Goal: Participate in discussion: Share content

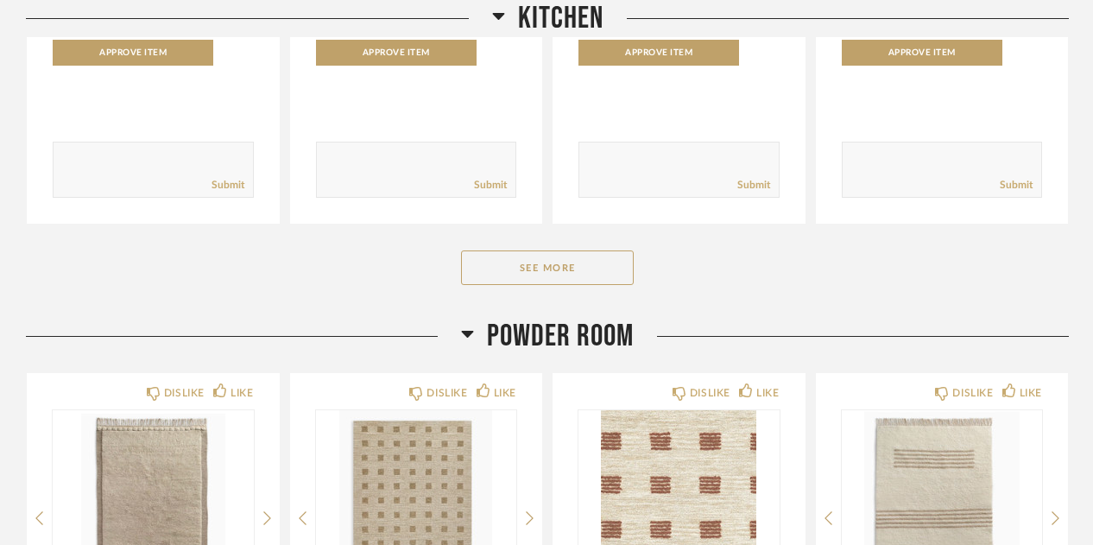
scroll to position [690, 0]
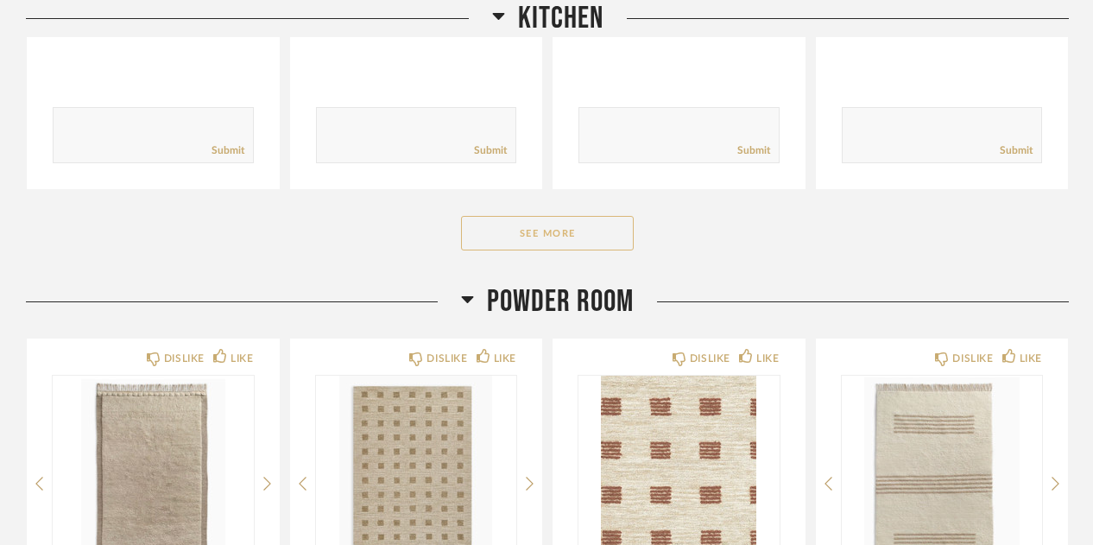
click at [530, 240] on button "See More" at bounding box center [547, 233] width 173 height 35
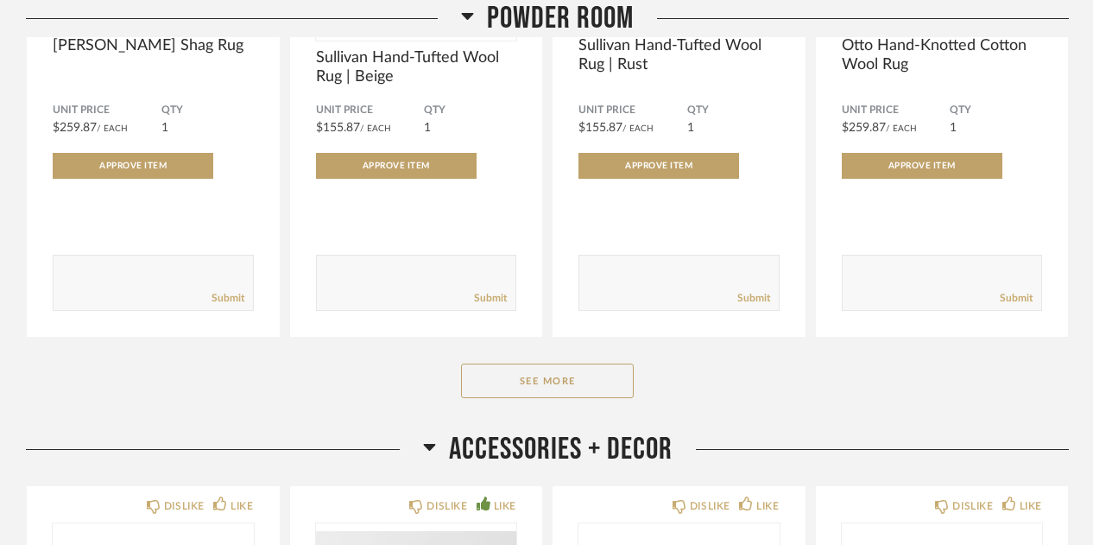
scroll to position [3107, 0]
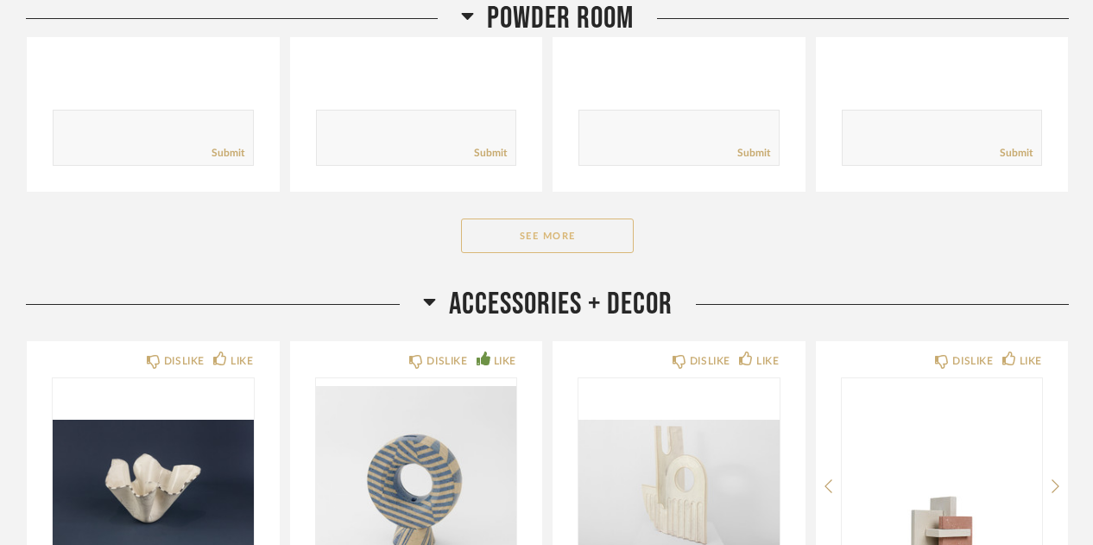
click at [529, 240] on button "See More" at bounding box center [547, 235] width 173 height 35
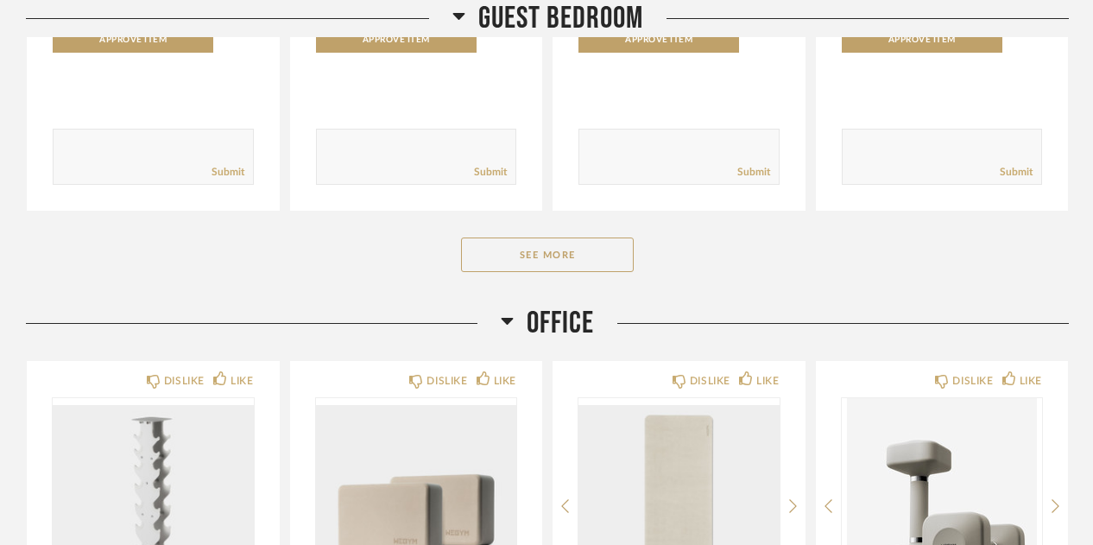
scroll to position [5109, 0]
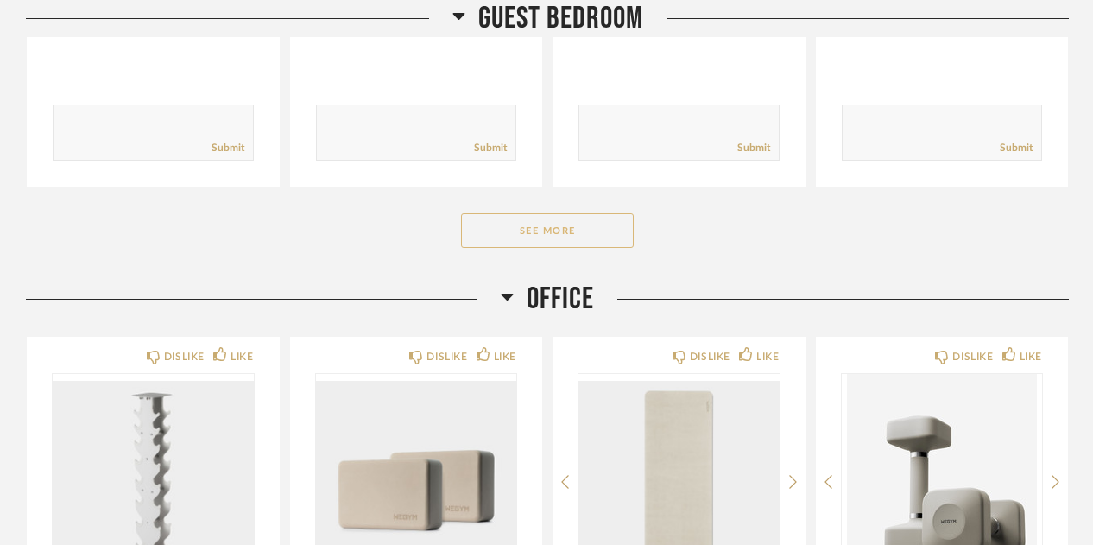
click at [547, 229] on button "See More" at bounding box center [547, 230] width 173 height 35
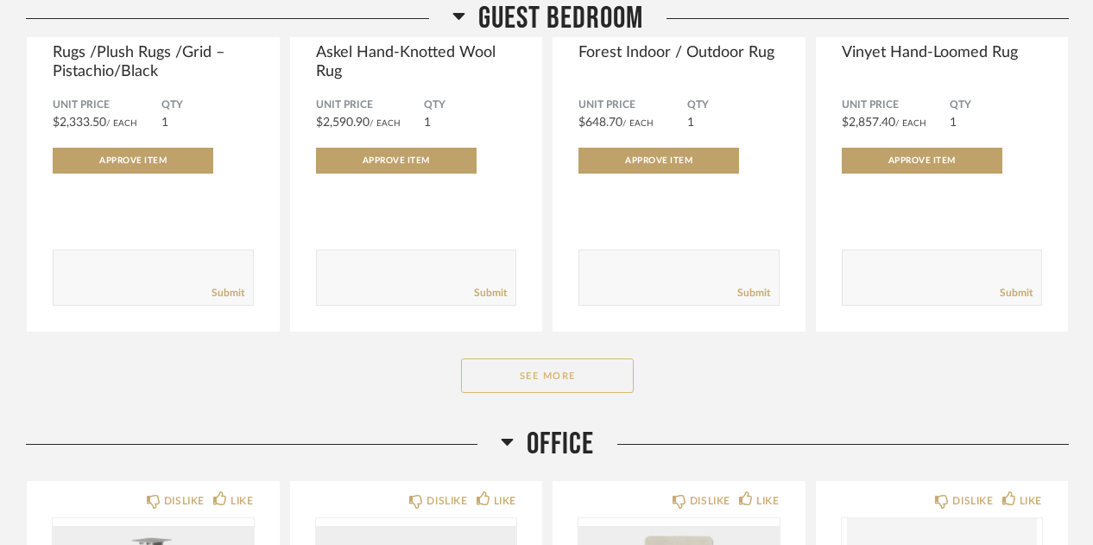
scroll to position [7214, 0]
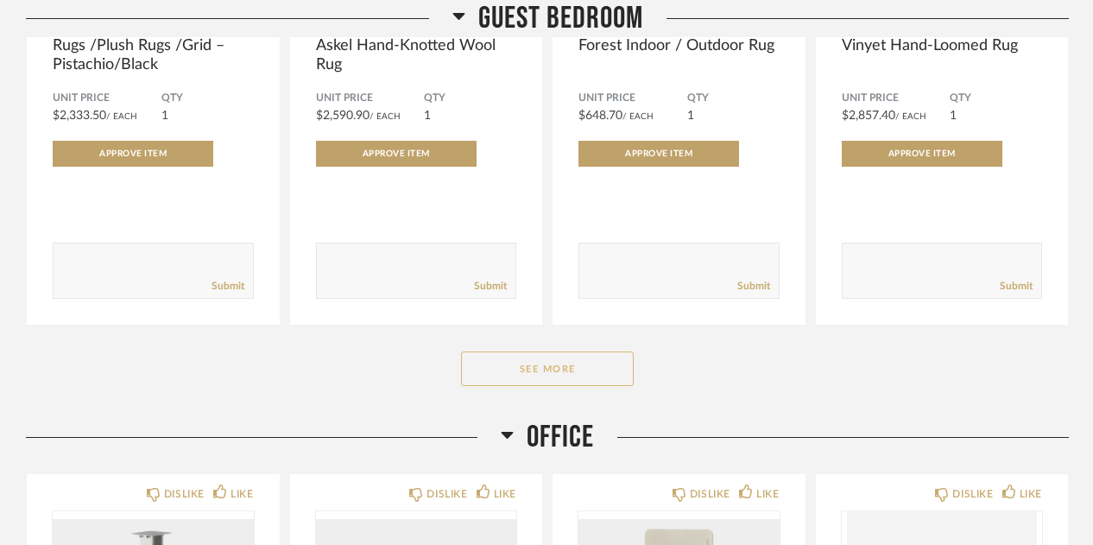
click at [540, 375] on button "See More" at bounding box center [547, 368] width 173 height 35
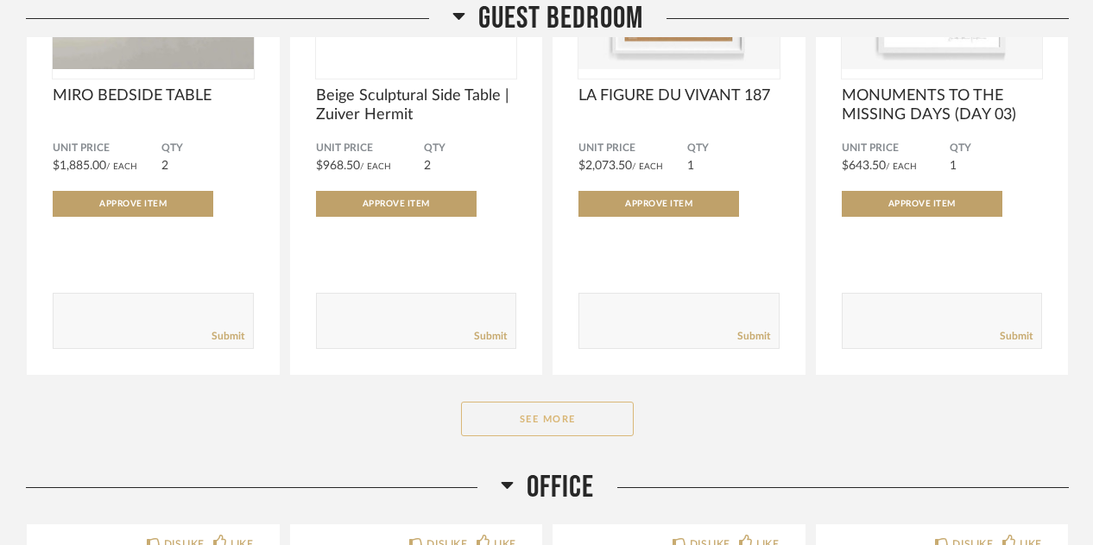
scroll to position [9458, 0]
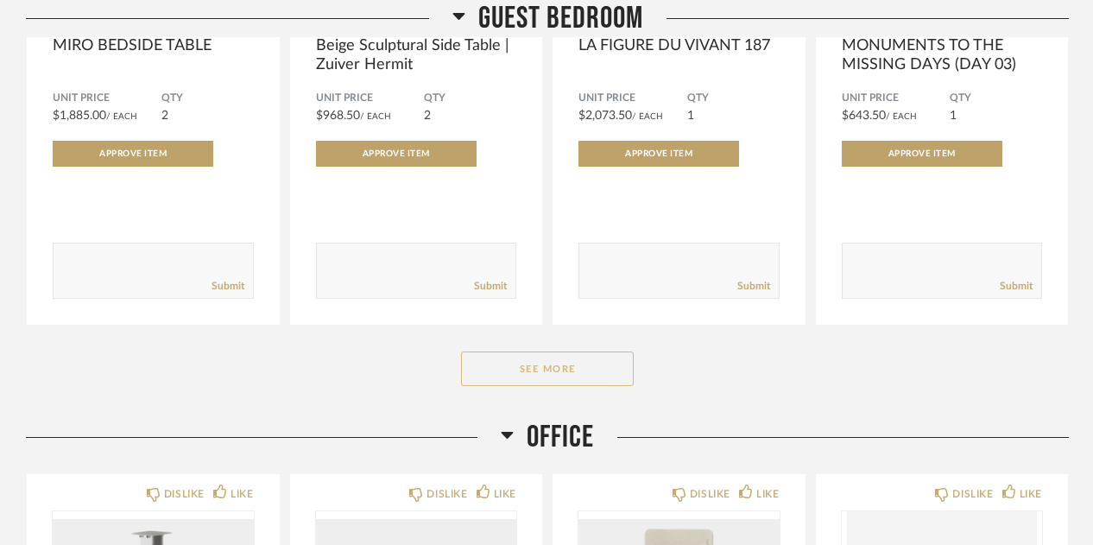
click at [540, 375] on button "See More" at bounding box center [547, 368] width 173 height 35
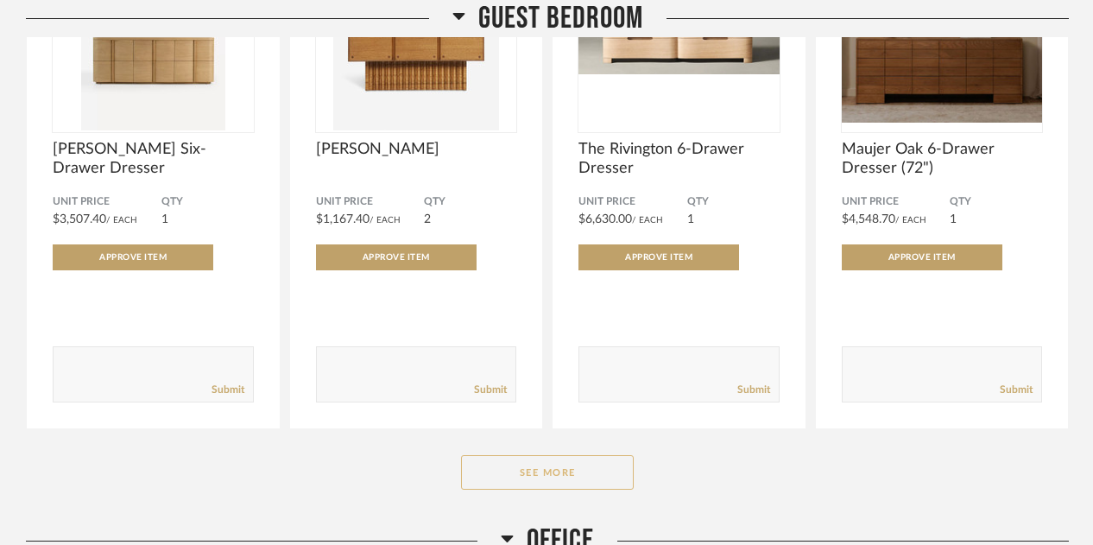
scroll to position [11633, 0]
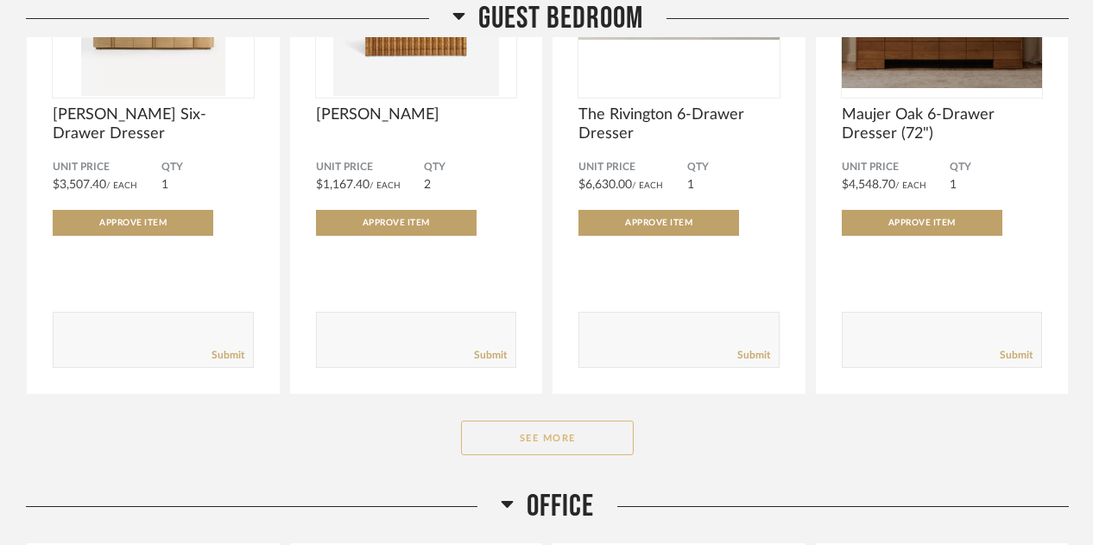
click at [547, 448] on button "See More" at bounding box center [547, 437] width 173 height 35
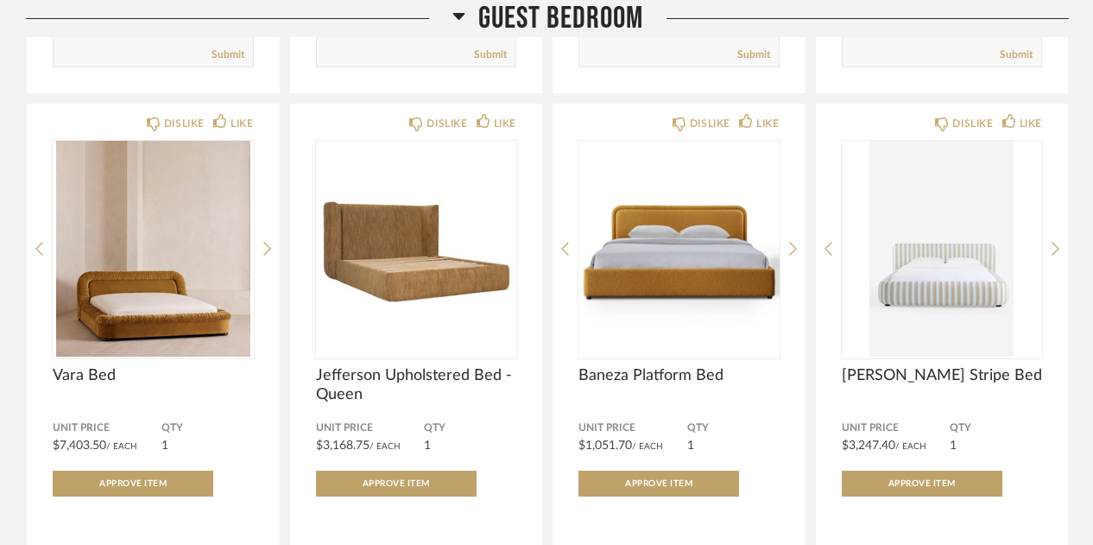
scroll to position [12496, 0]
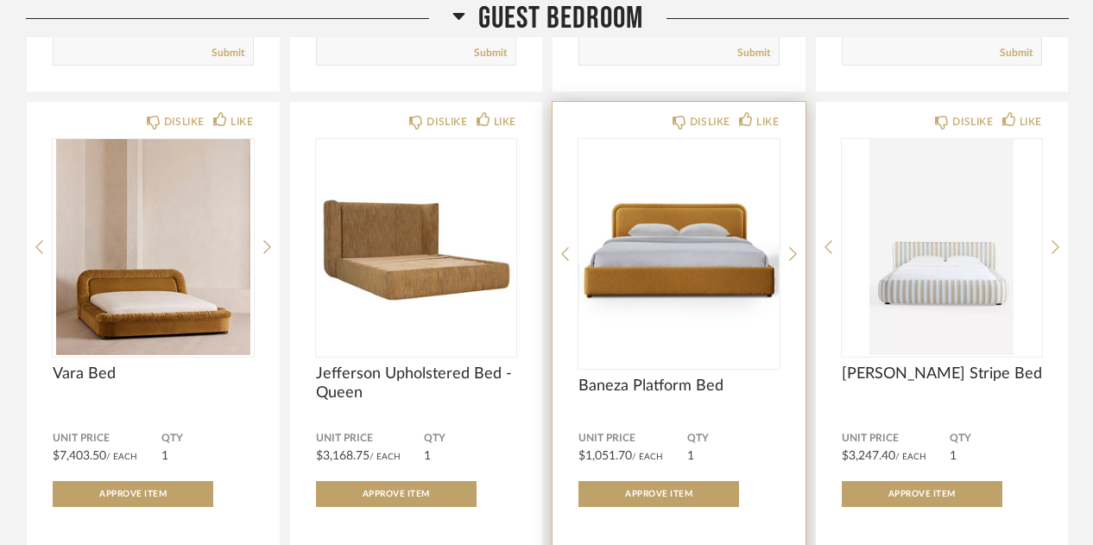
click at [698, 279] on img "0" at bounding box center [678, 247] width 201 height 216
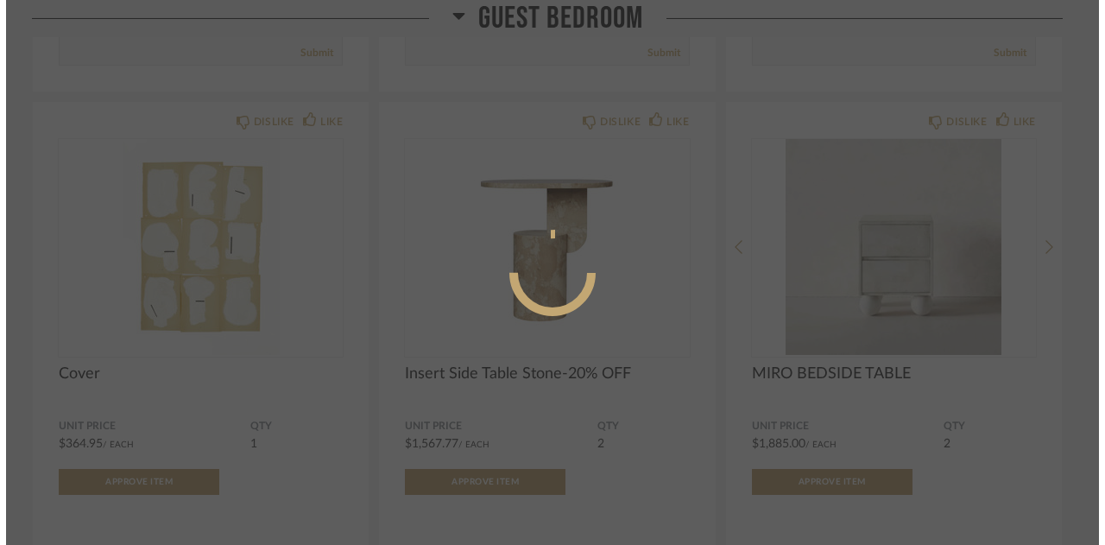
scroll to position [0, 0]
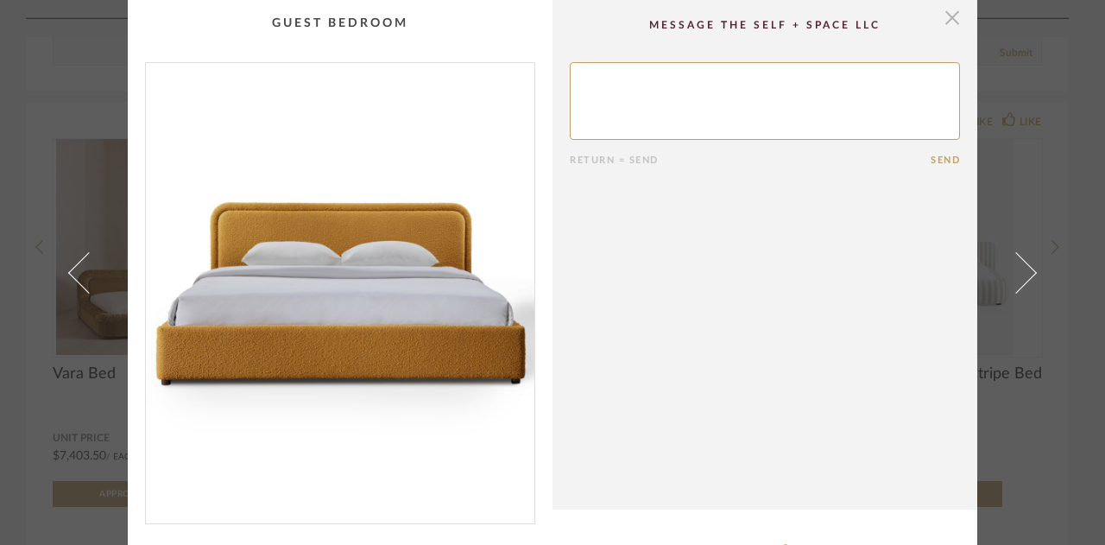
click at [942, 13] on span "button" at bounding box center [952, 17] width 35 height 35
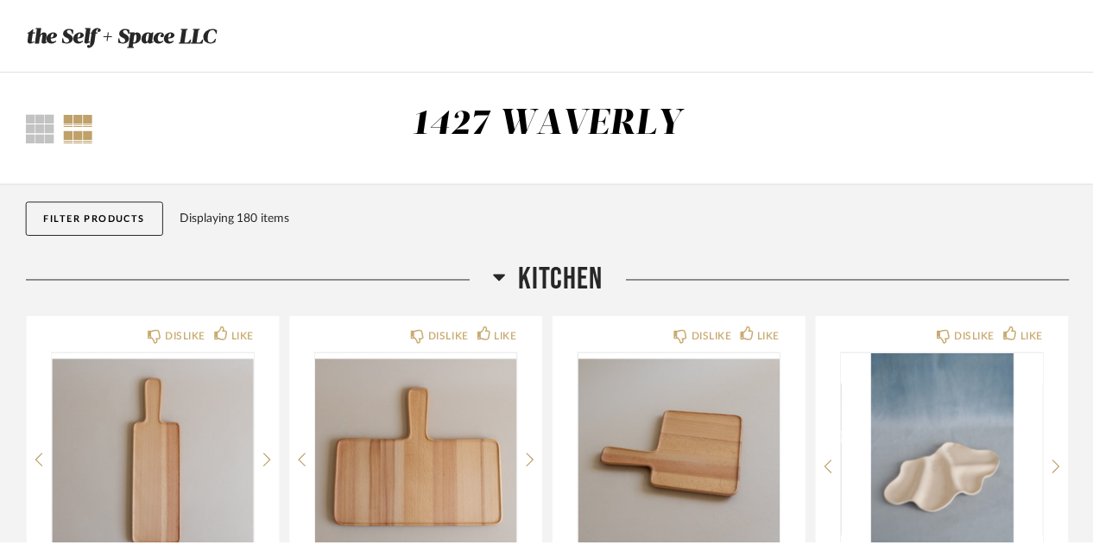
scroll to position [12496, 0]
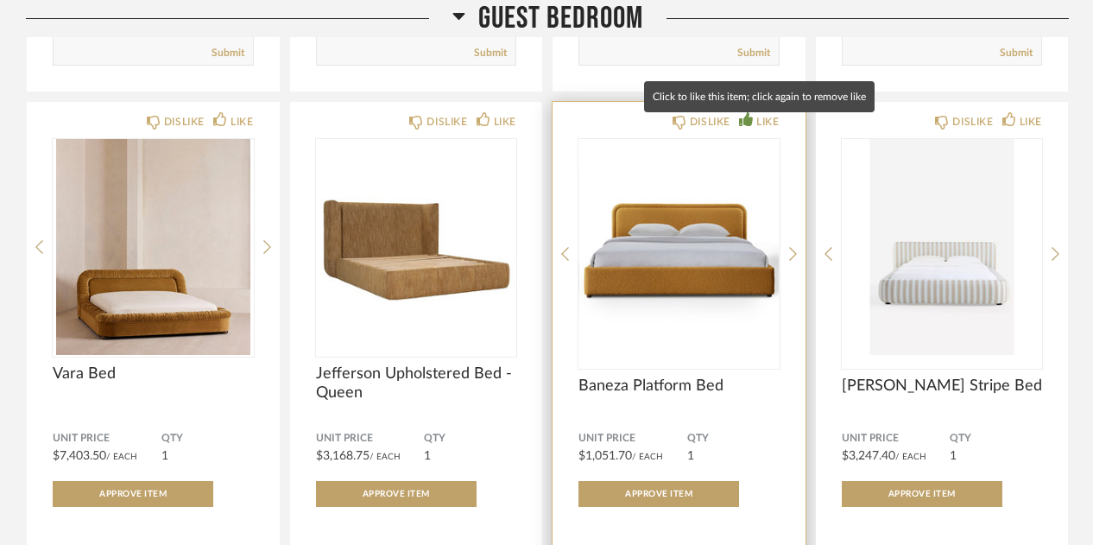
click at [760, 130] on div "LIKE" at bounding box center [767, 121] width 22 height 17
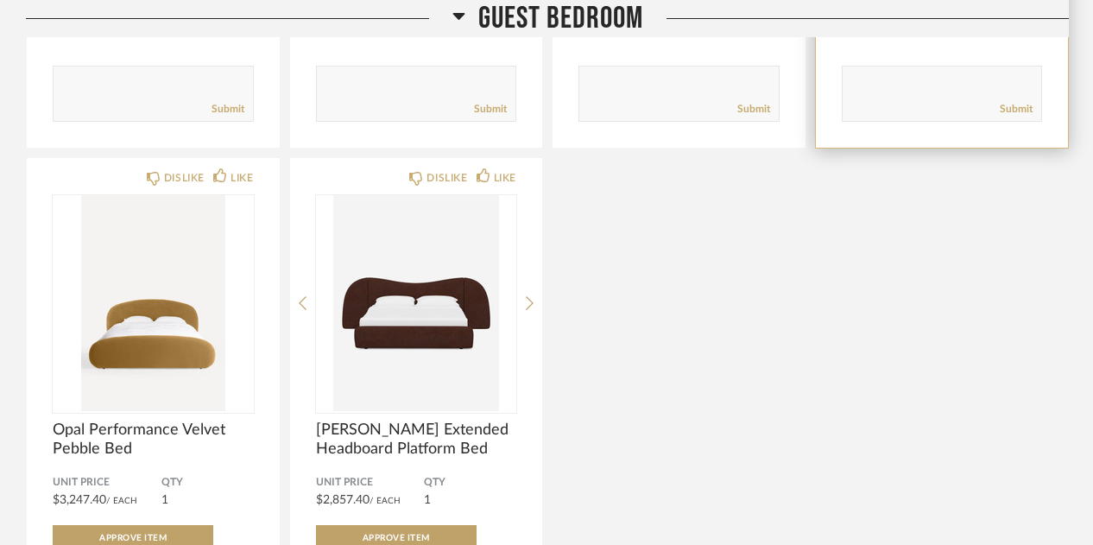
scroll to position [13013, 0]
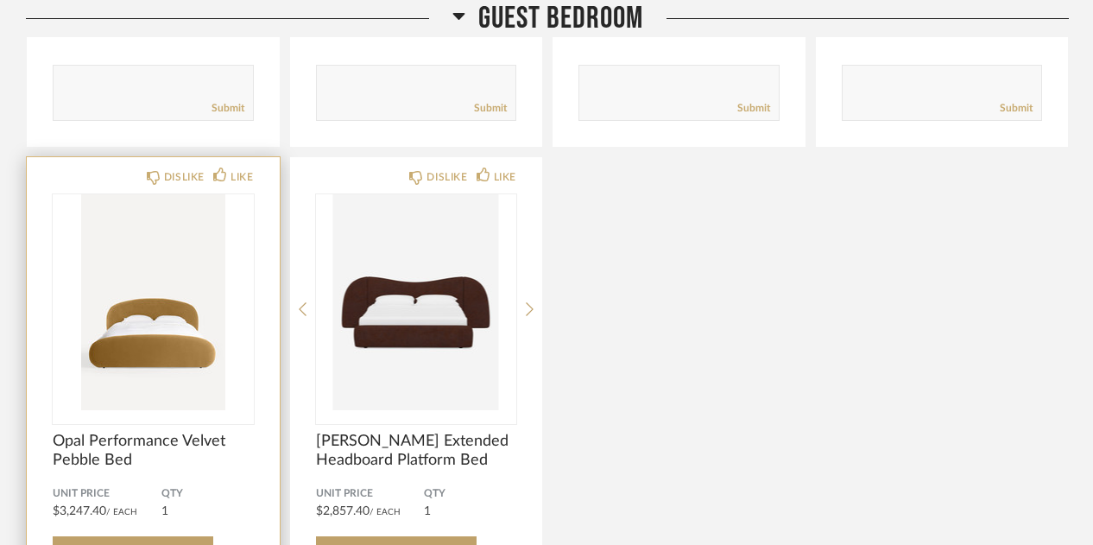
click at [140, 289] on img "0" at bounding box center [153, 302] width 201 height 216
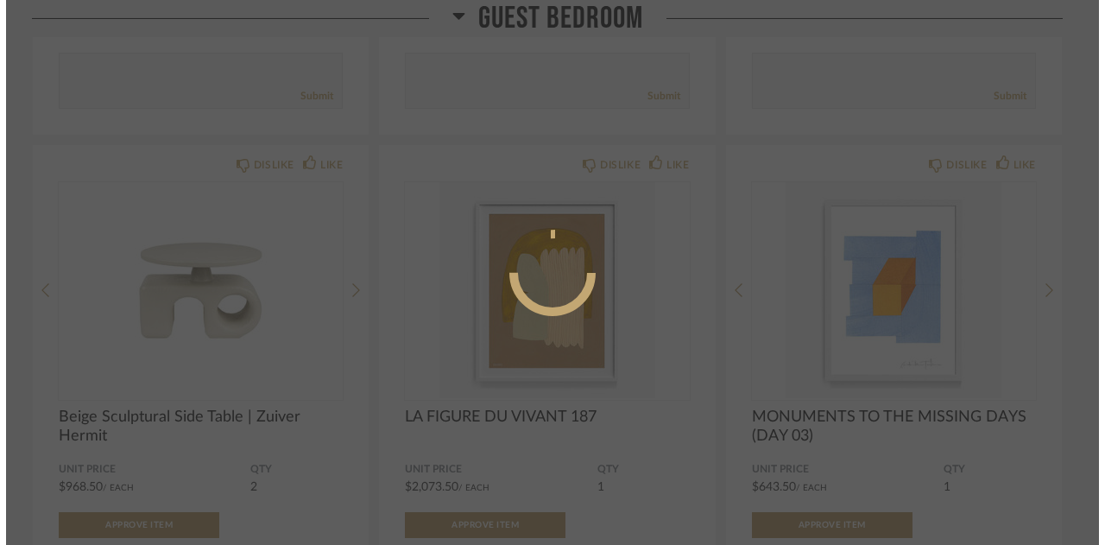
scroll to position [0, 0]
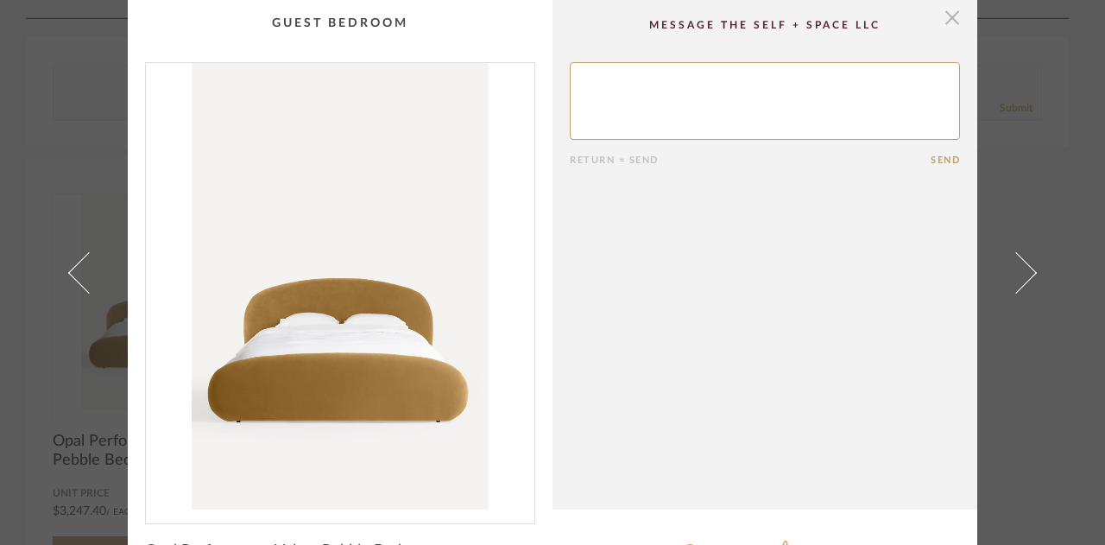
click at [945, 19] on span "button" at bounding box center [952, 17] width 35 height 35
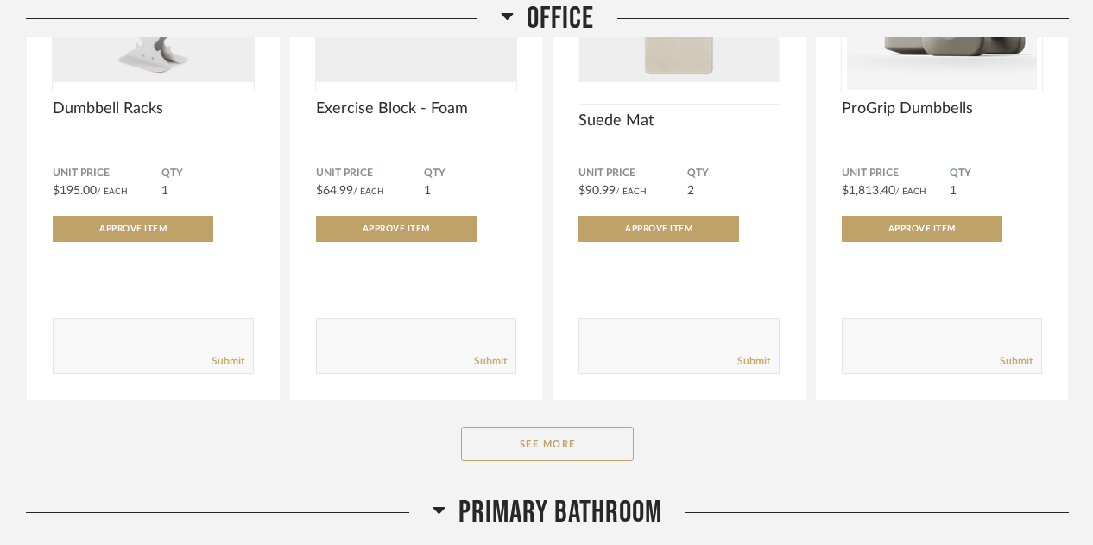
scroll to position [14222, 0]
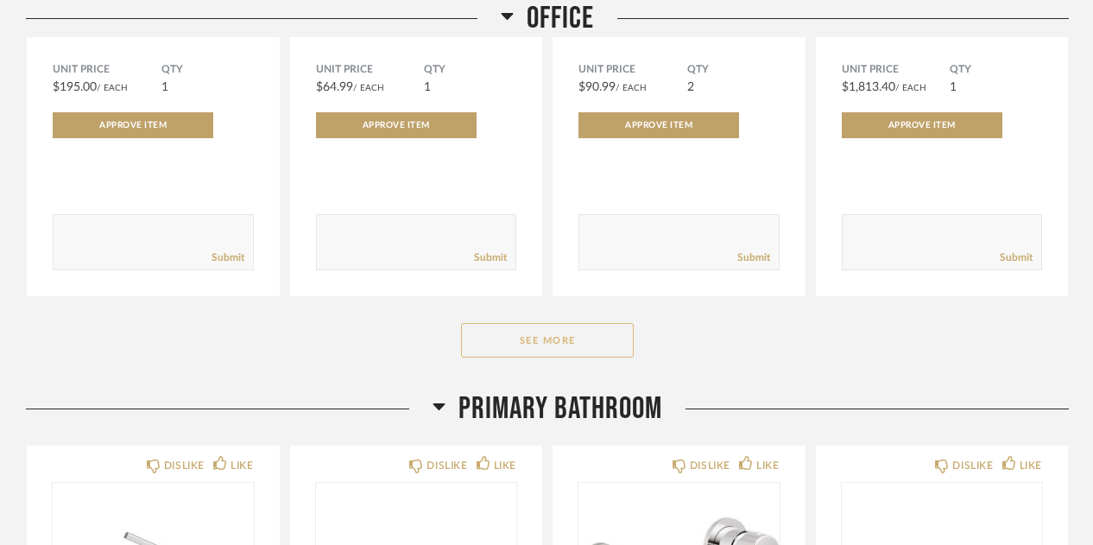
click at [522, 343] on button "See More" at bounding box center [547, 340] width 173 height 35
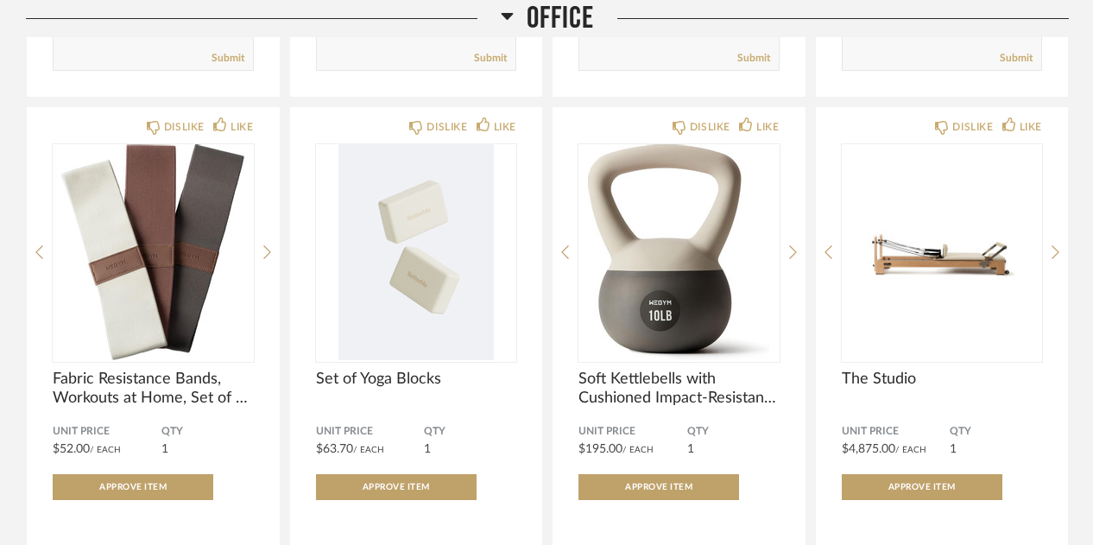
scroll to position [15050, 0]
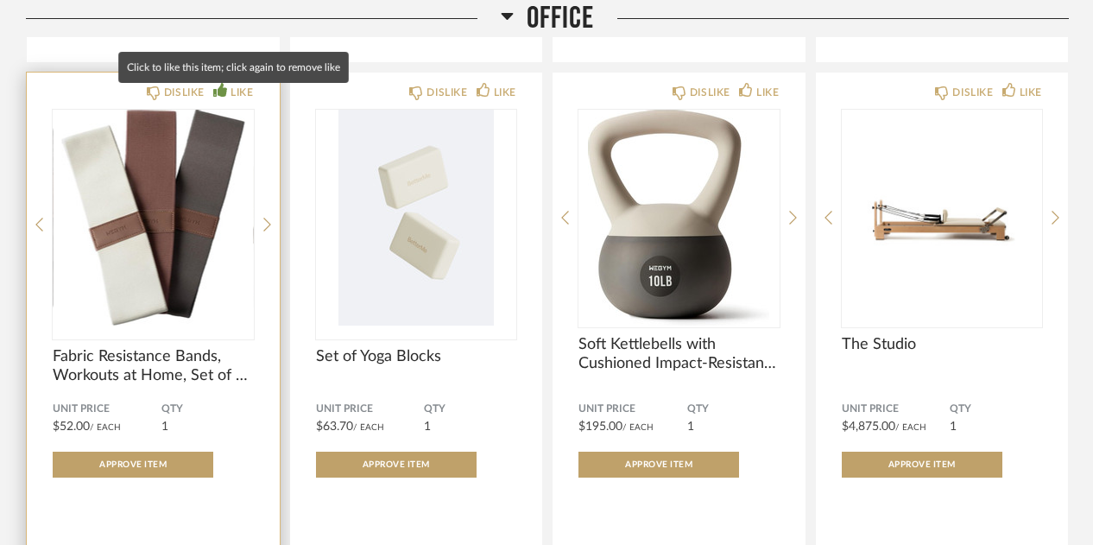
click at [236, 101] on div "LIKE" at bounding box center [241, 92] width 22 height 17
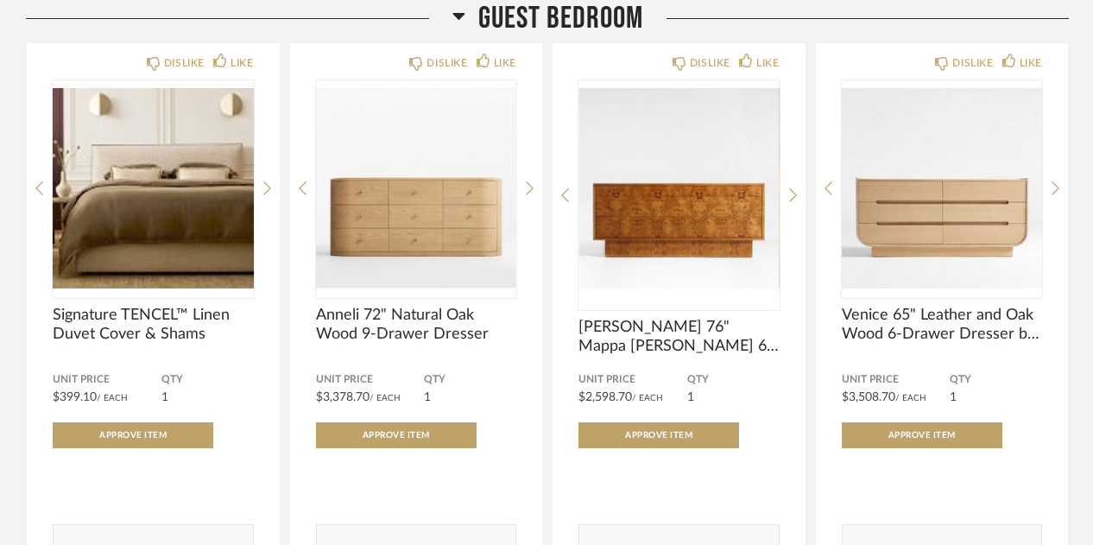
scroll to position [10873, 0]
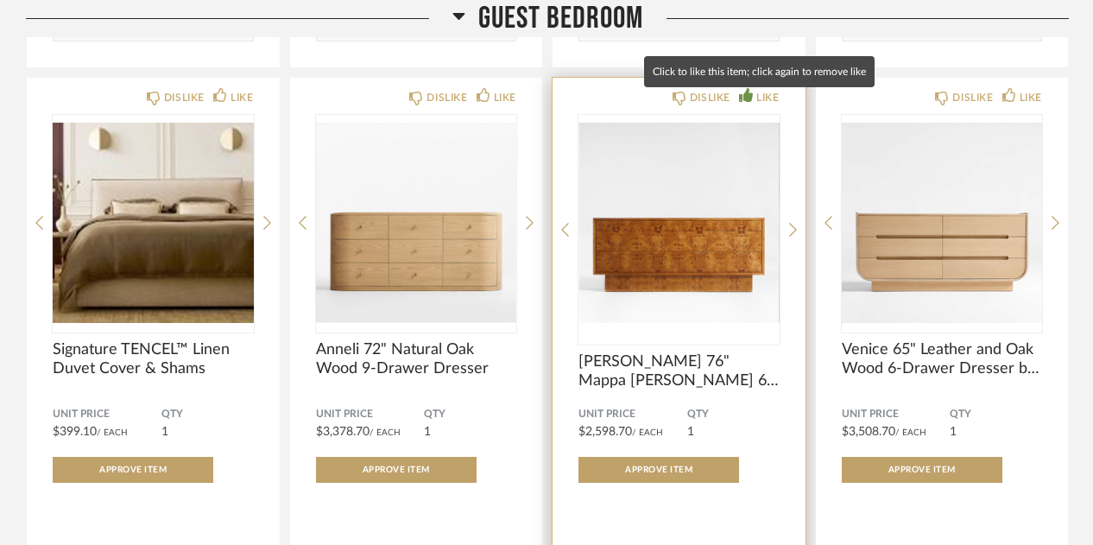
click at [766, 106] on div "LIKE" at bounding box center [767, 97] width 22 height 17
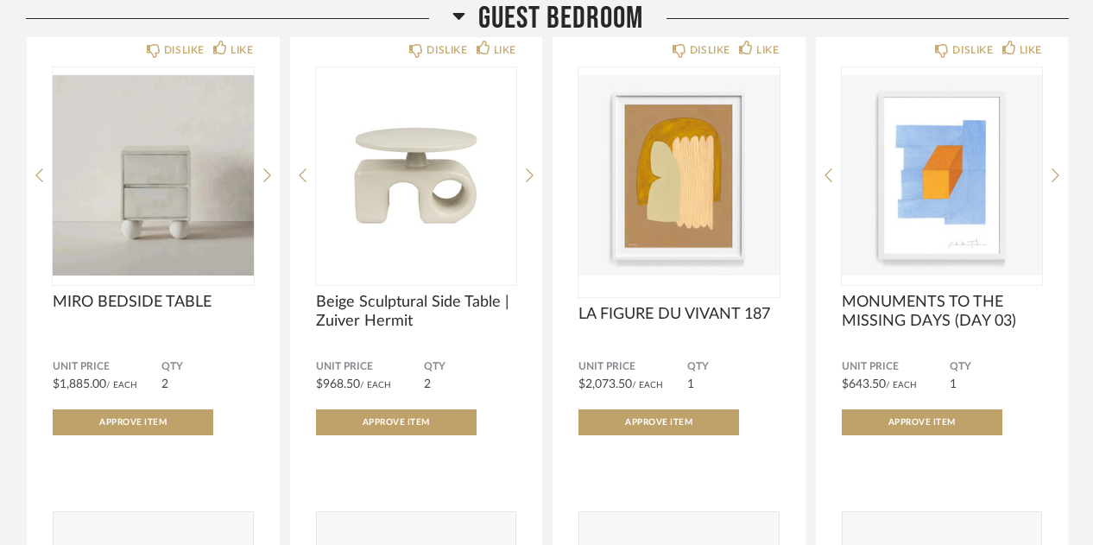
scroll to position [9216, 0]
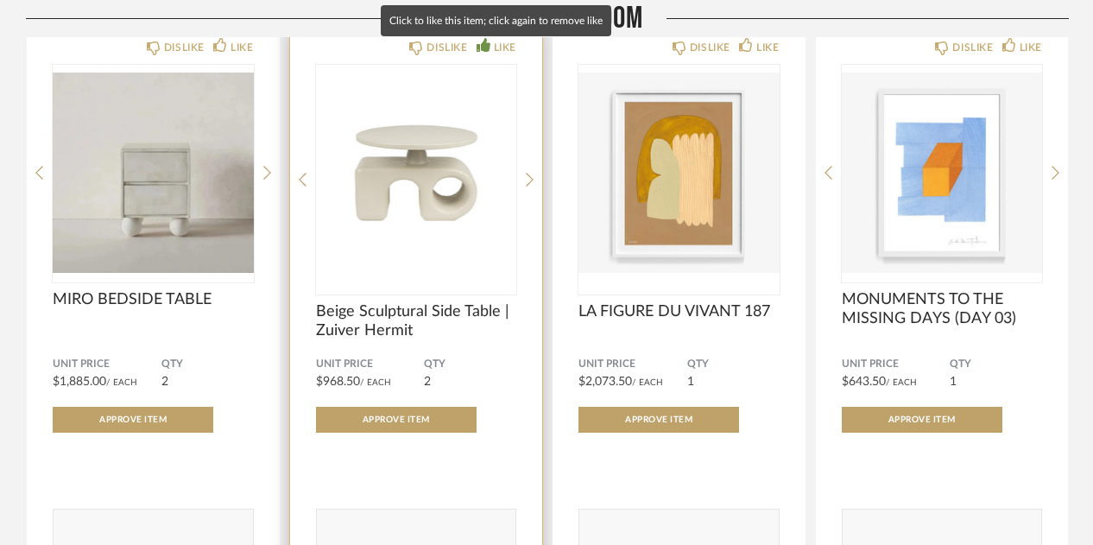
click at [503, 48] on div "LIKE" at bounding box center [505, 47] width 22 height 17
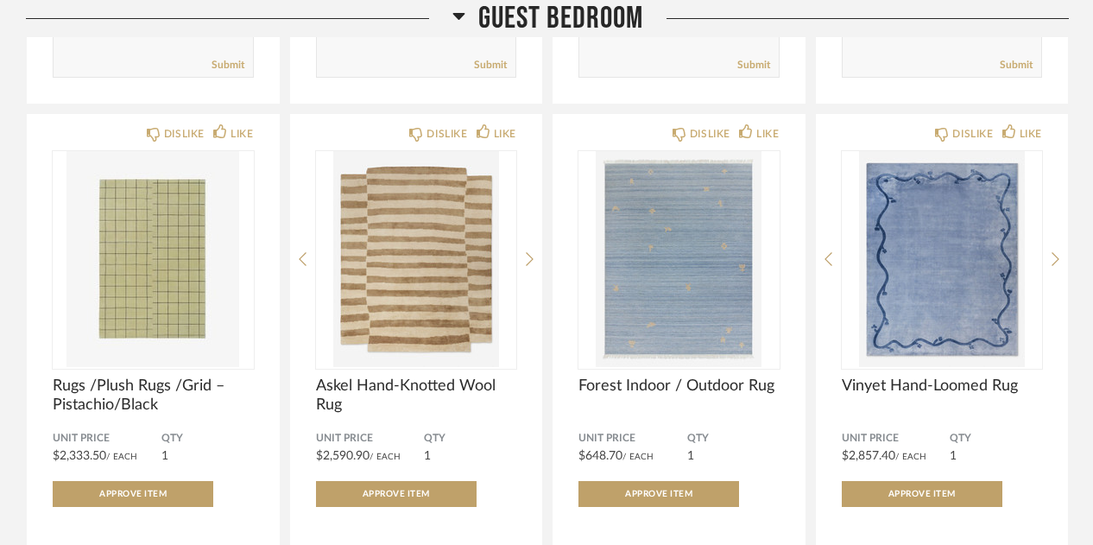
scroll to position [6869, 0]
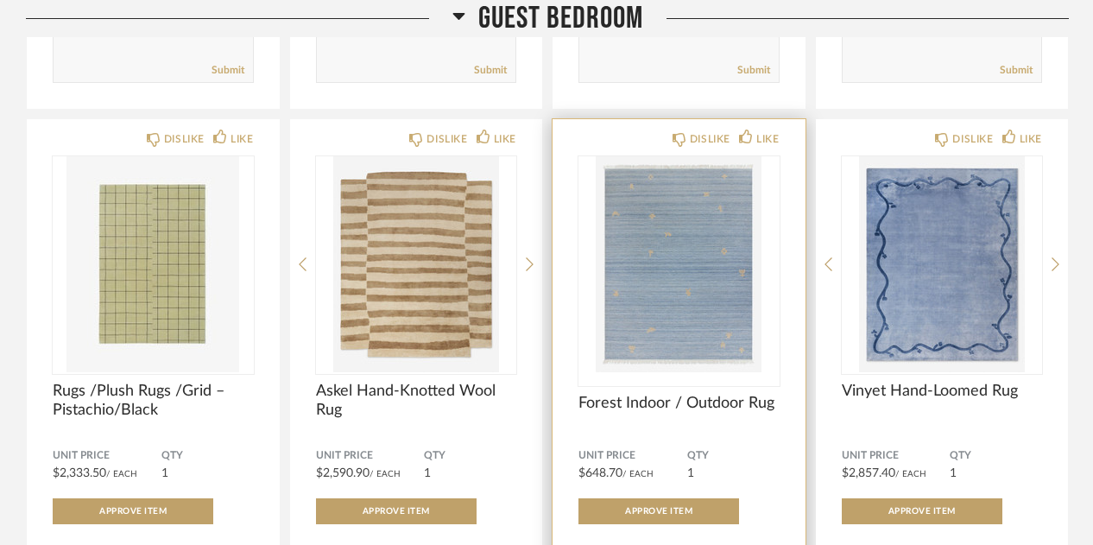
click at [692, 252] on img "0" at bounding box center [678, 264] width 201 height 216
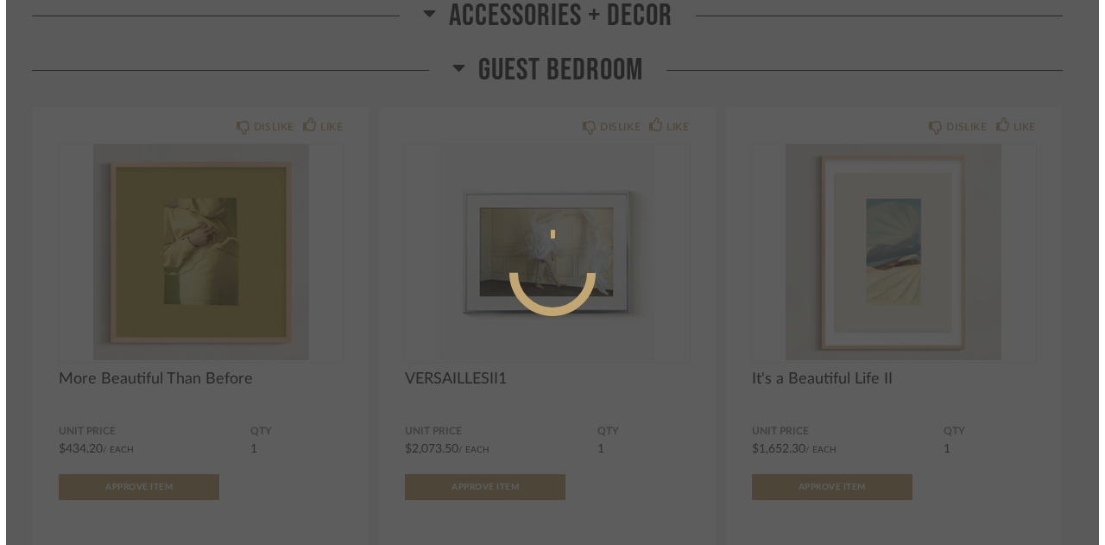
scroll to position [0, 0]
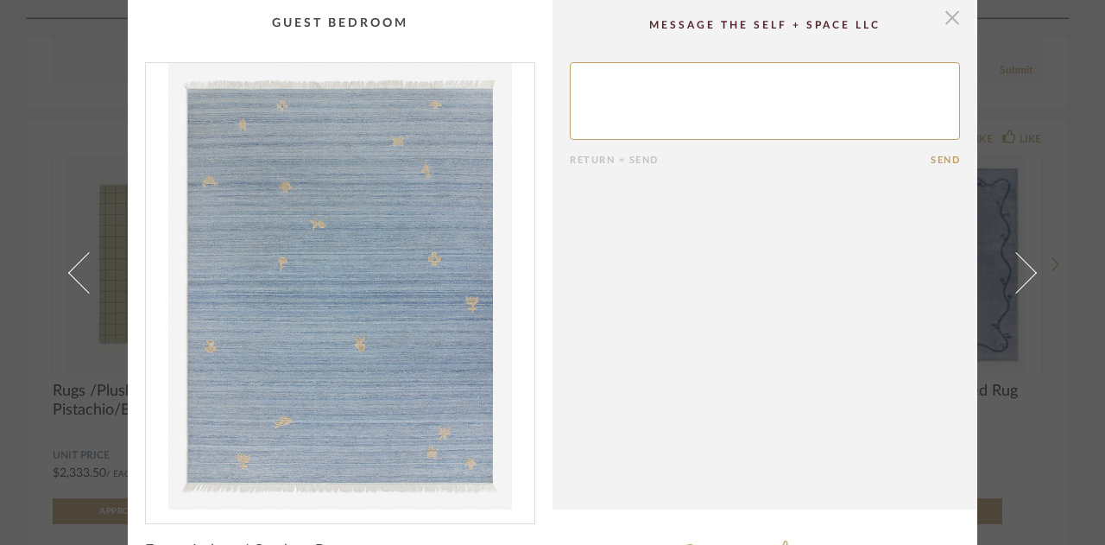
click at [951, 24] on span "button" at bounding box center [952, 17] width 35 height 35
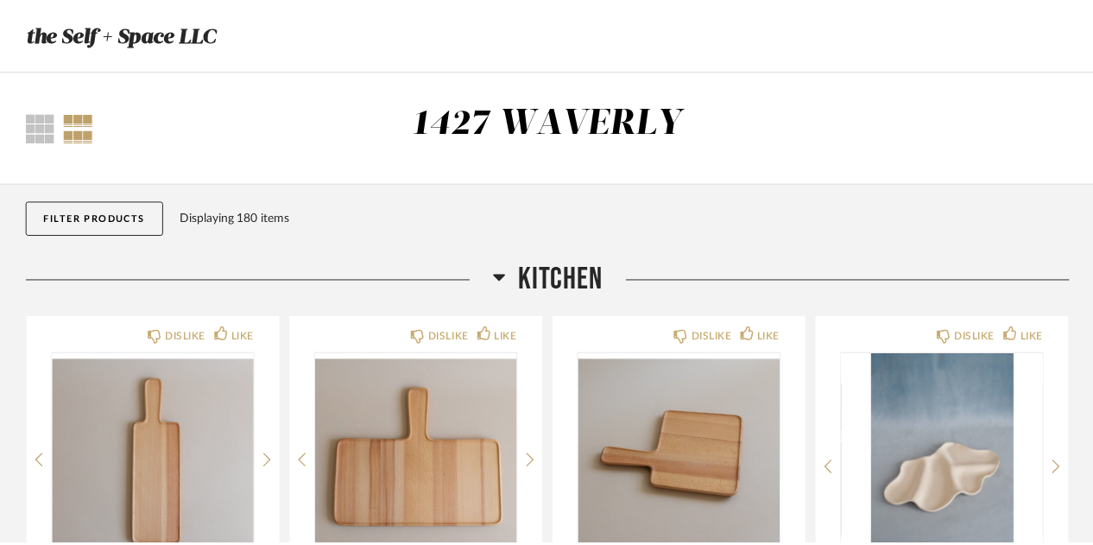
scroll to position [6869, 0]
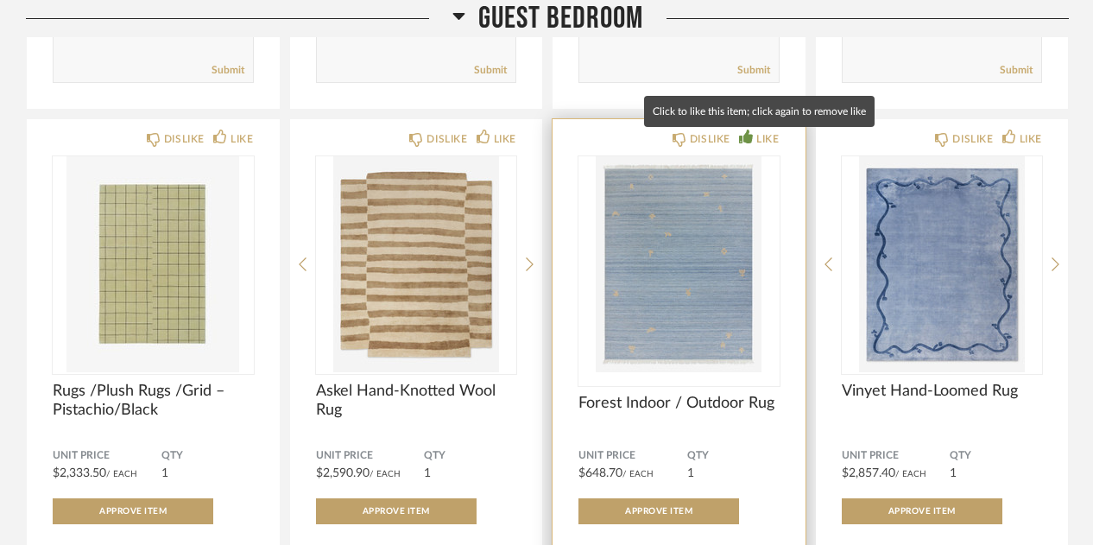
click at [756, 139] on div "LIKE" at bounding box center [767, 138] width 22 height 17
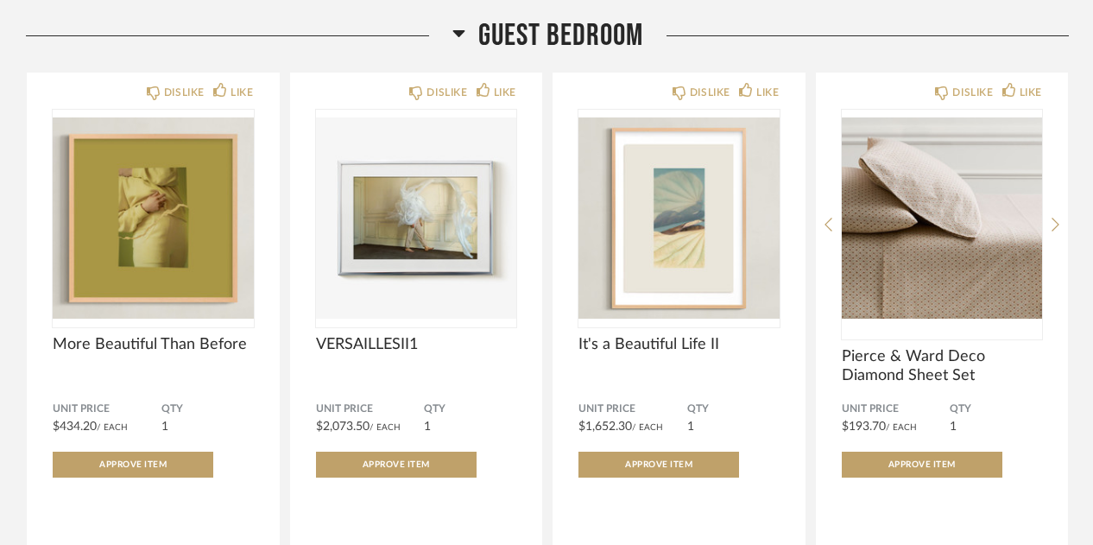
scroll to position [4660, 0]
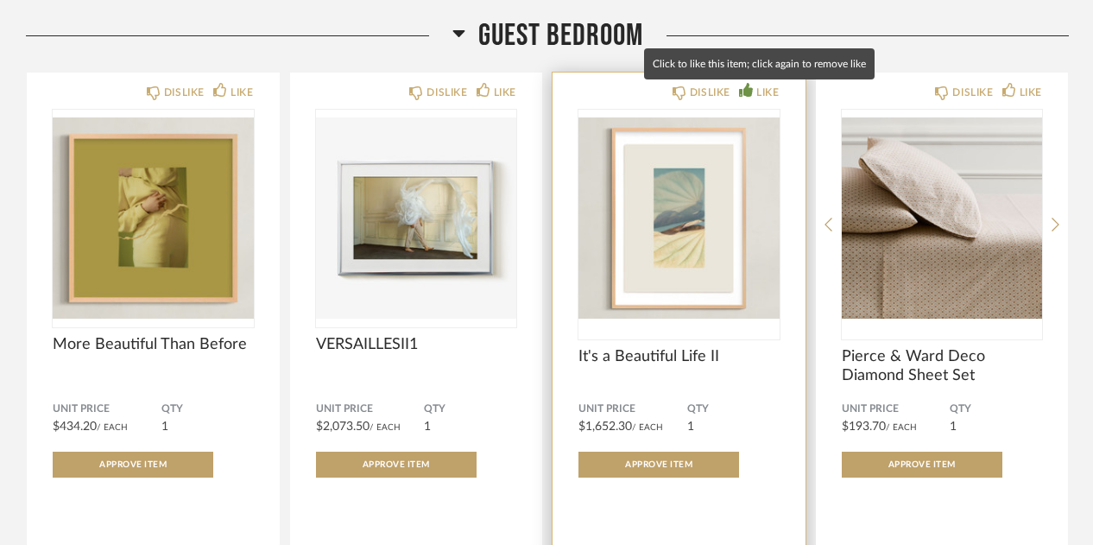
click at [758, 97] on div "LIKE" at bounding box center [767, 92] width 22 height 17
click at [764, 89] on div "LIKE" at bounding box center [767, 92] width 22 height 17
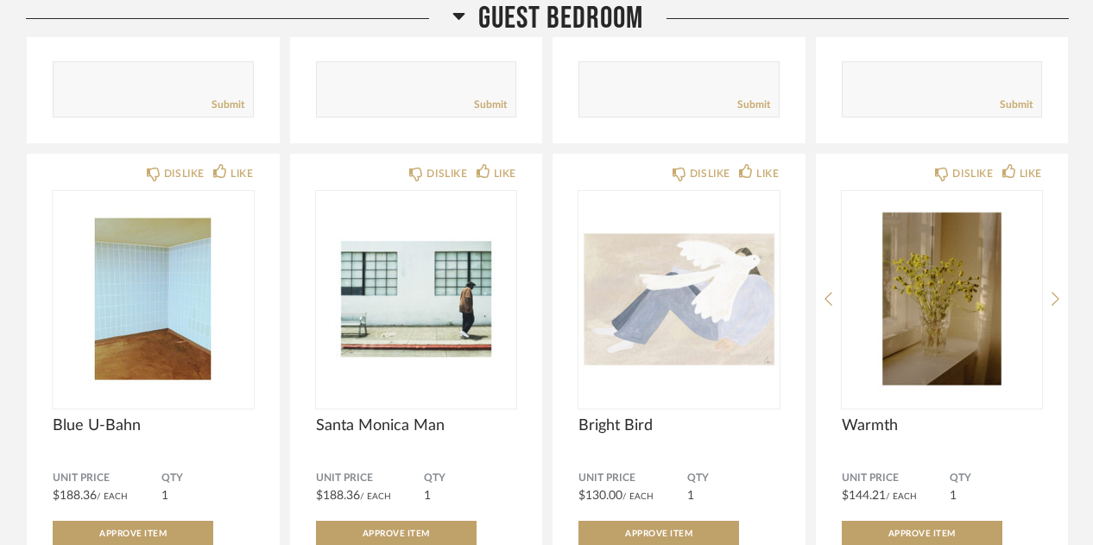
scroll to position [8008, 0]
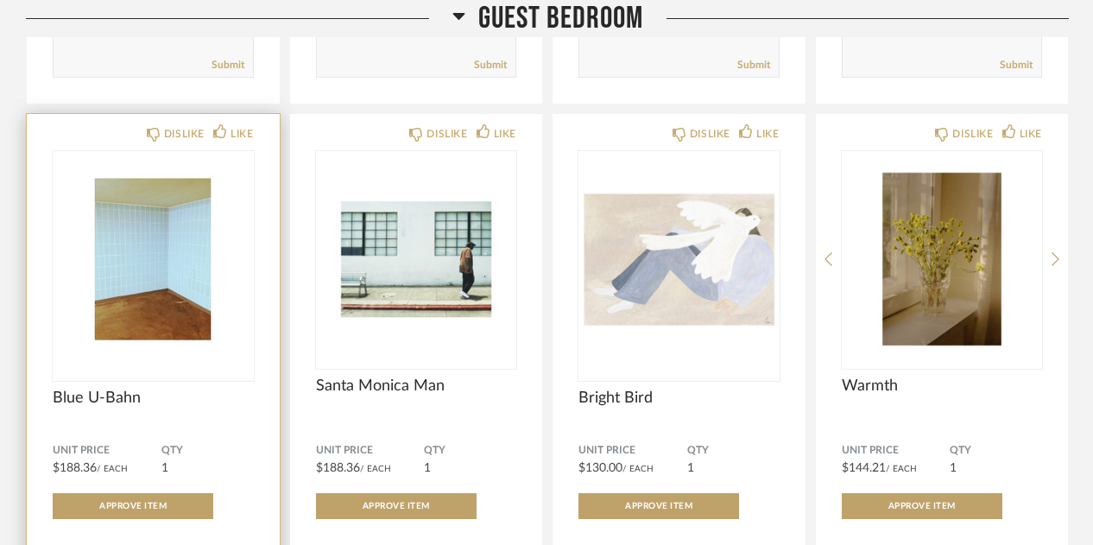
click at [161, 237] on div at bounding box center [153, 266] width 201 height 230
click at [161, 237] on img "0" at bounding box center [153, 259] width 201 height 216
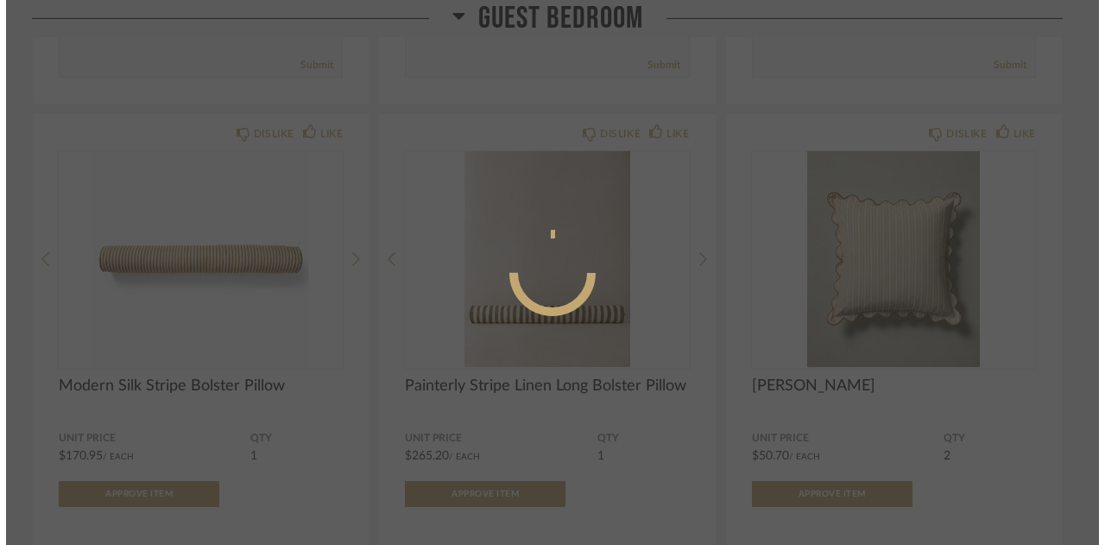
scroll to position [0, 0]
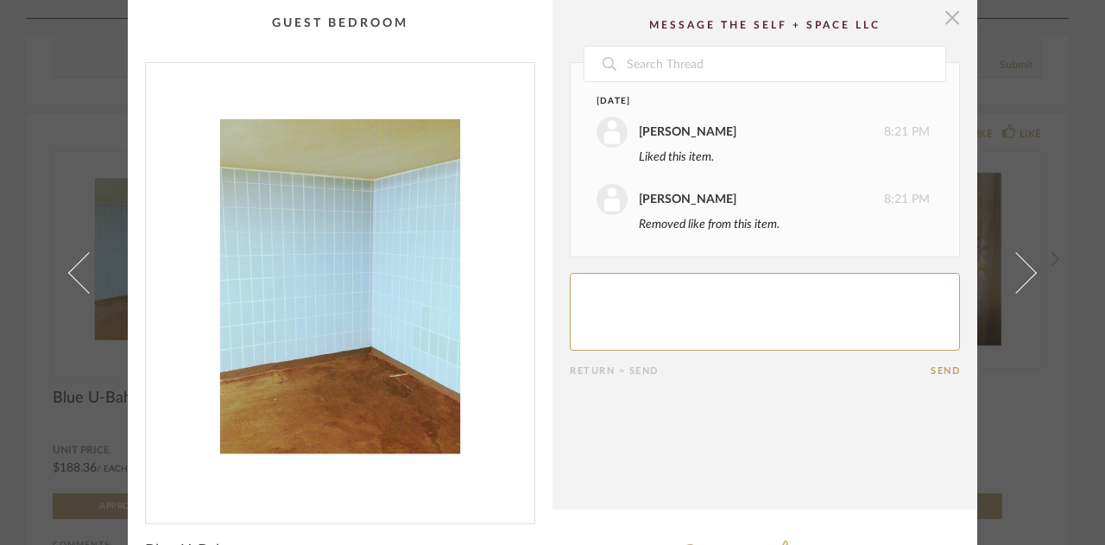
click at [943, 22] on span "button" at bounding box center [952, 17] width 35 height 35
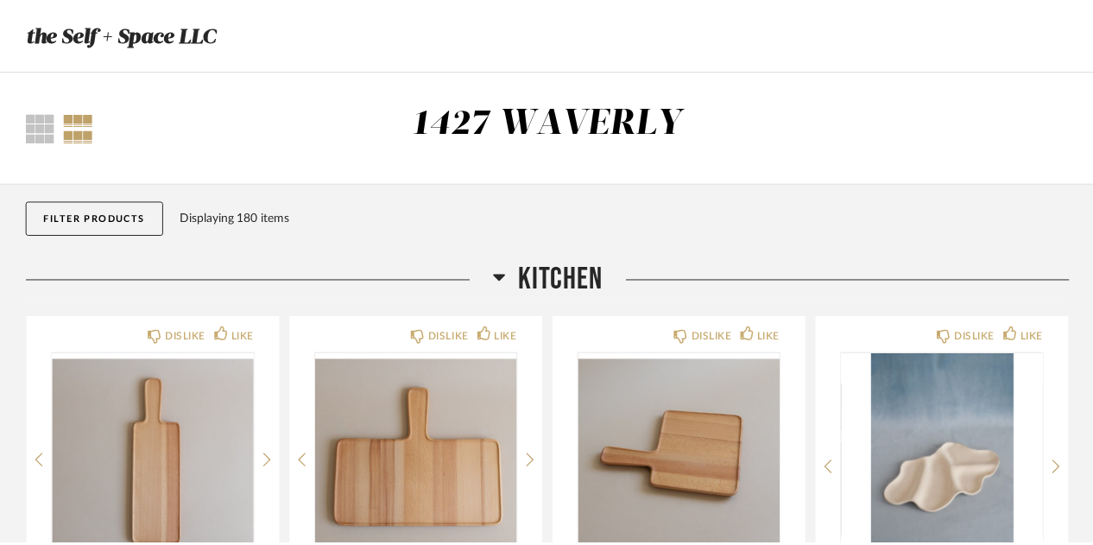
scroll to position [8008, 0]
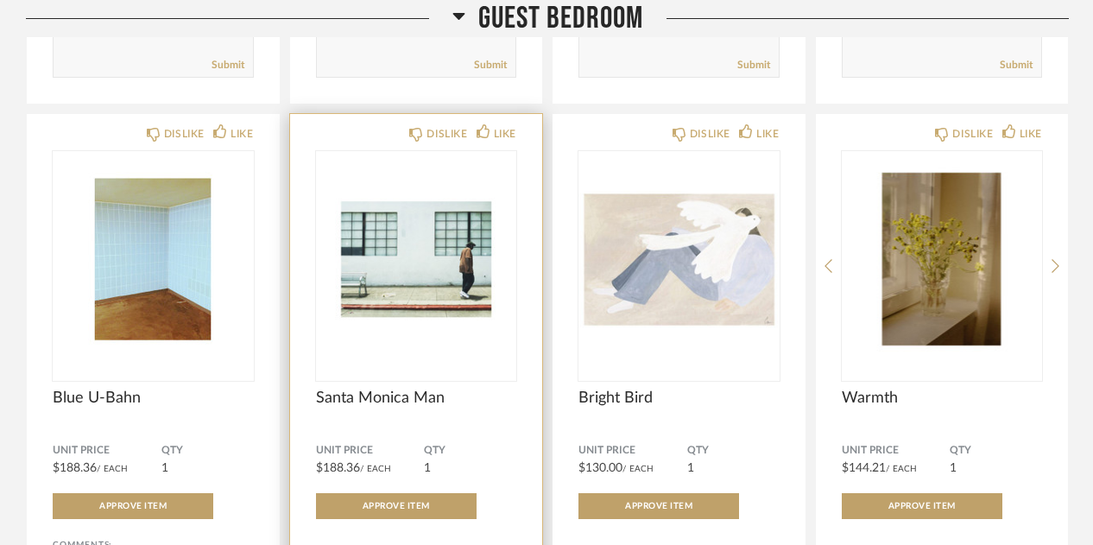
click at [418, 230] on img "0" at bounding box center [416, 259] width 201 height 216
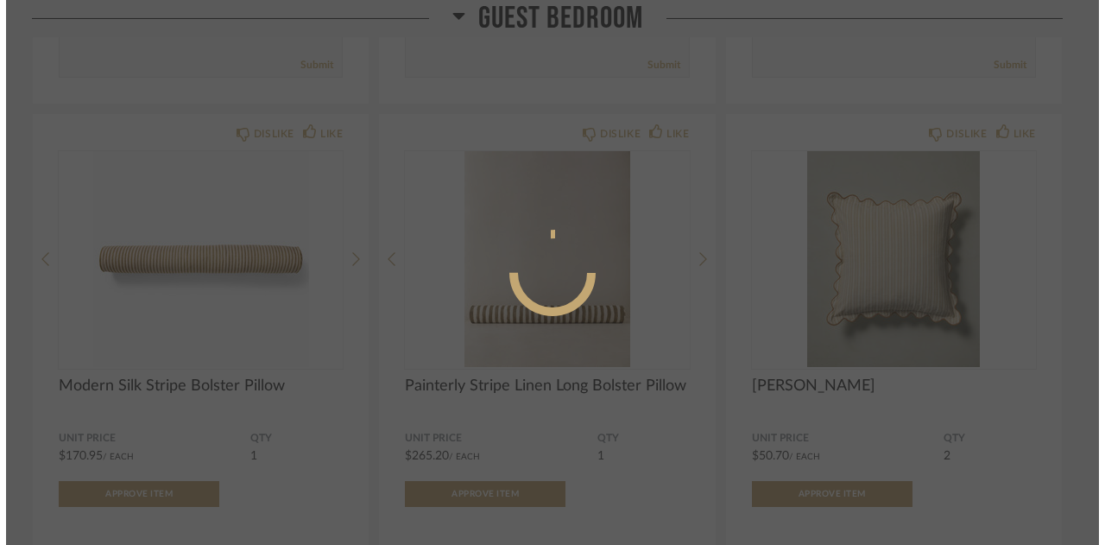
scroll to position [0, 0]
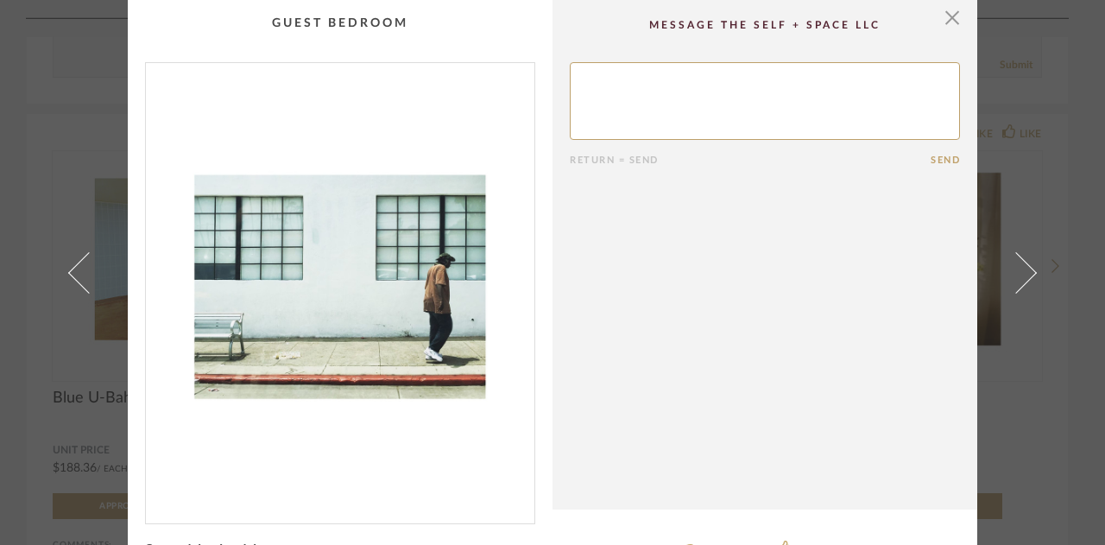
click at [450, 272] on img "0" at bounding box center [340, 286] width 388 height 446
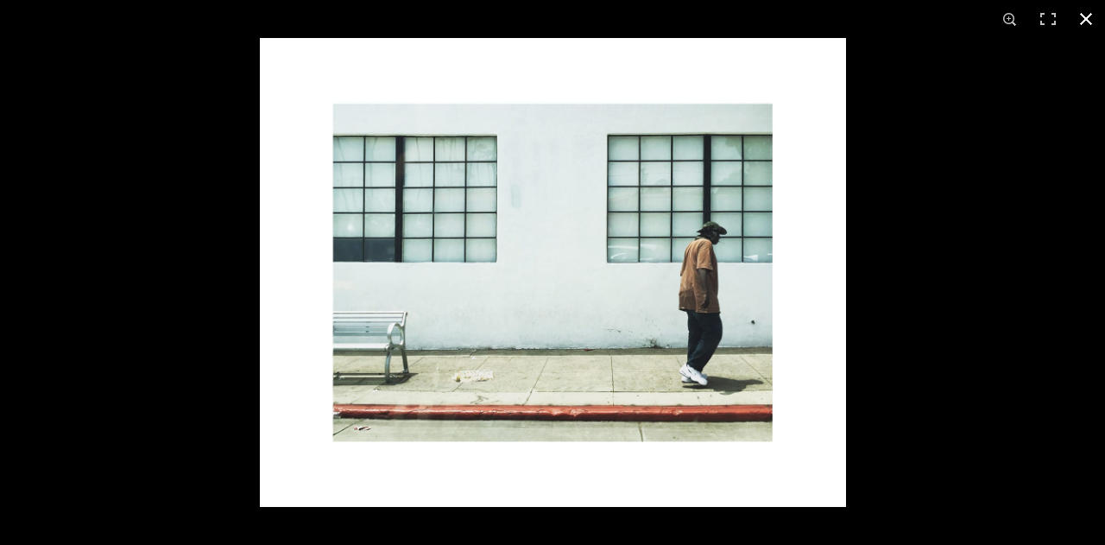
click at [1086, 25] on button at bounding box center [1086, 19] width 38 height 38
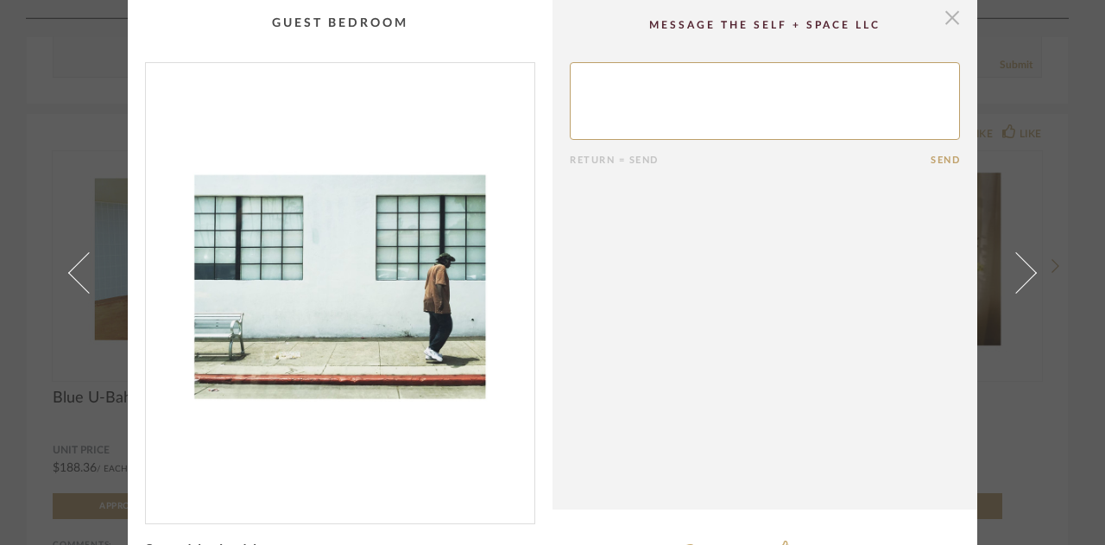
click at [949, 27] on span "button" at bounding box center [952, 17] width 35 height 35
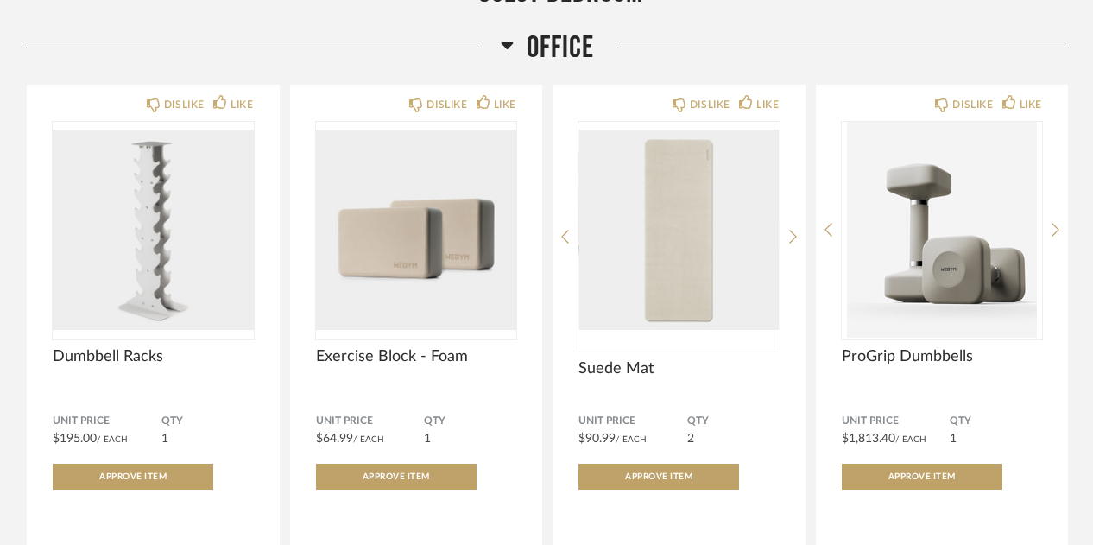
scroll to position [13911, 0]
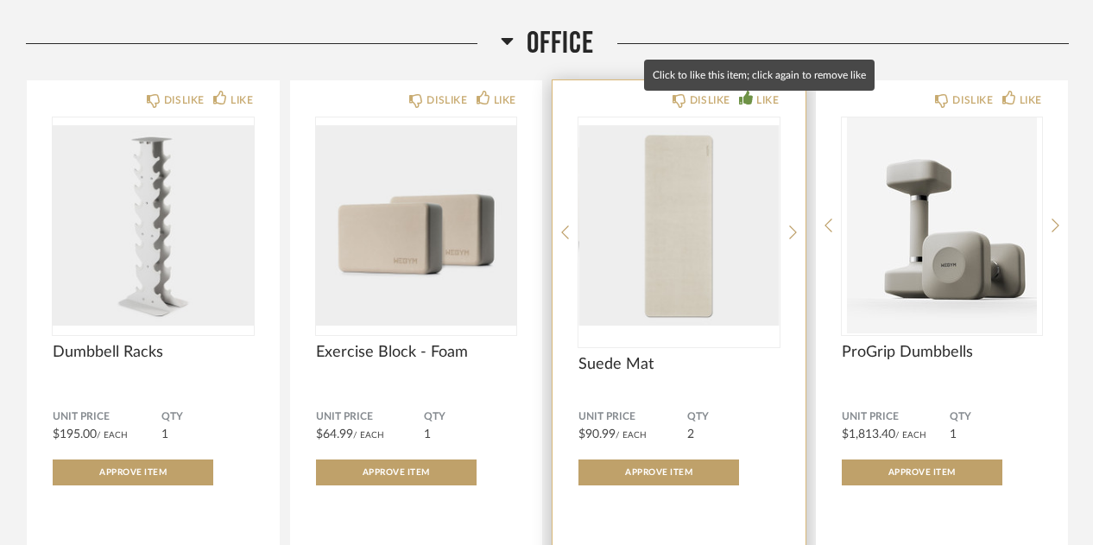
click at [771, 104] on div "LIKE" at bounding box center [767, 99] width 22 height 17
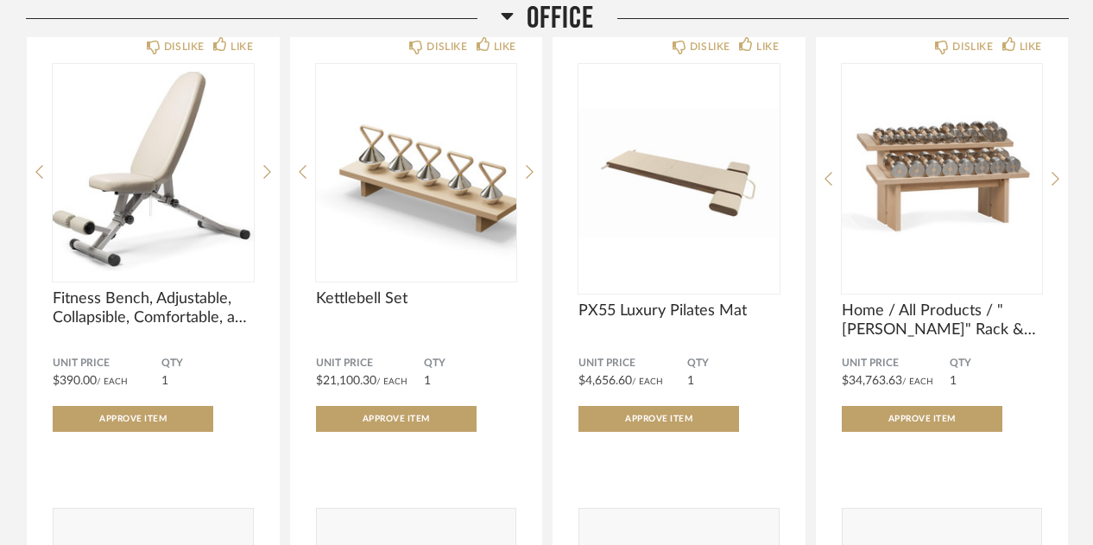
scroll to position [15706, 0]
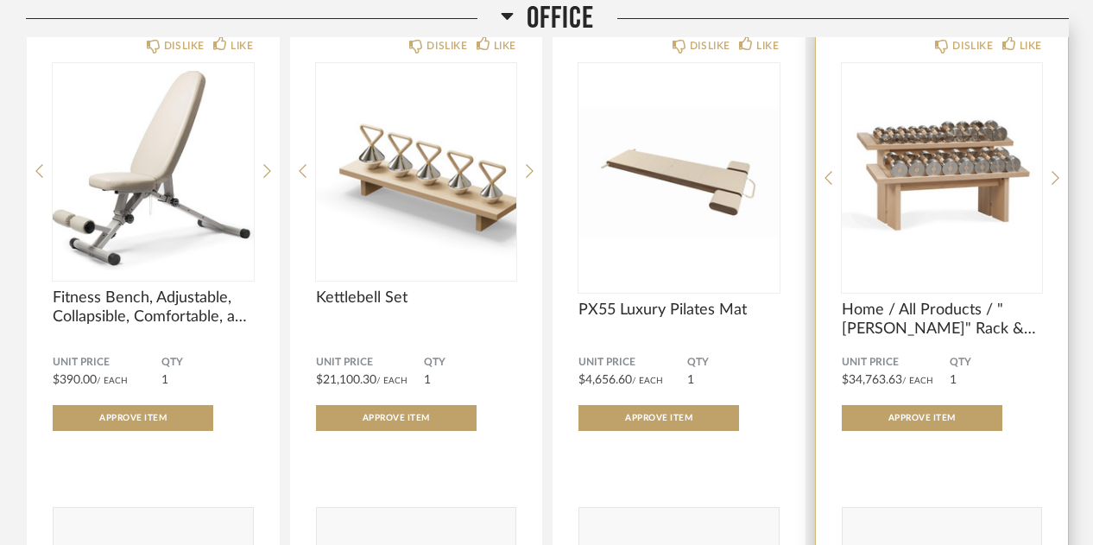
click at [920, 524] on textarea at bounding box center [941, 526] width 199 height 23
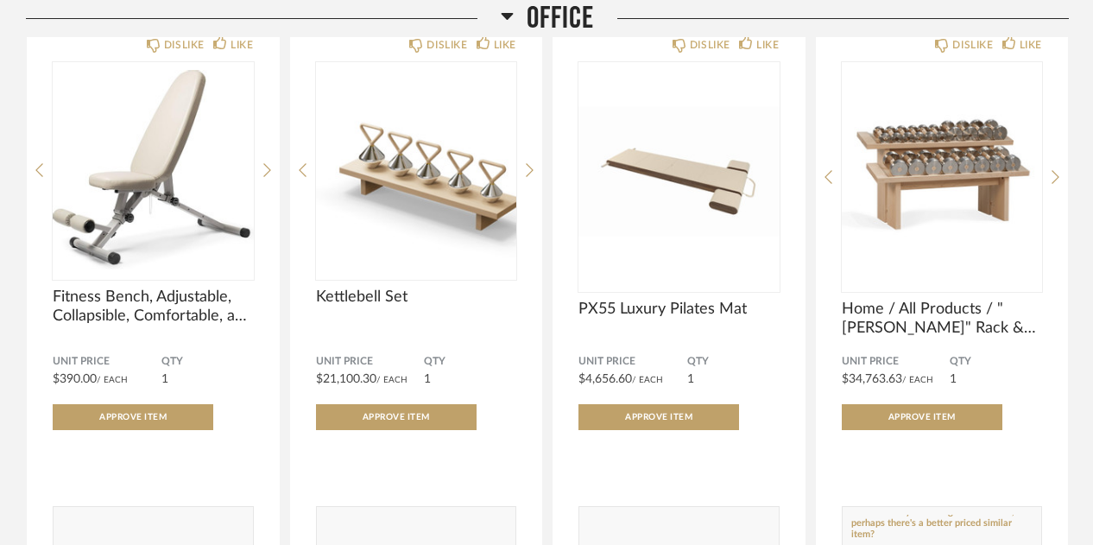
type textarea "This is the style of weight rack I want, but perhaps there's a better priced si…"
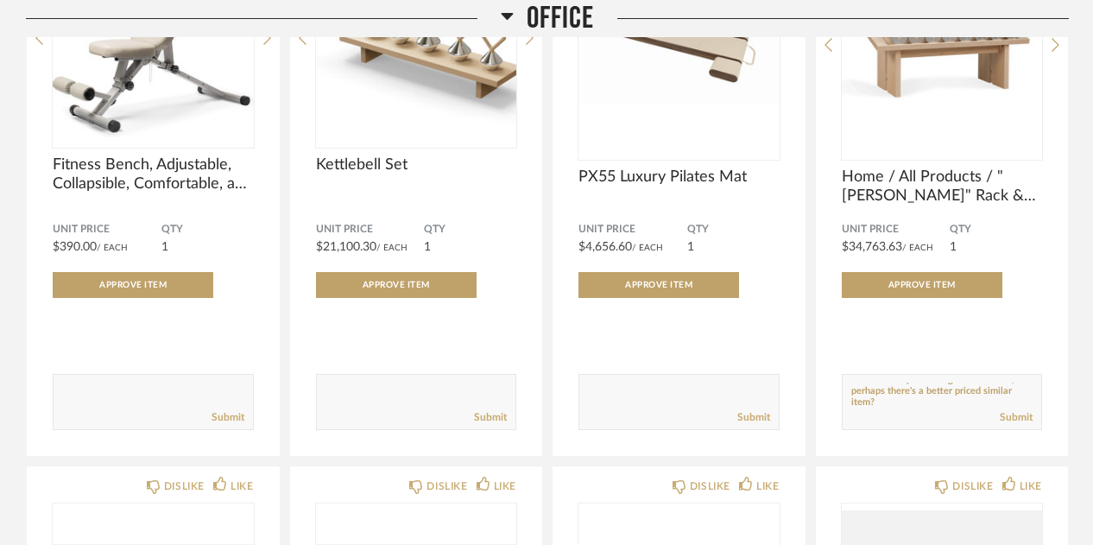
scroll to position [15845, 0]
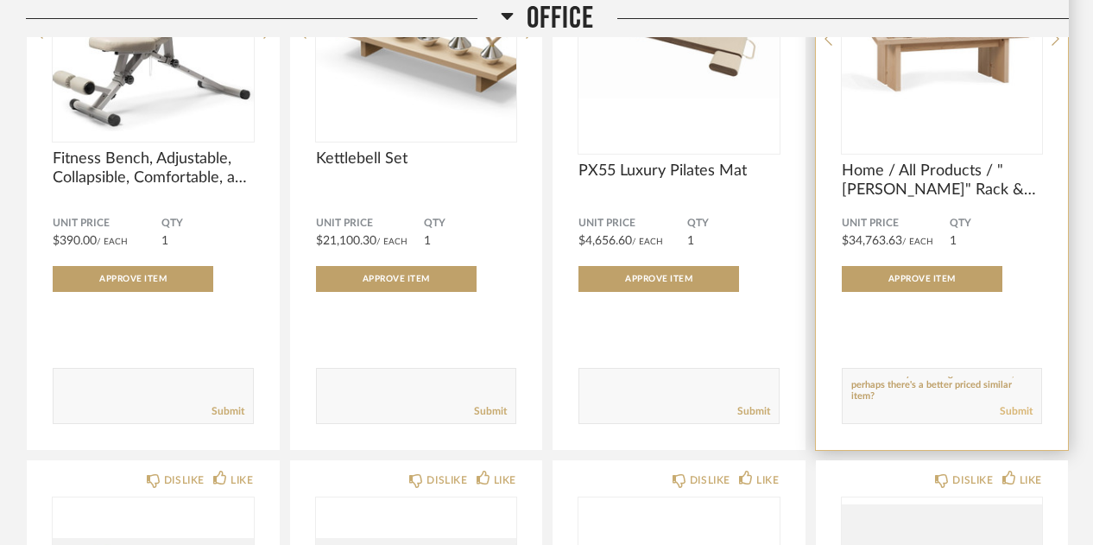
click at [1023, 419] on link "Submit" at bounding box center [1015, 411] width 33 height 15
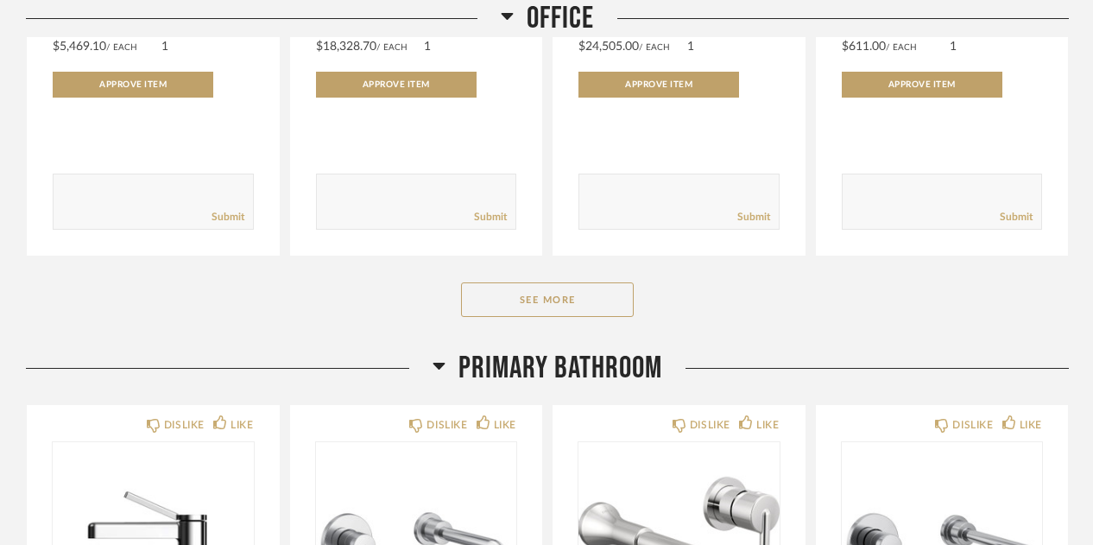
scroll to position [16639, 0]
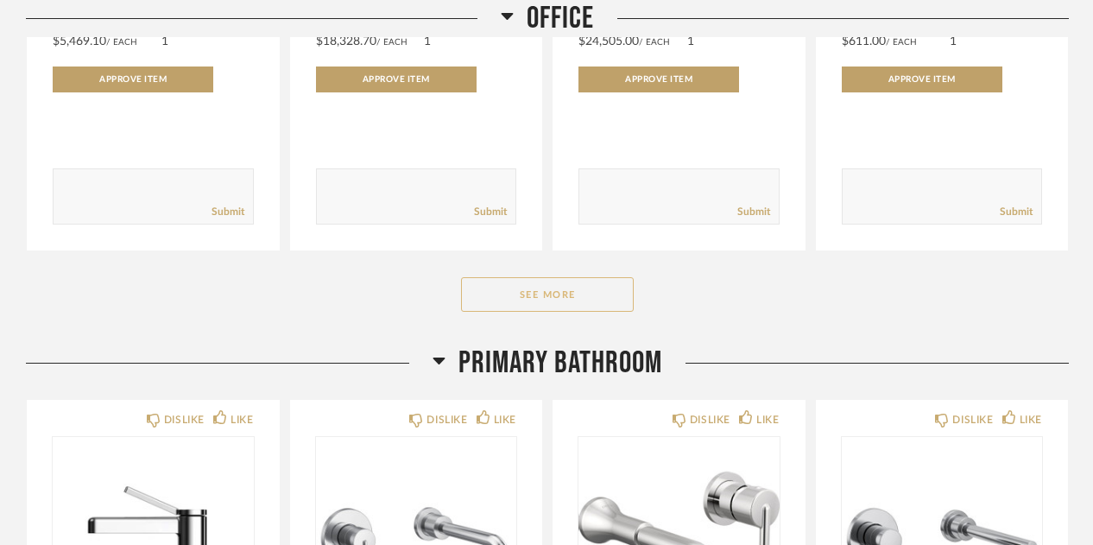
click at [552, 298] on button "See More" at bounding box center [547, 294] width 173 height 35
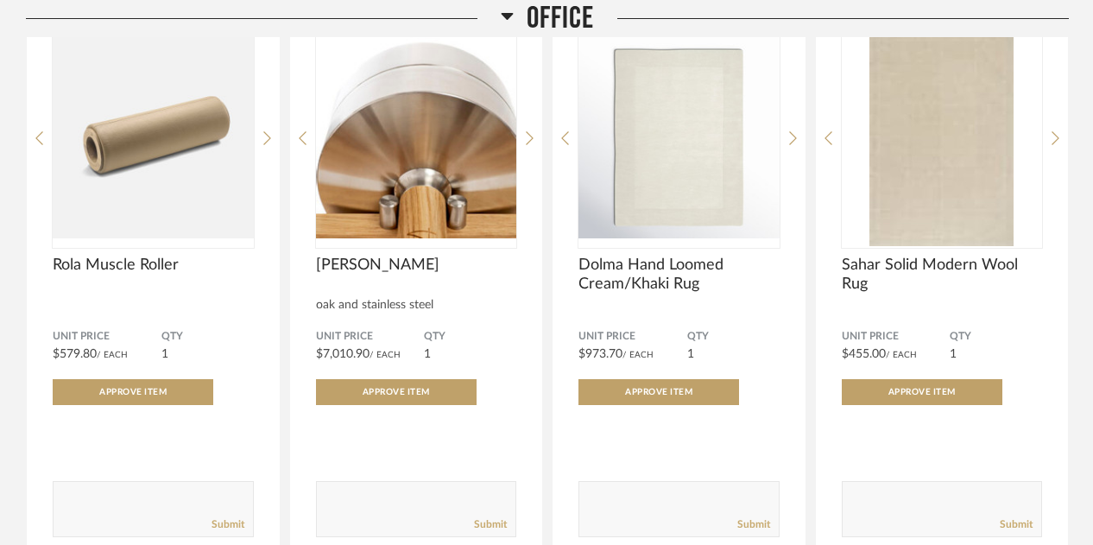
scroll to position [17433, 0]
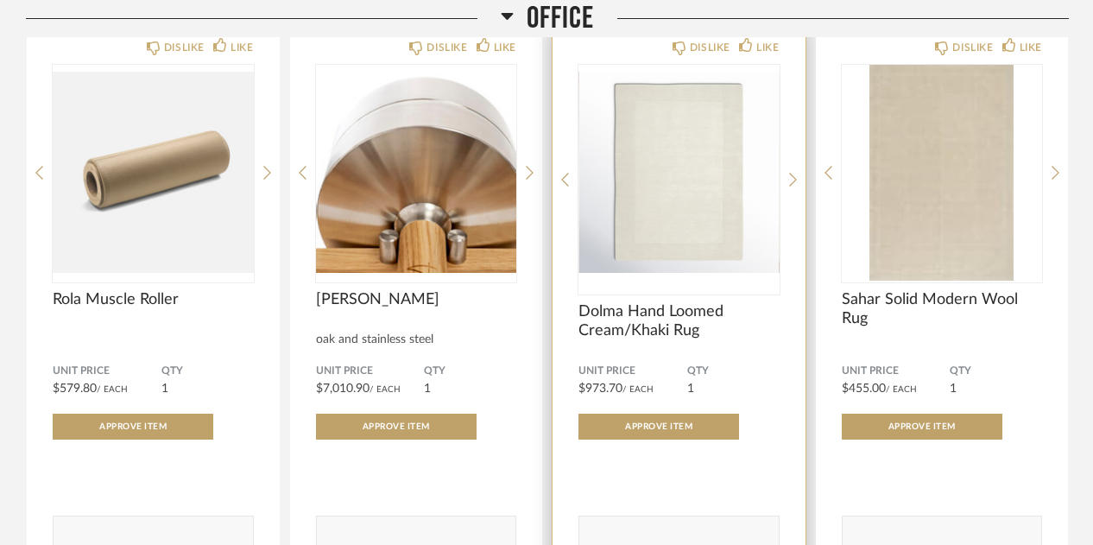
click at [694, 201] on img "0" at bounding box center [678, 173] width 201 height 216
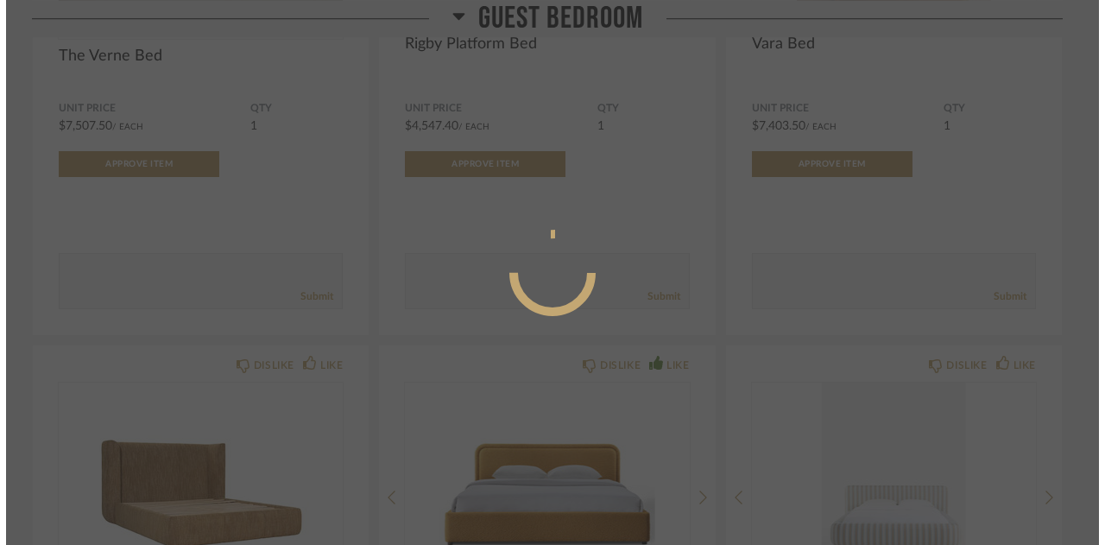
scroll to position [0, 0]
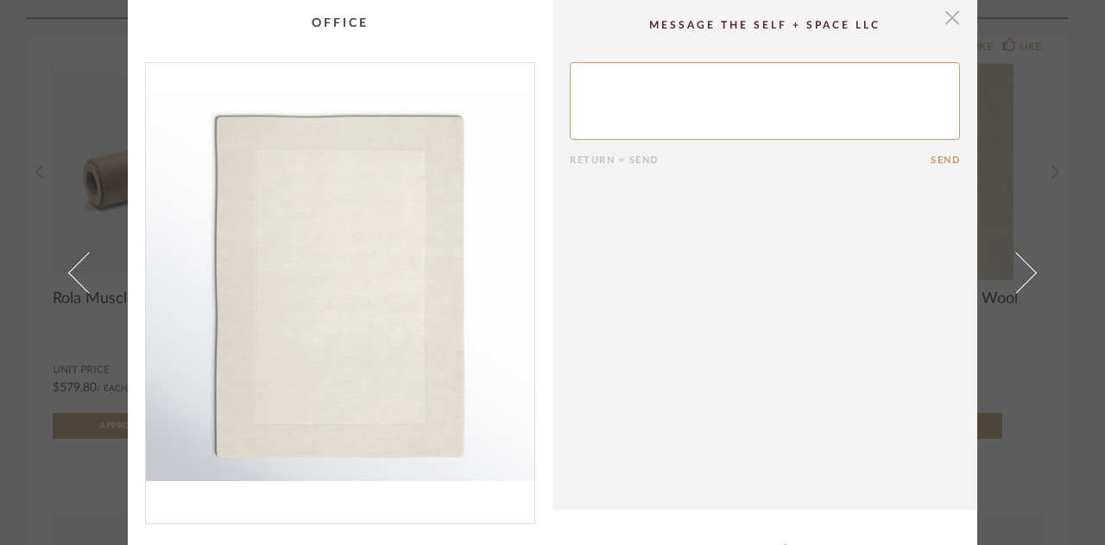
click at [949, 25] on span "button" at bounding box center [952, 17] width 35 height 35
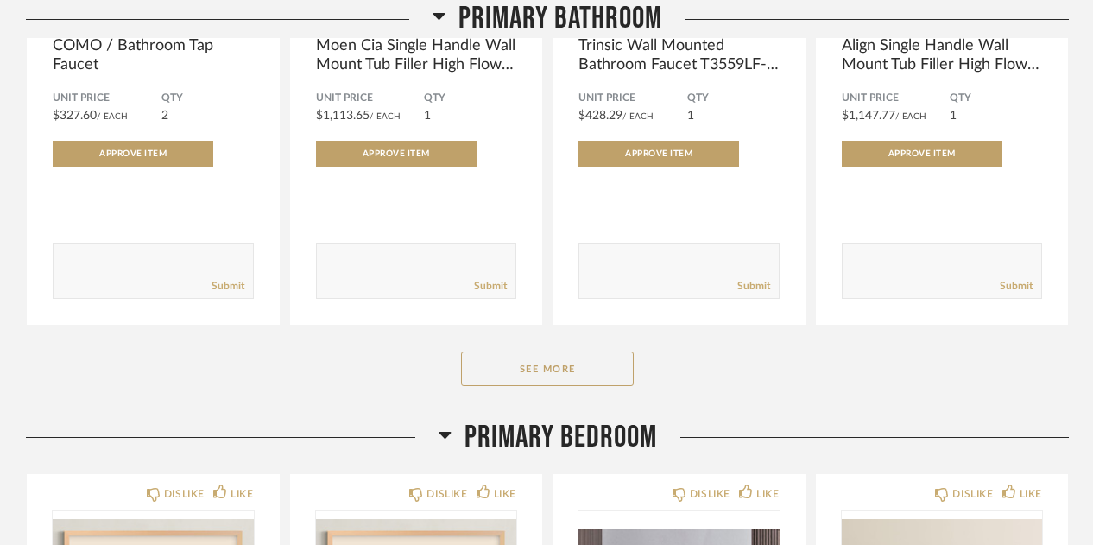
scroll to position [19573, 0]
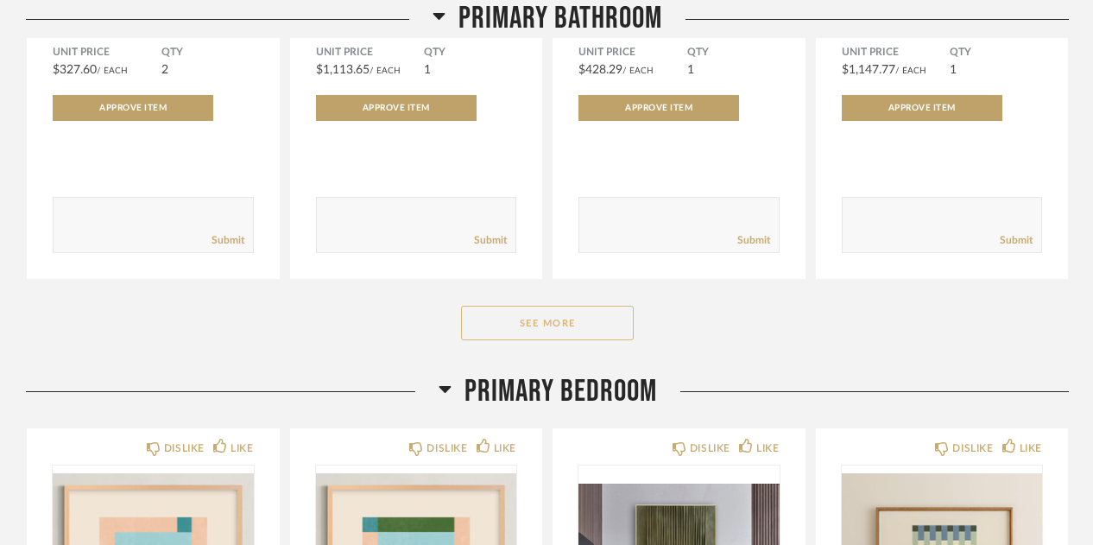
click at [552, 340] on button "See More" at bounding box center [547, 322] width 173 height 35
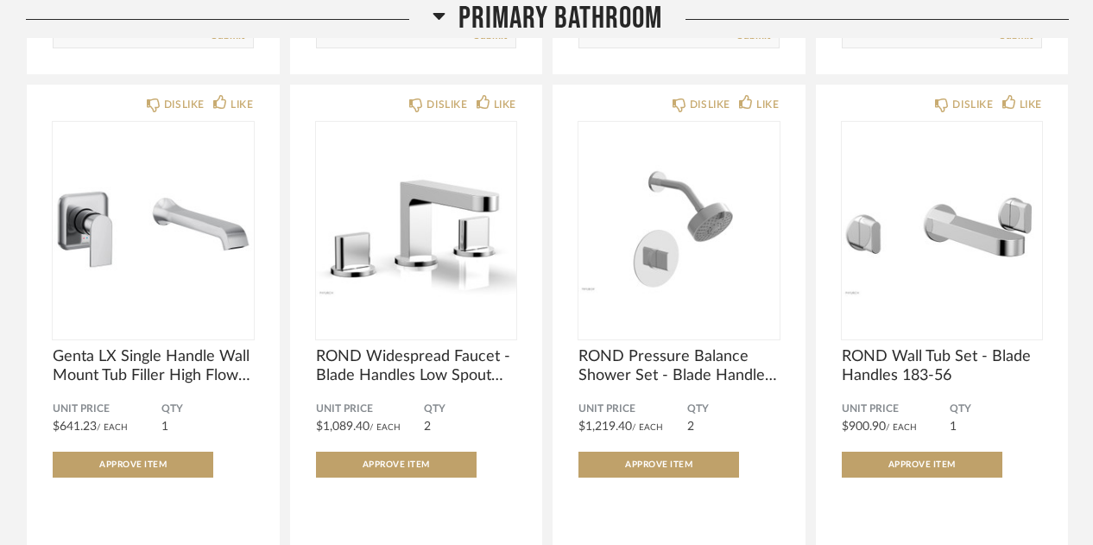
scroll to position [19780, 0]
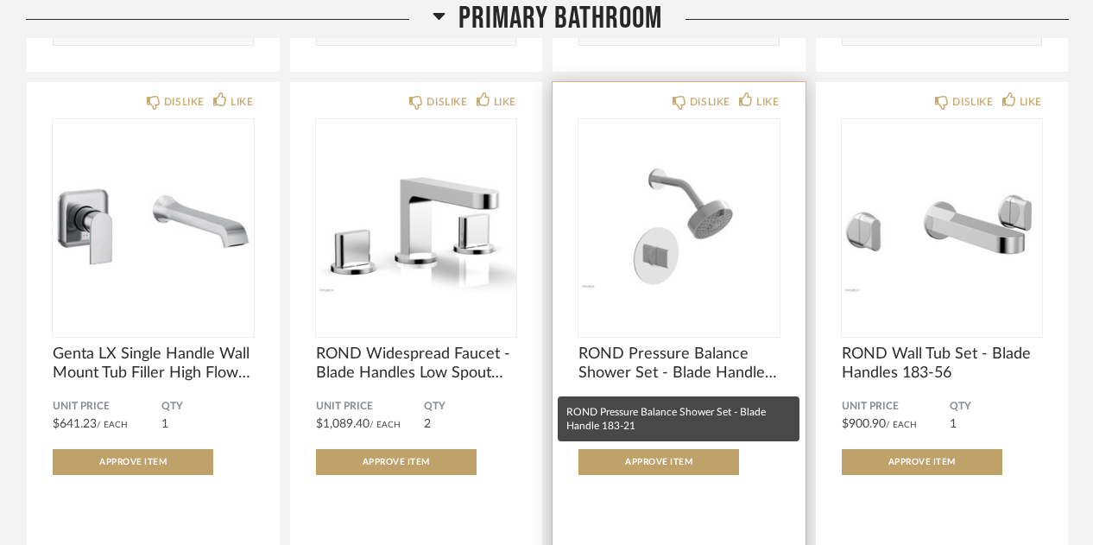
click at [659, 375] on span "ROND Pressure Balance Shower Set - Blade Handle 183-21" at bounding box center [678, 363] width 201 height 38
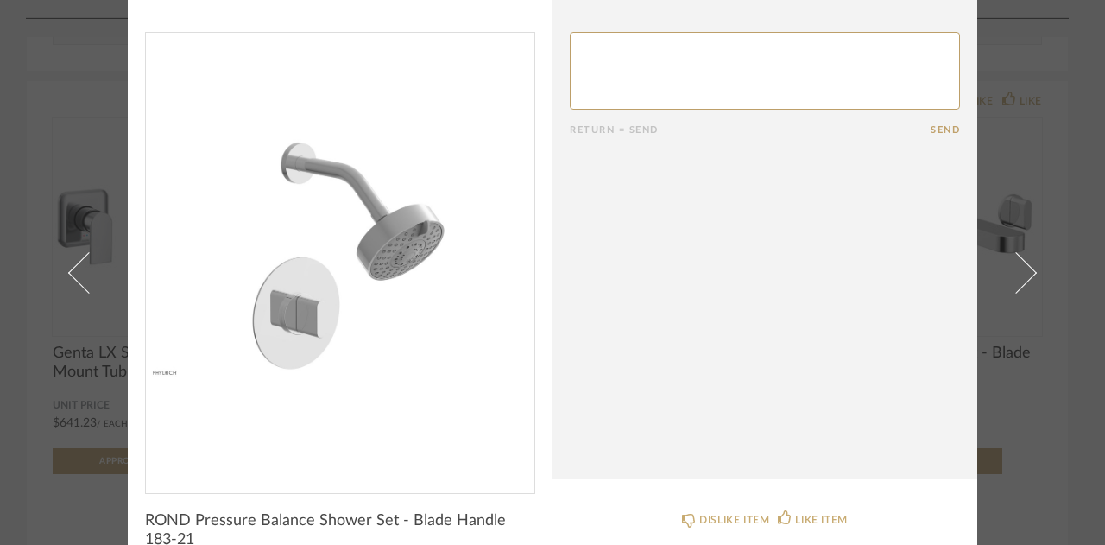
scroll to position [22, 0]
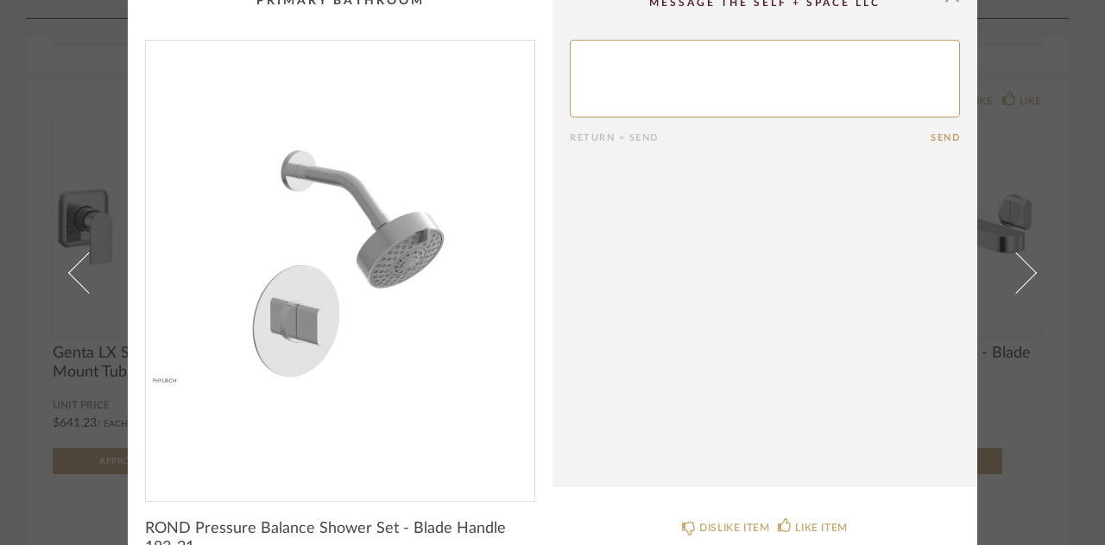
click at [734, 80] on textarea at bounding box center [765, 79] width 390 height 78
type textarea "Is this stainless?"
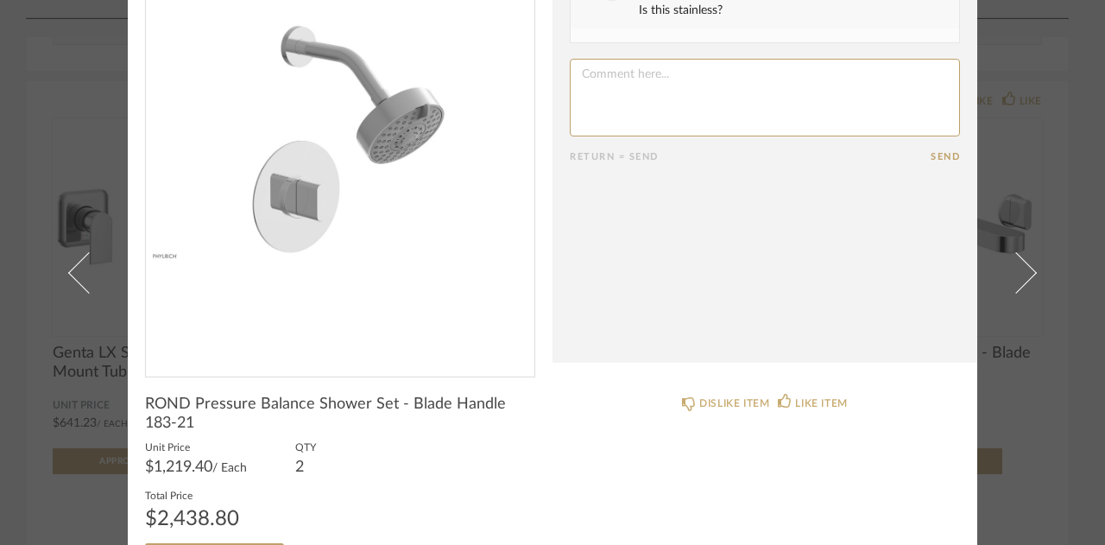
scroll to position [146, 0]
click at [1055, 343] on div "× Date [DATE] [PERSON_NAME] 8:27 PM Is this stainless? Return = Send Send ROND …" at bounding box center [552, 272] width 1105 height 545
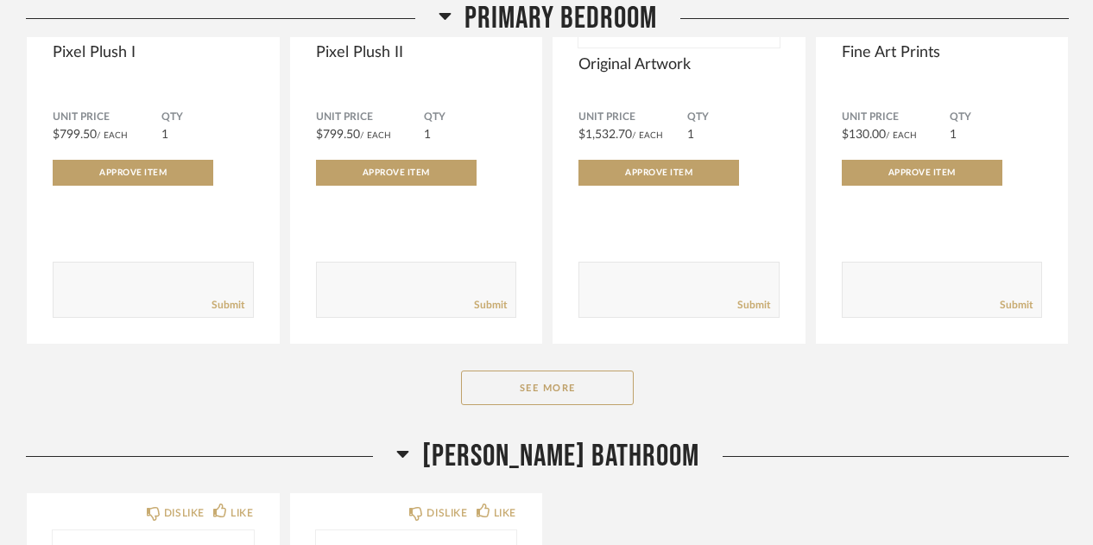
scroll to position [20816, 0]
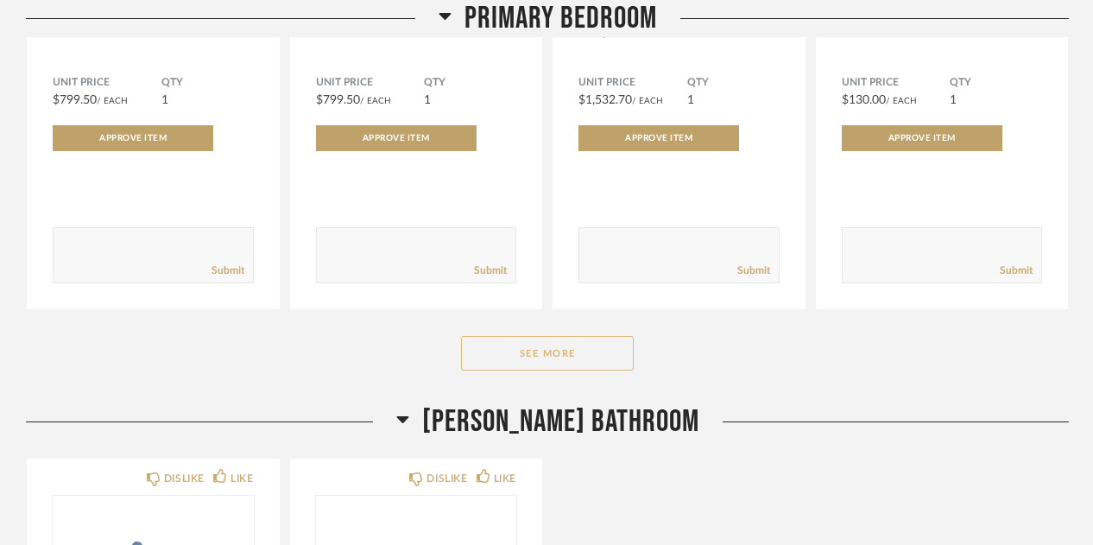
click at [509, 370] on button "See More" at bounding box center [547, 353] width 173 height 35
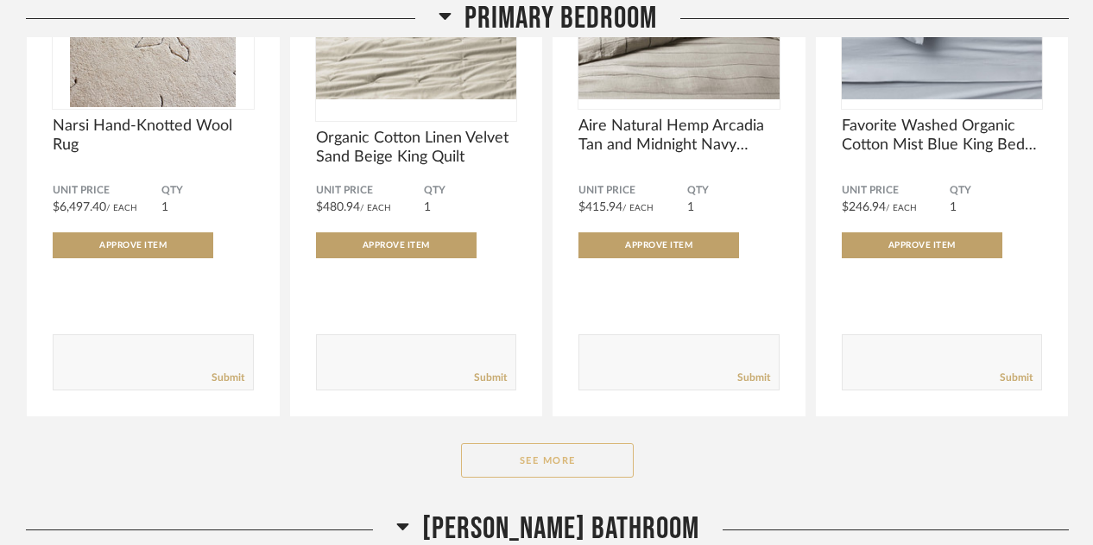
scroll to position [23059, 0]
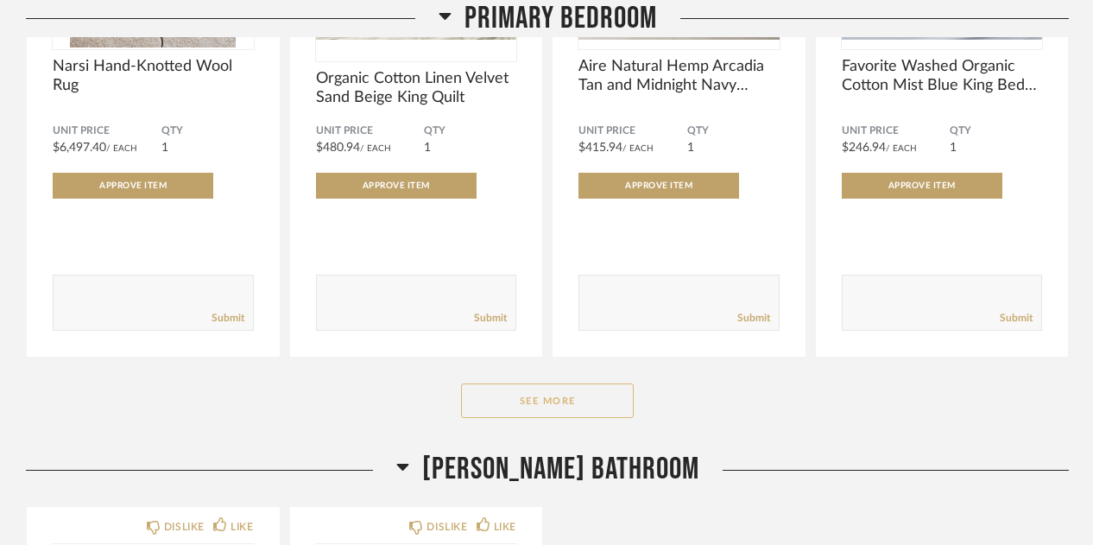
click at [554, 403] on button "See More" at bounding box center [547, 400] width 173 height 35
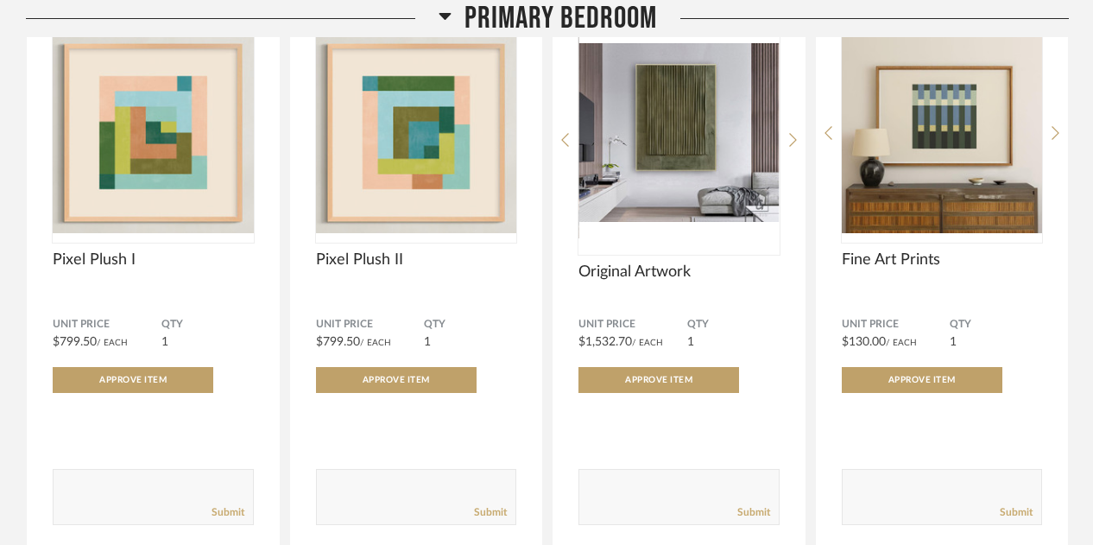
scroll to position [20539, 0]
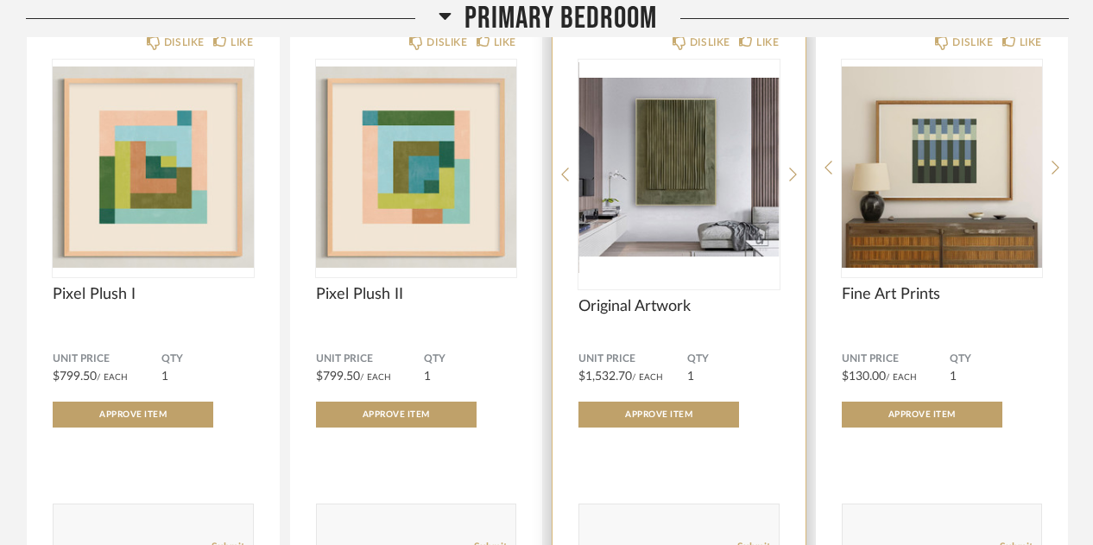
click at [677, 186] on img "0" at bounding box center [678, 168] width 201 height 216
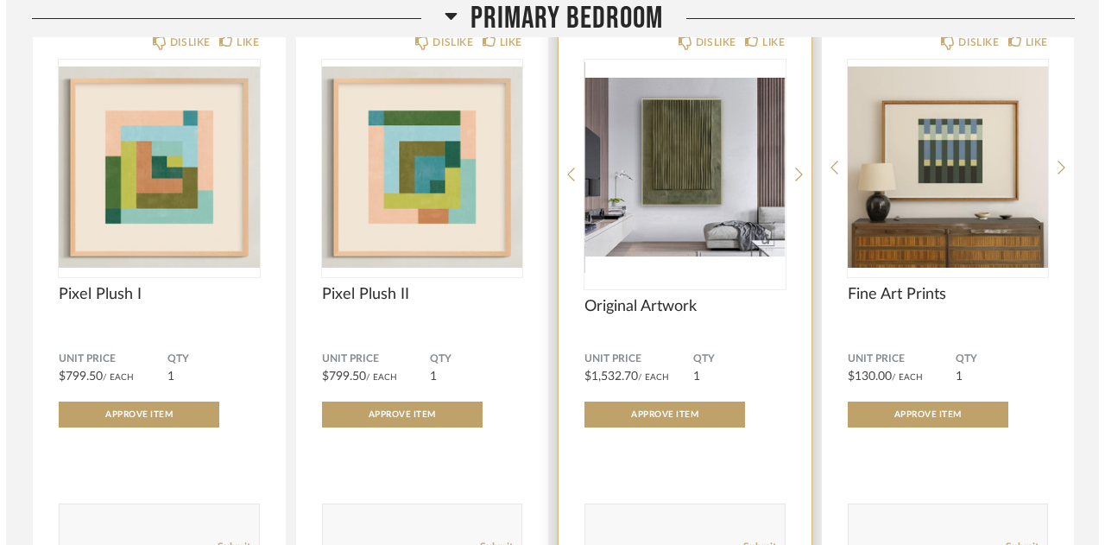
scroll to position [0, 0]
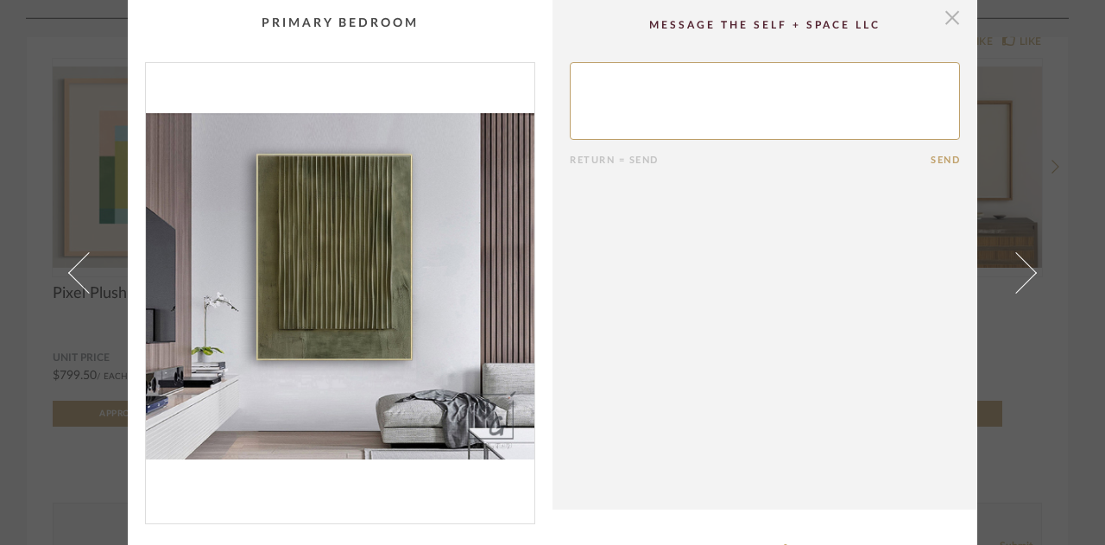
click at [948, 13] on span "button" at bounding box center [952, 17] width 35 height 35
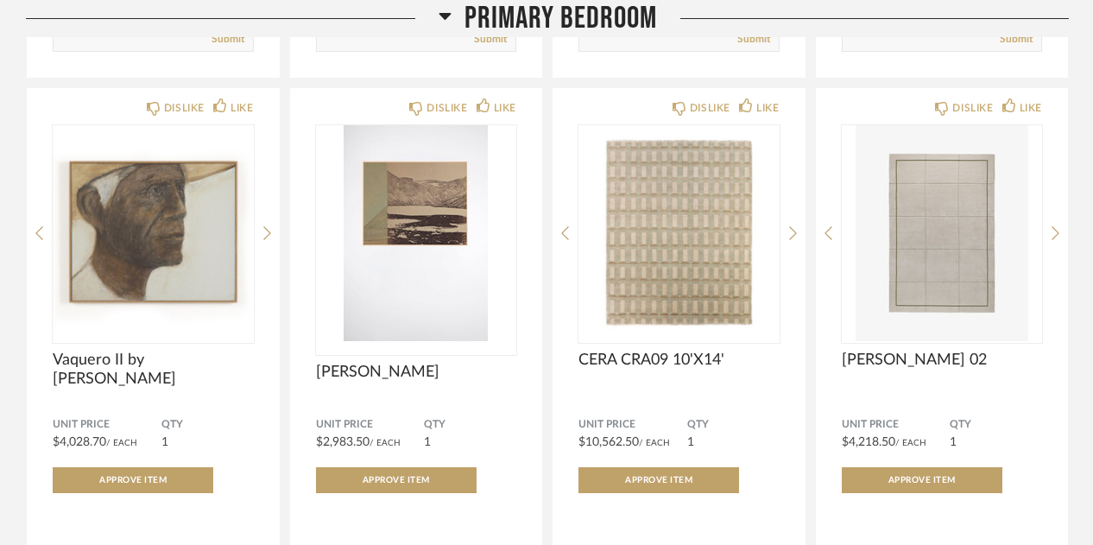
scroll to position [22196, 0]
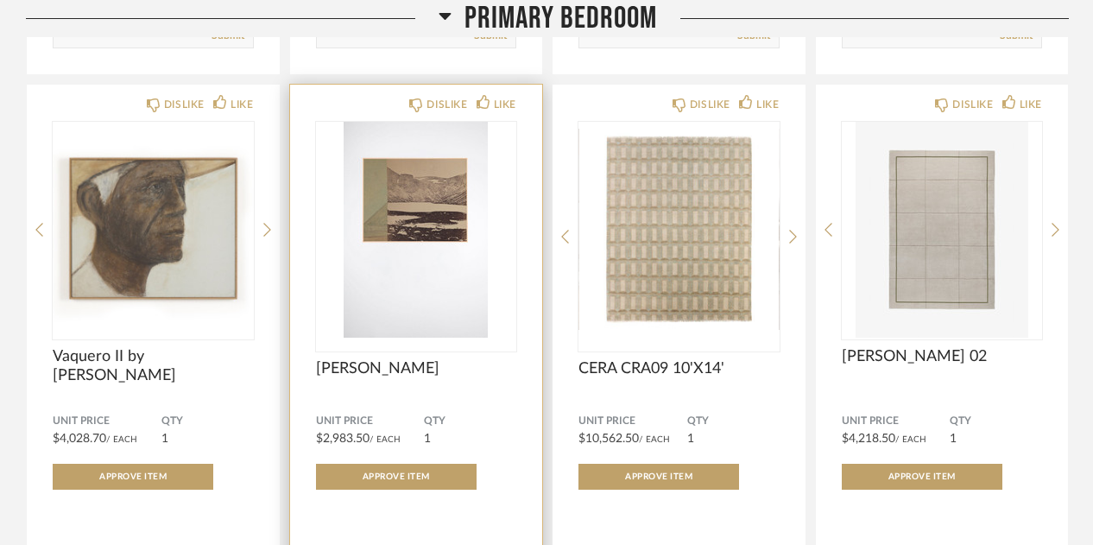
click at [386, 224] on img "0" at bounding box center [416, 230] width 201 height 216
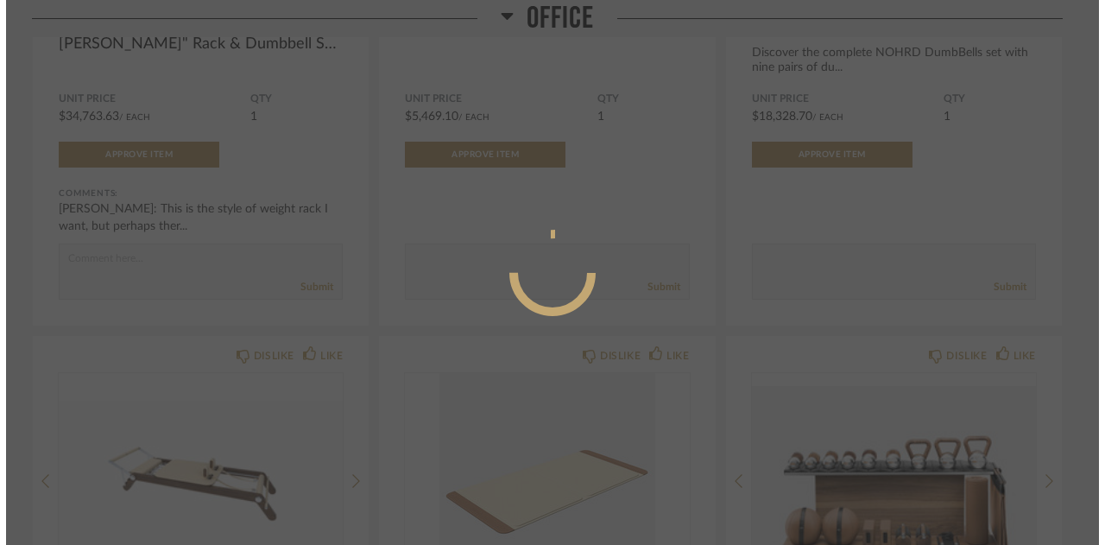
scroll to position [0, 0]
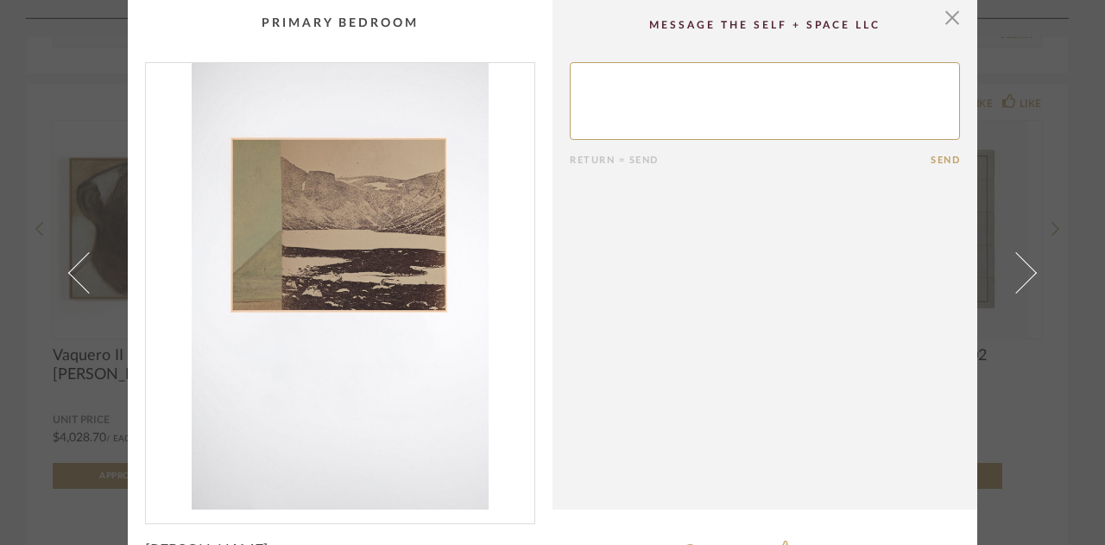
click at [386, 224] on img "0" at bounding box center [340, 286] width 388 height 446
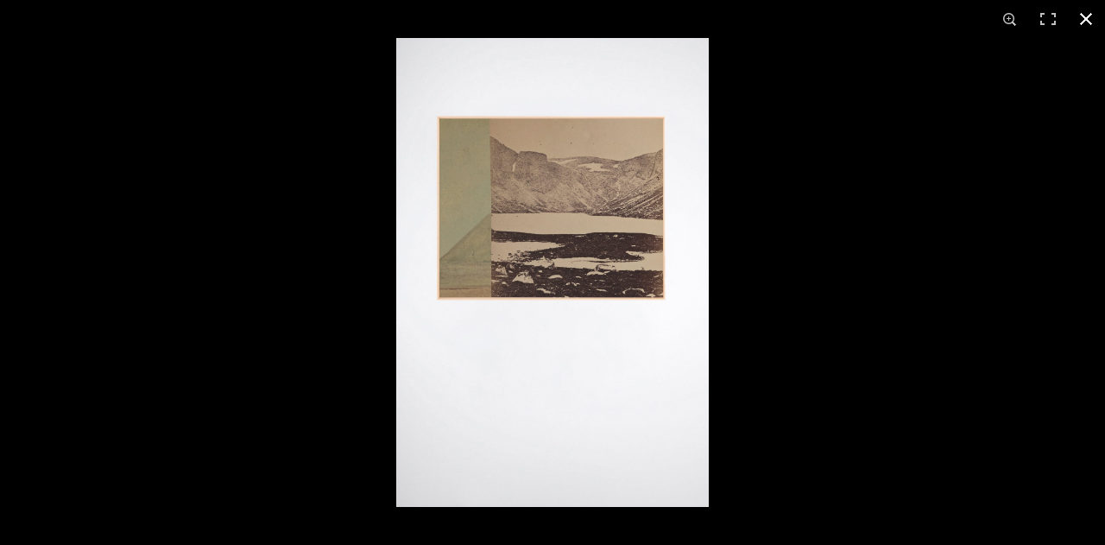
click at [1081, 16] on button at bounding box center [1086, 19] width 38 height 38
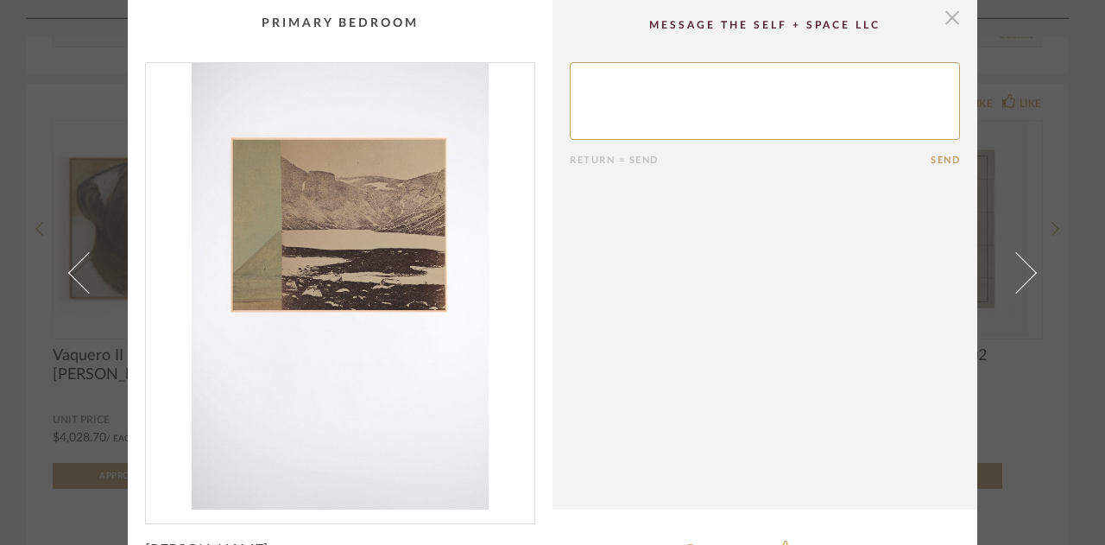
click at [951, 22] on span "button" at bounding box center [952, 17] width 35 height 35
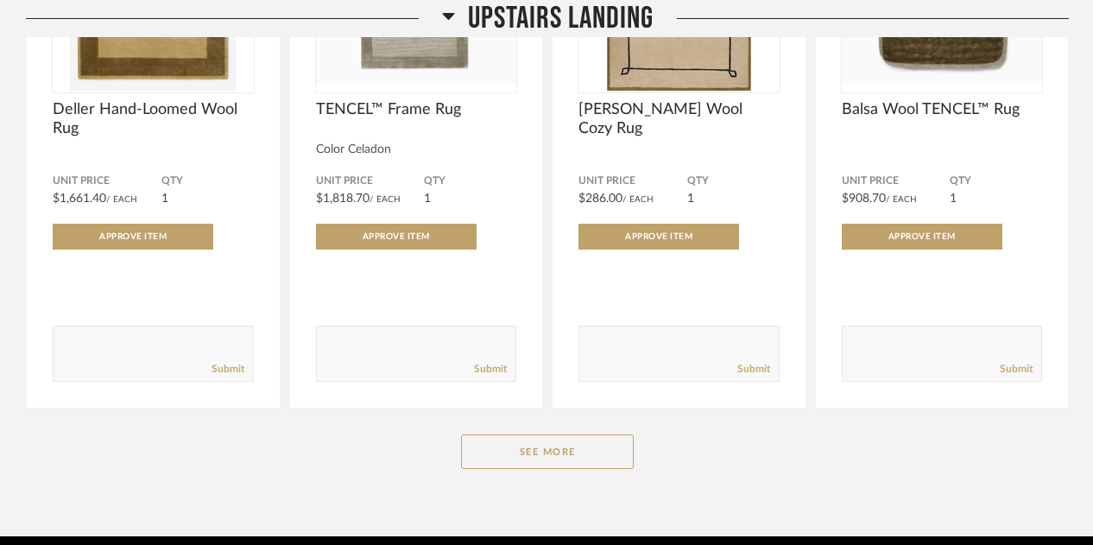
scroll to position [25582, 0]
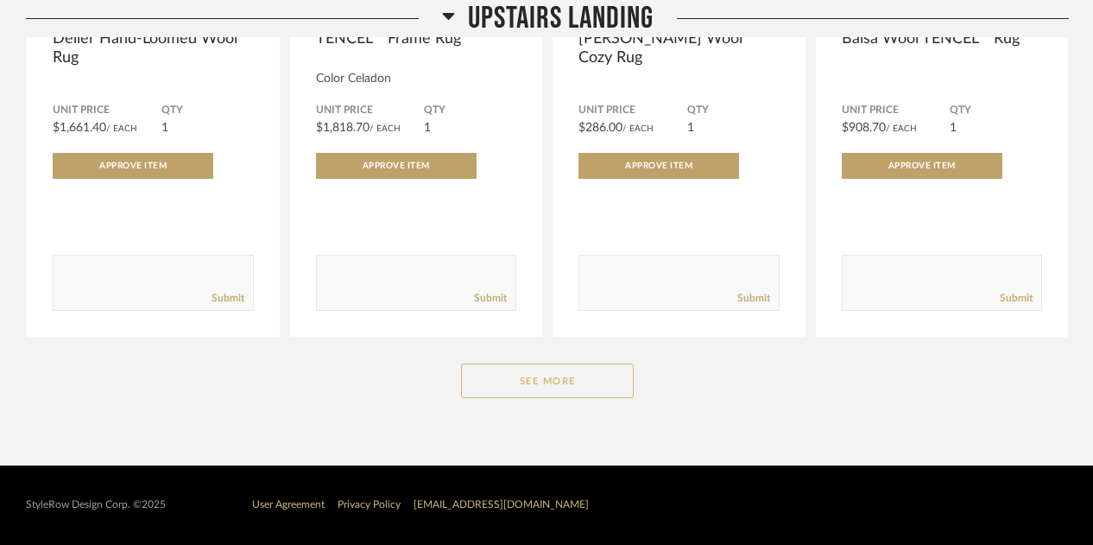
click at [557, 396] on button "See More" at bounding box center [547, 380] width 173 height 35
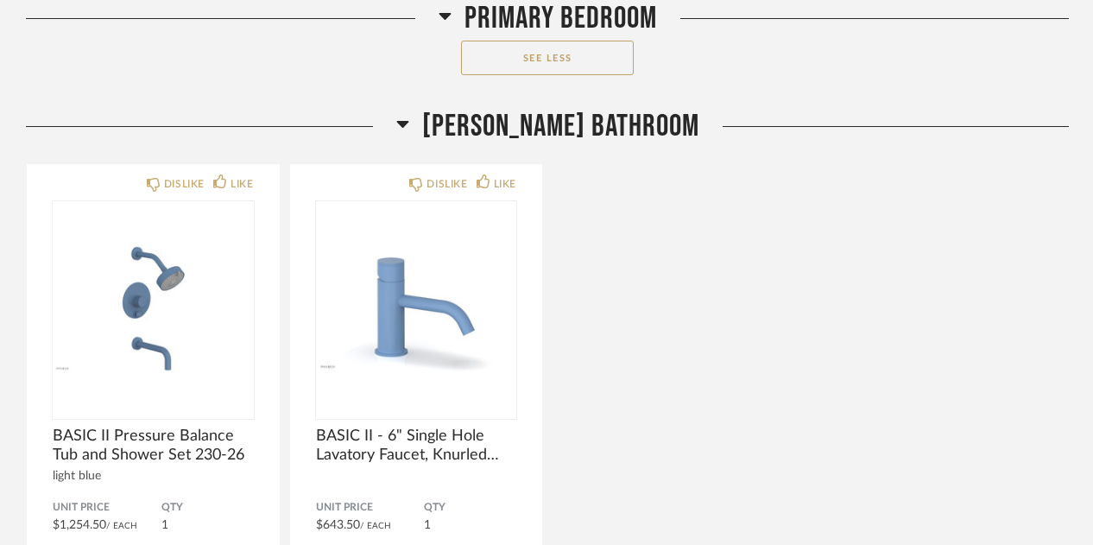
scroll to position [24520, 0]
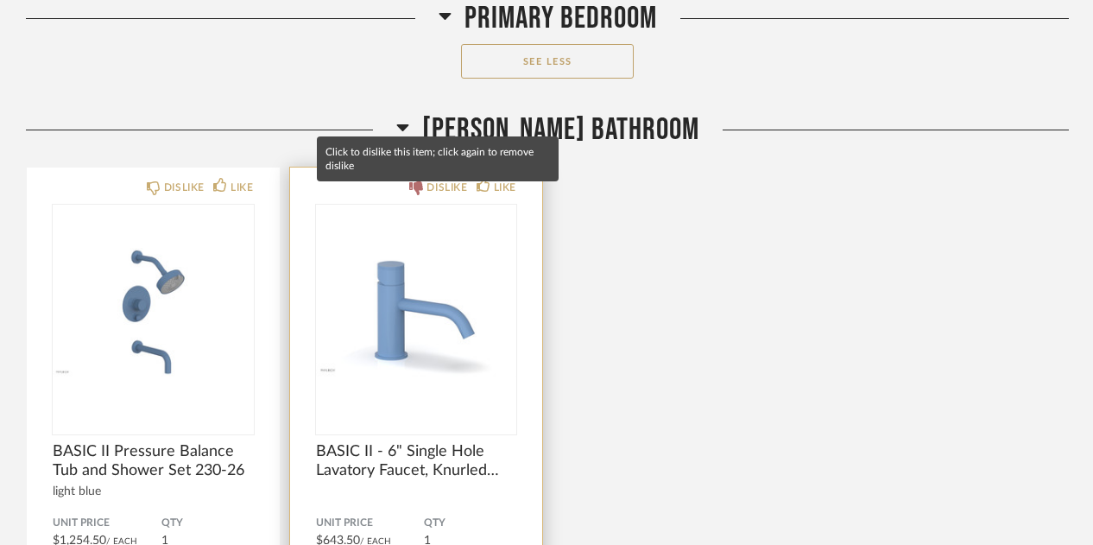
click at [438, 196] on div "DISLIKE" at bounding box center [446, 187] width 41 height 17
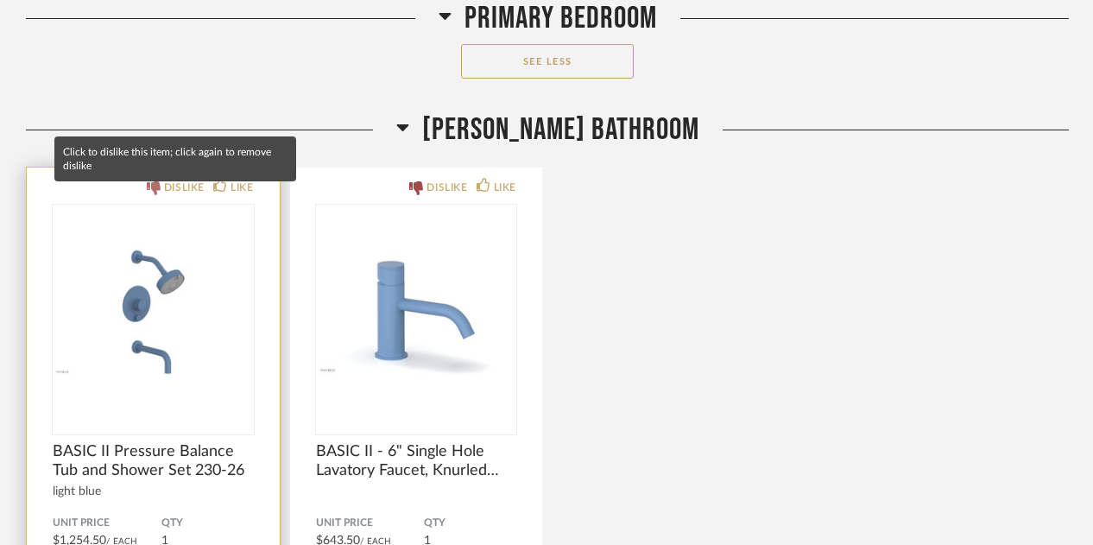
click at [177, 196] on div "DISLIKE" at bounding box center [184, 187] width 41 height 17
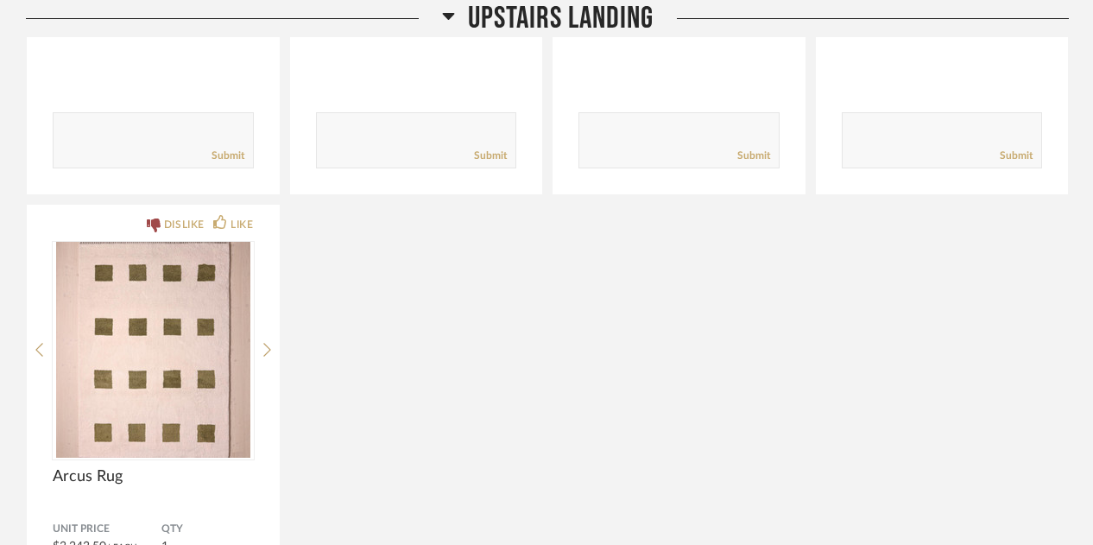
scroll to position [25728, 0]
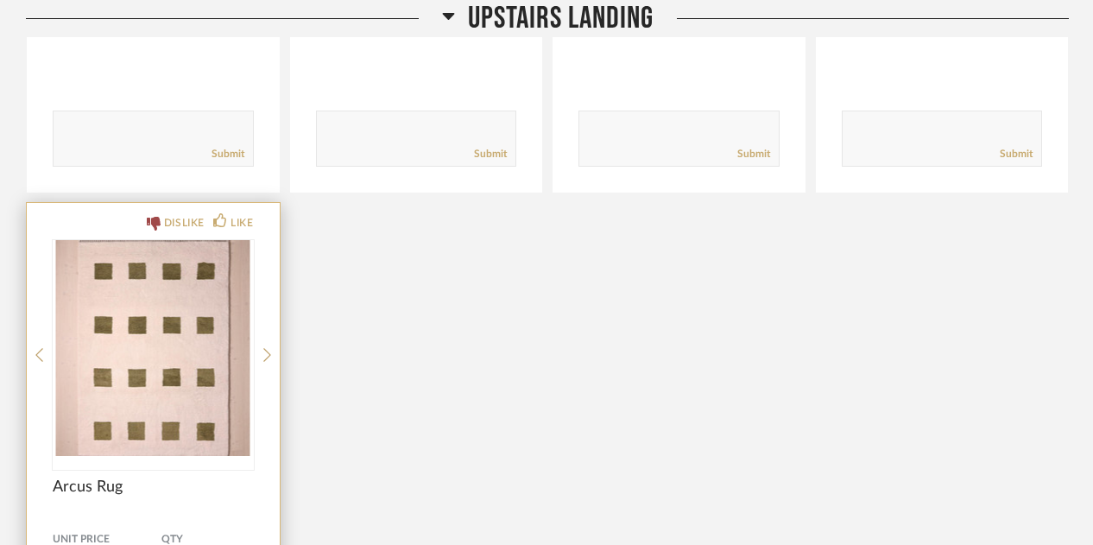
click at [179, 301] on img "0" at bounding box center [153, 348] width 201 height 216
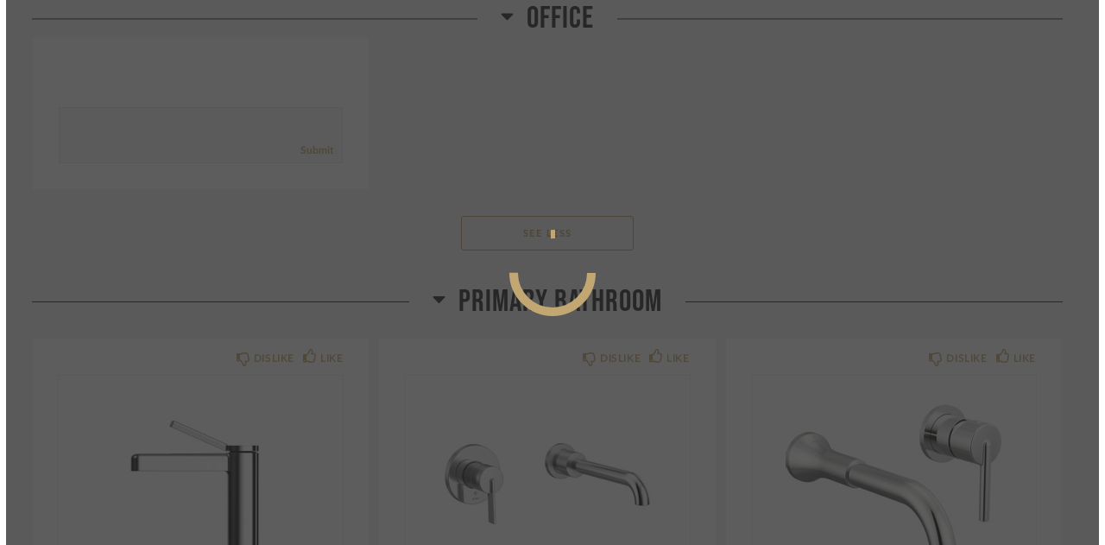
scroll to position [0, 0]
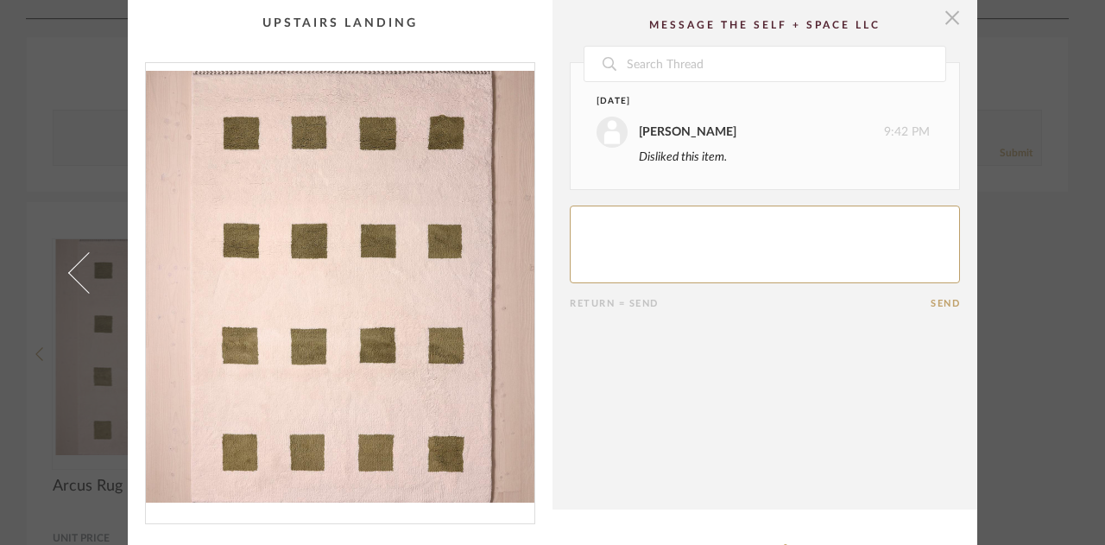
click at [937, 15] on span "button" at bounding box center [952, 17] width 35 height 35
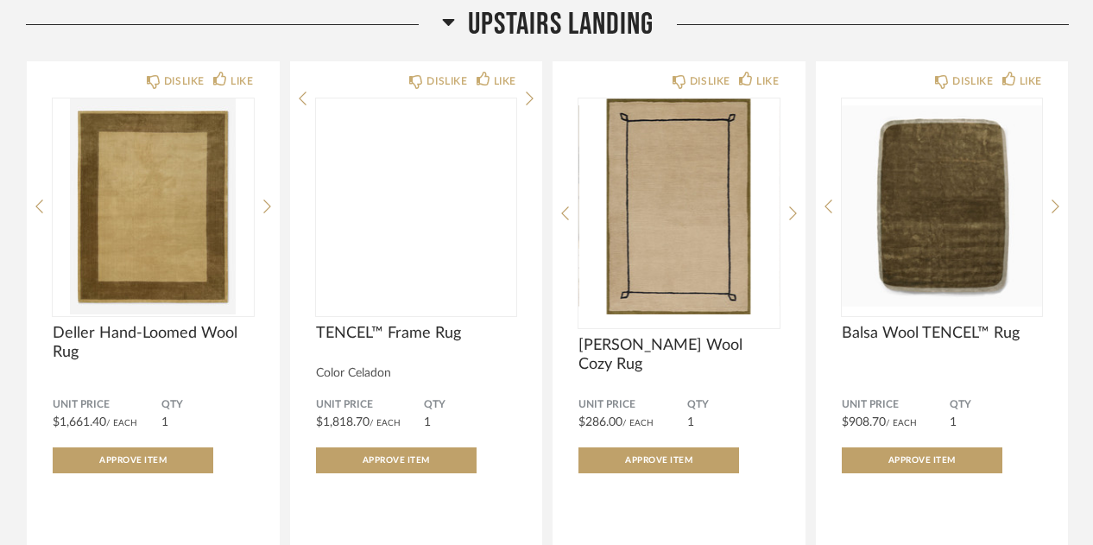
scroll to position [25245, 0]
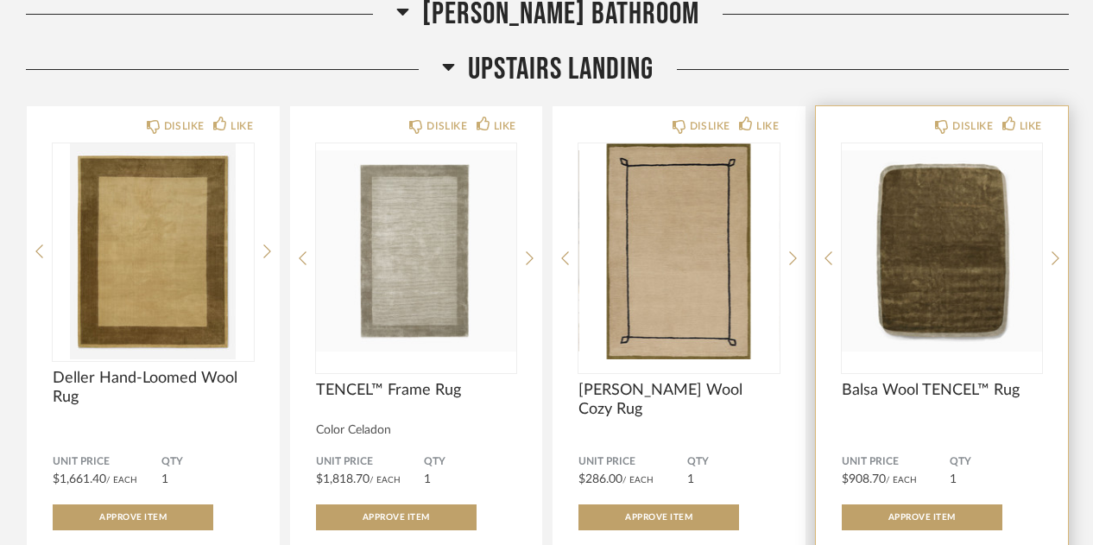
click at [947, 248] on img "0" at bounding box center [941, 251] width 201 height 216
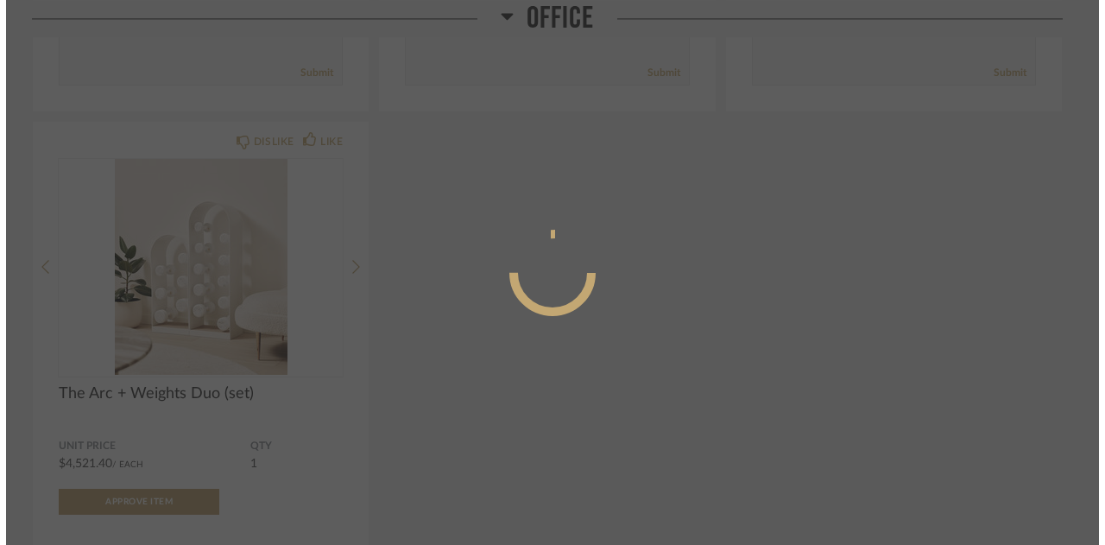
scroll to position [0, 0]
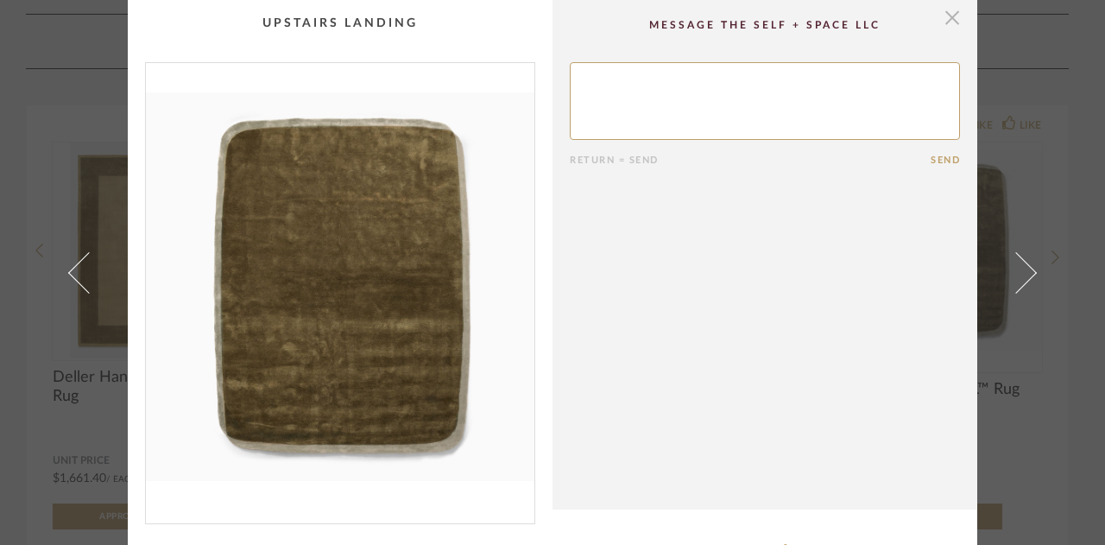
click at [948, 20] on span "button" at bounding box center [952, 17] width 35 height 35
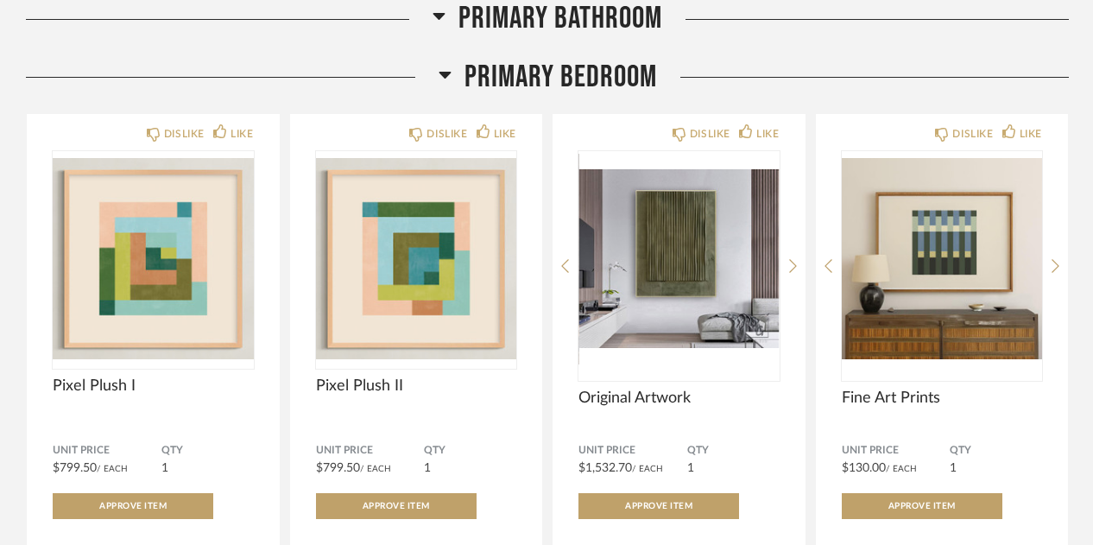
scroll to position [20447, 0]
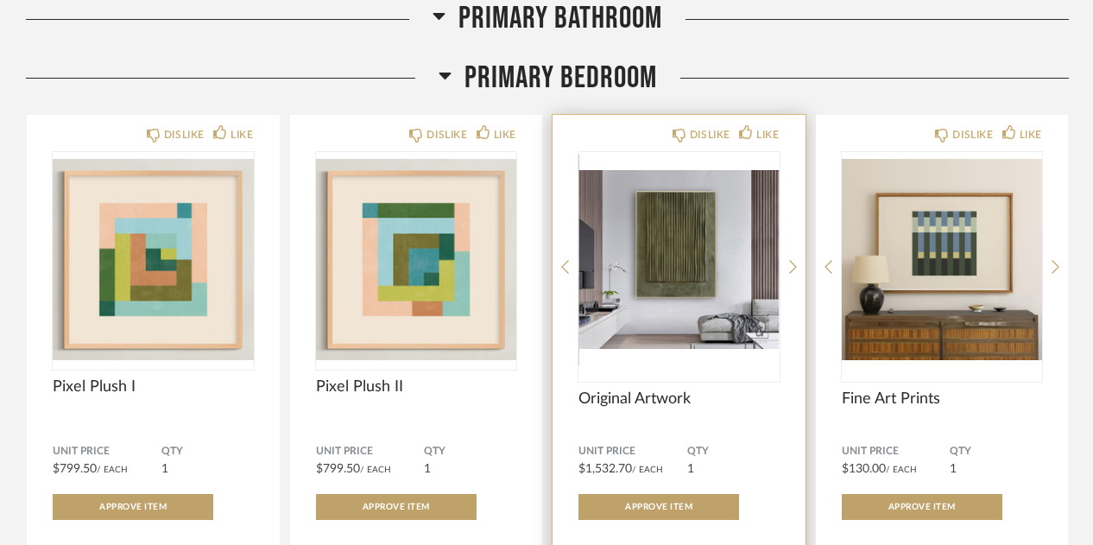
click at [673, 252] on img "0" at bounding box center [678, 260] width 201 height 216
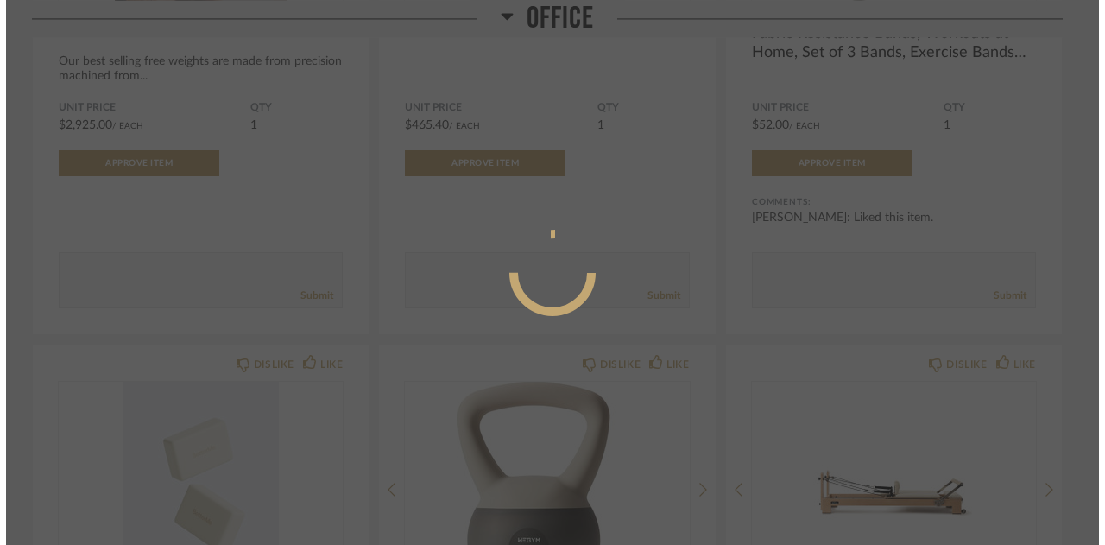
scroll to position [0, 0]
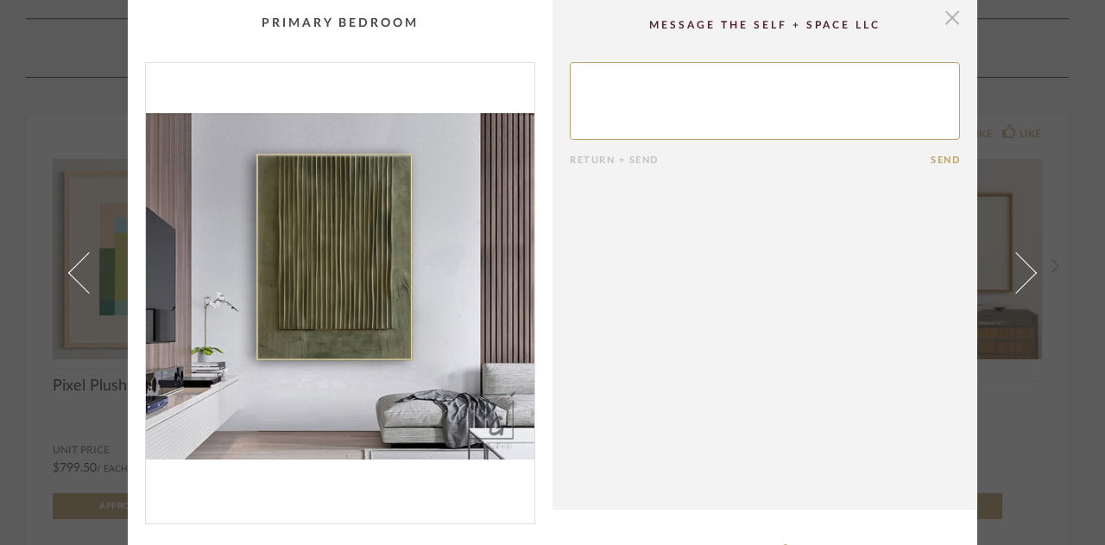
click at [944, 23] on span "button" at bounding box center [952, 17] width 35 height 35
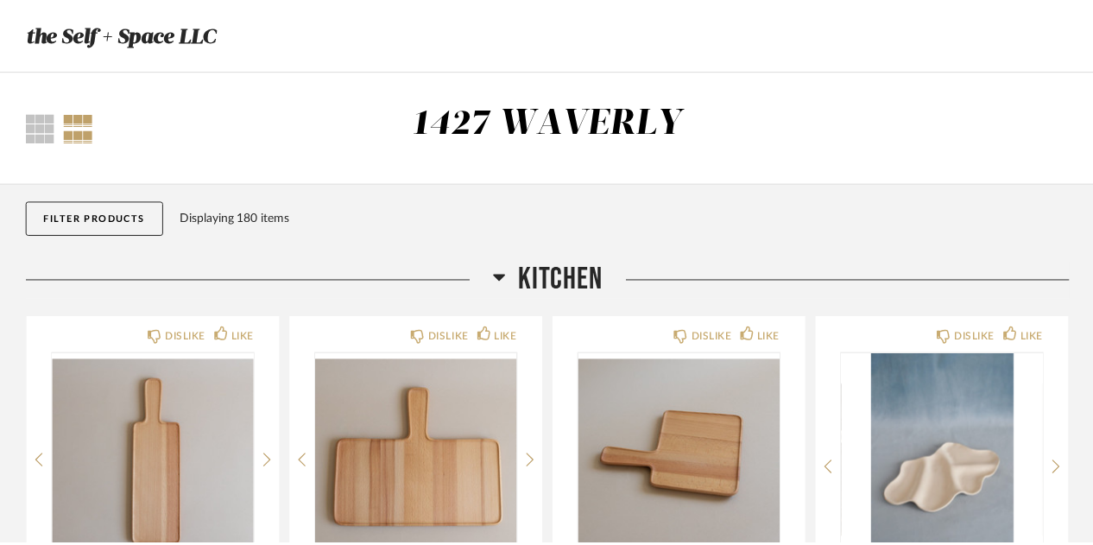
scroll to position [20447, 0]
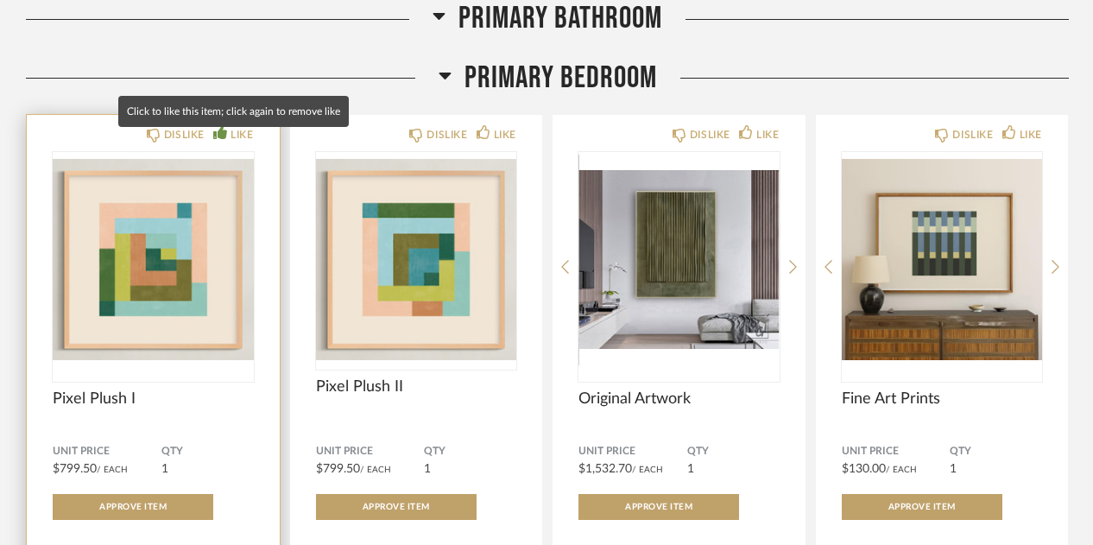
click at [242, 140] on div "LIKE" at bounding box center [241, 134] width 22 height 17
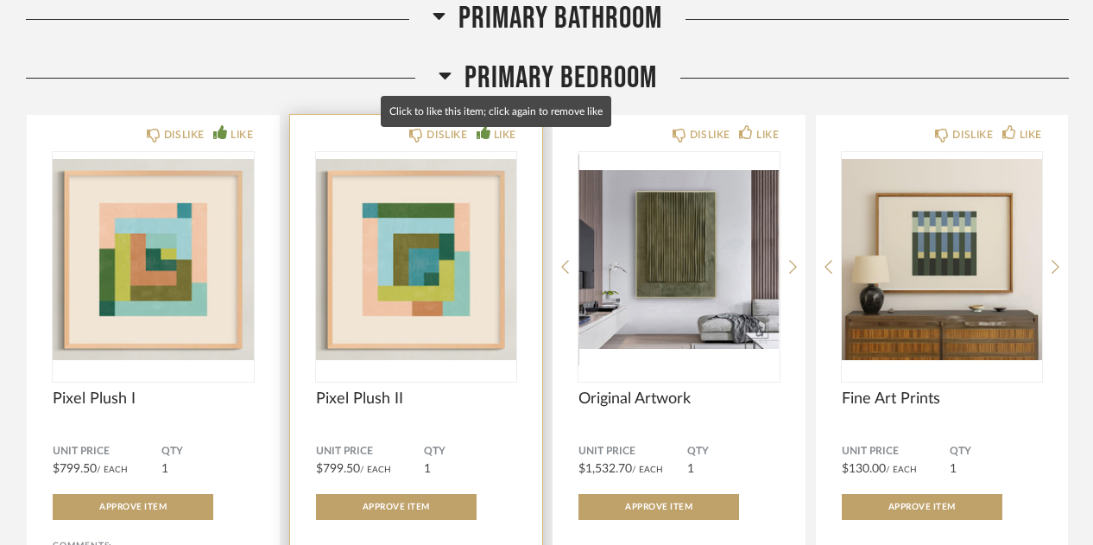
click at [499, 137] on div "LIKE" at bounding box center [505, 134] width 22 height 17
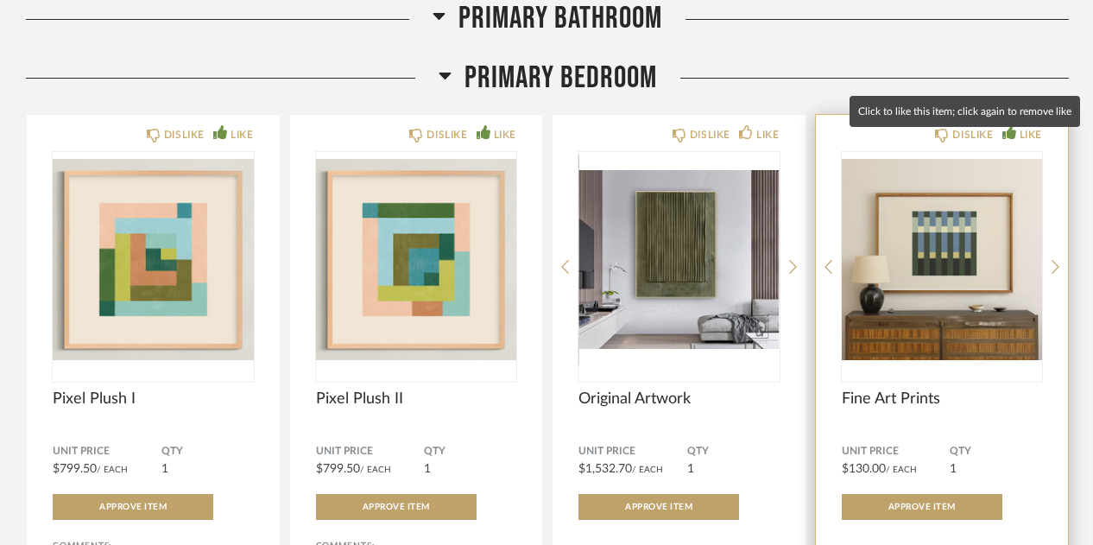
click at [1028, 143] on div "LIKE" at bounding box center [1030, 134] width 22 height 17
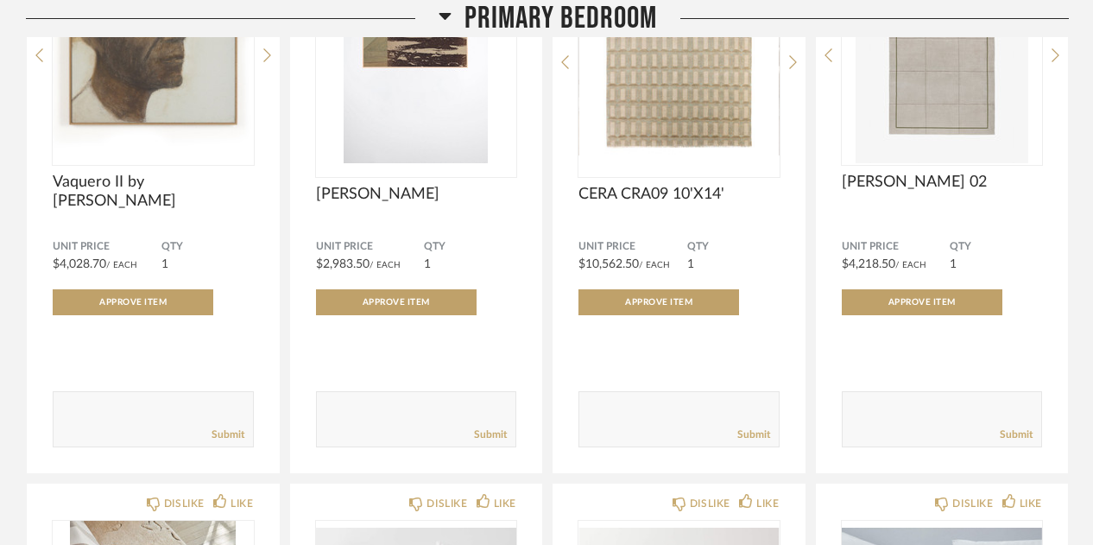
scroll to position [22138, 0]
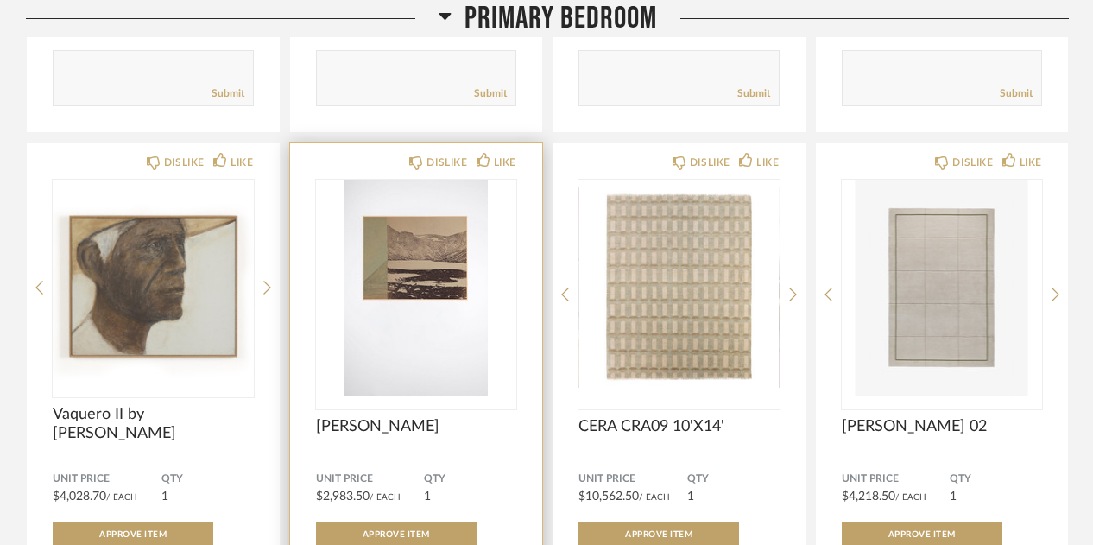
click at [444, 265] on img "0" at bounding box center [416, 287] width 201 height 216
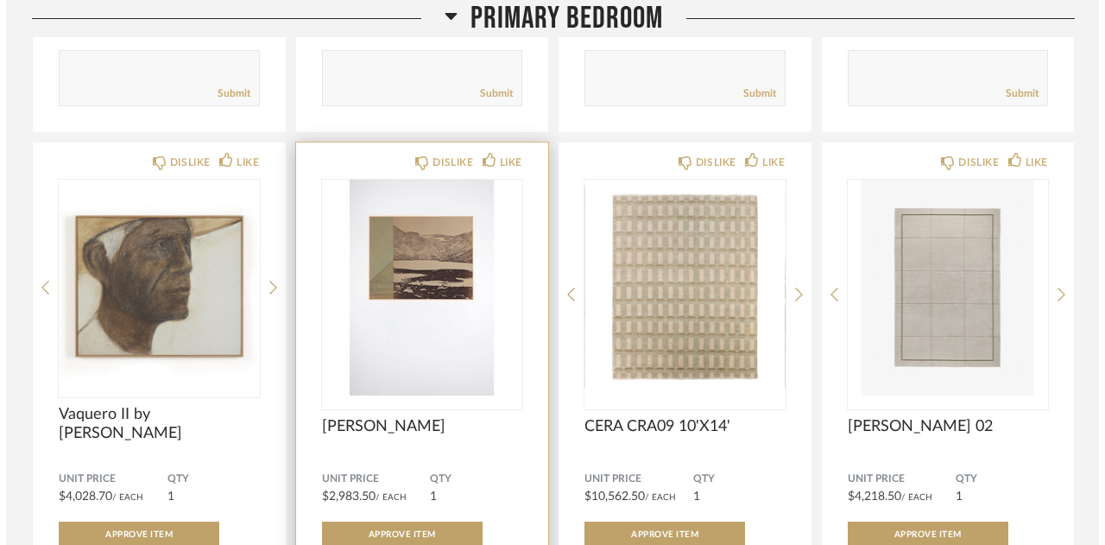
scroll to position [0, 0]
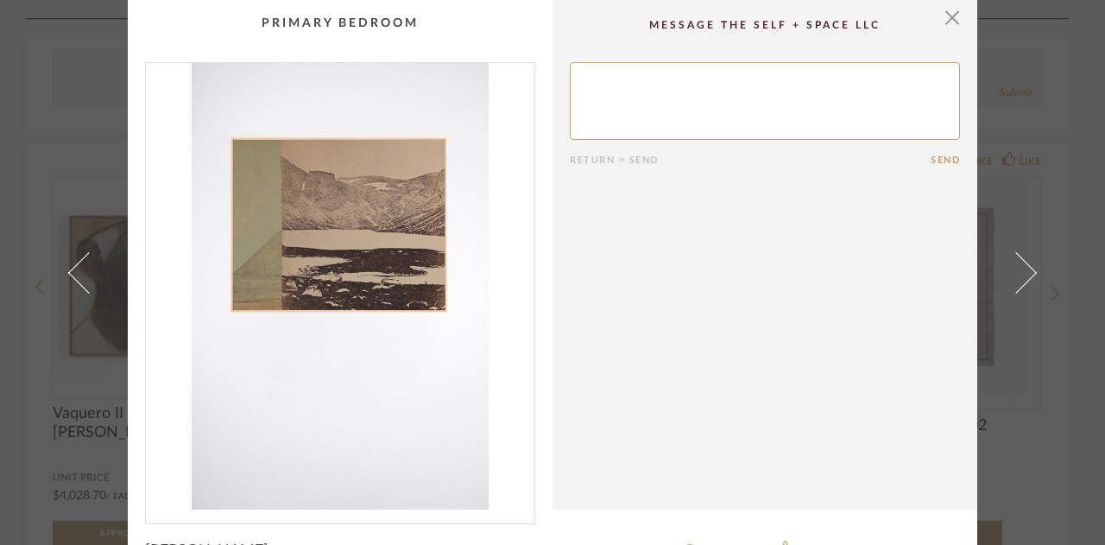
click at [375, 230] on img "0" at bounding box center [340, 286] width 388 height 446
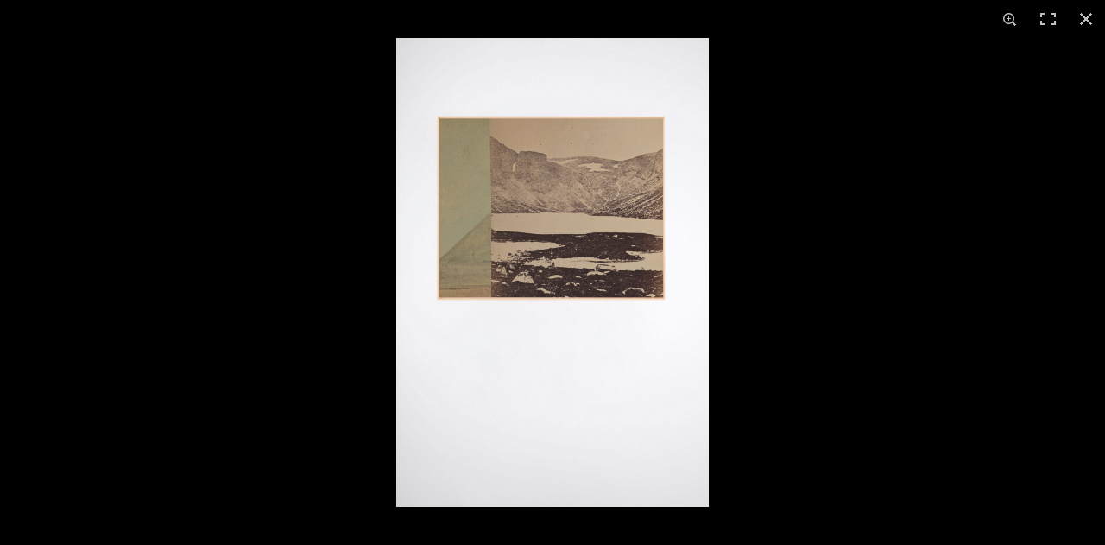
click at [536, 259] on img at bounding box center [552, 272] width 312 height 469
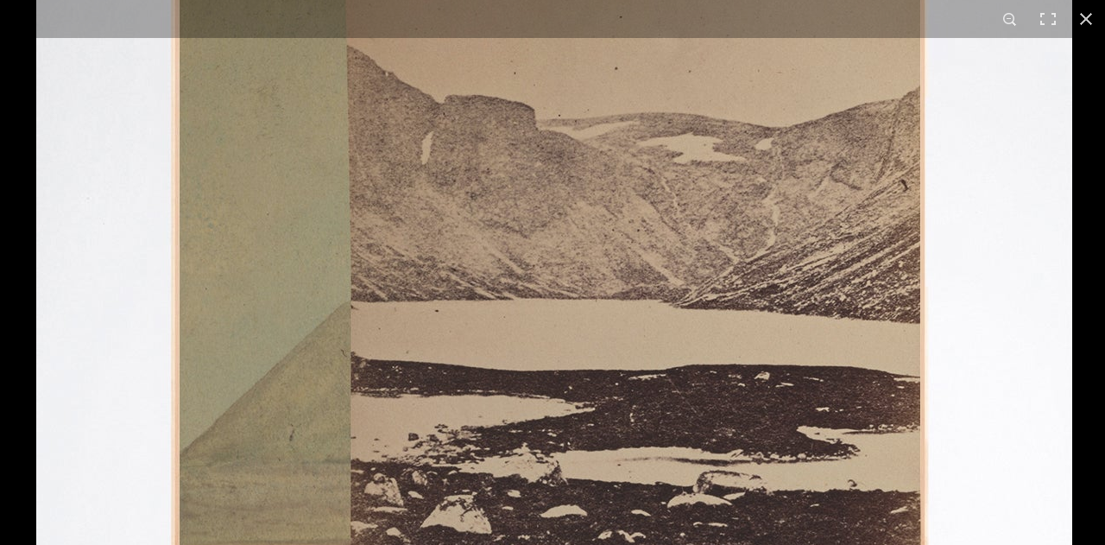
click at [559, 329] on img at bounding box center [554, 496] width 1036 height 1553
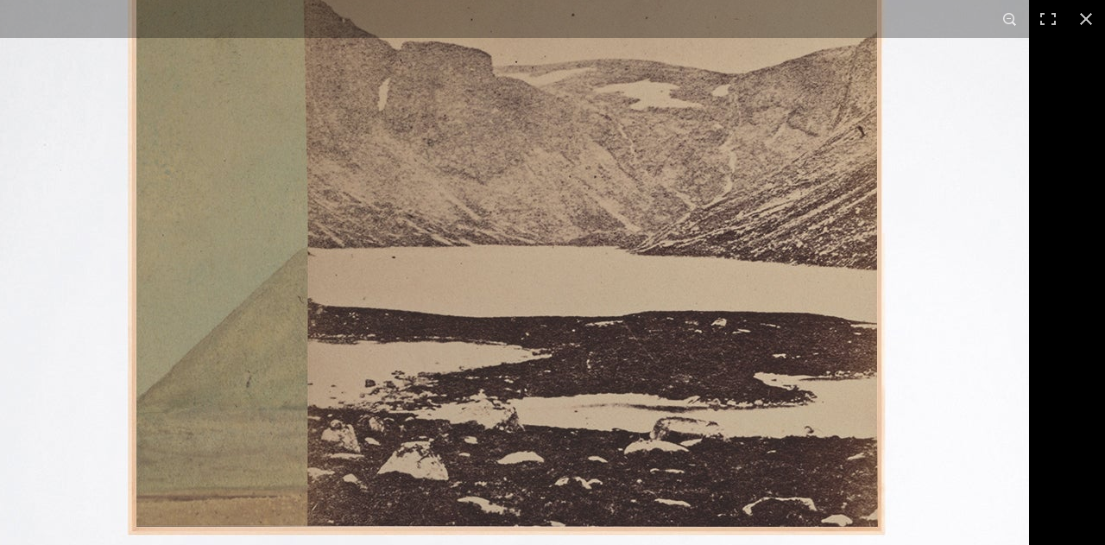
click at [564, 98] on img at bounding box center [511, 443] width 1036 height 1553
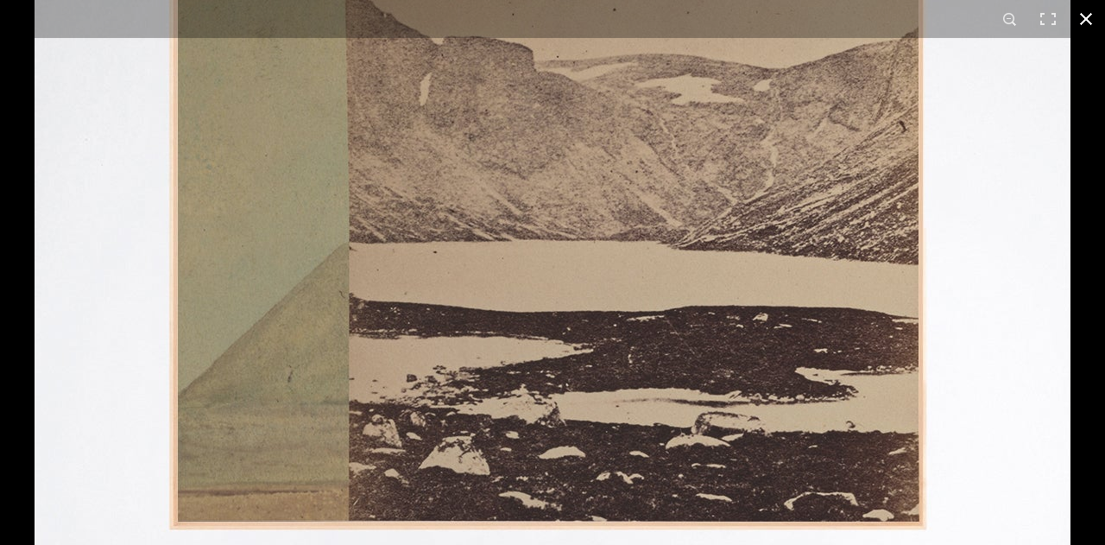
click at [1090, 21] on button at bounding box center [1086, 19] width 38 height 38
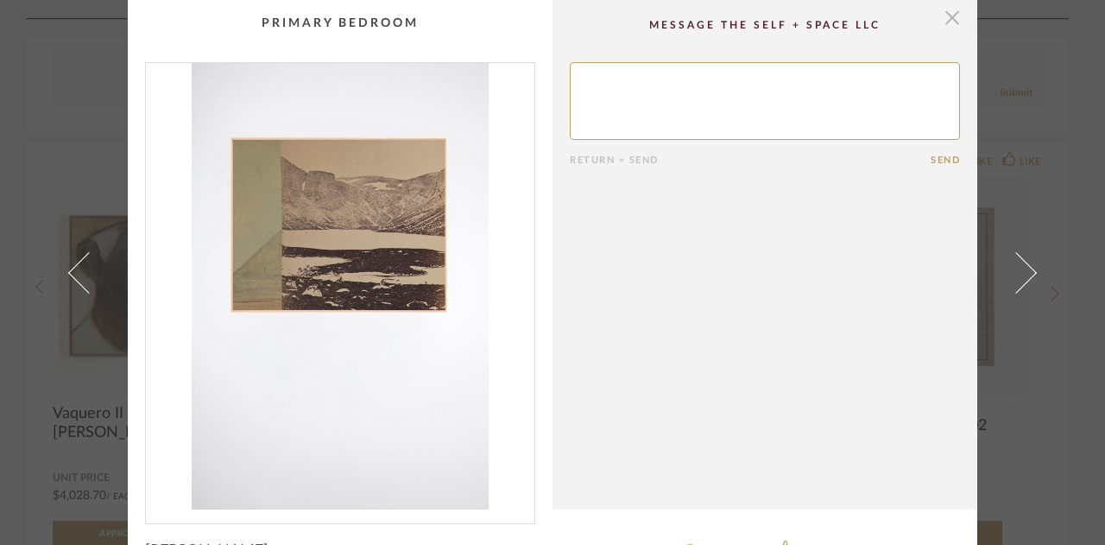
click at [943, 22] on span "button" at bounding box center [952, 17] width 35 height 35
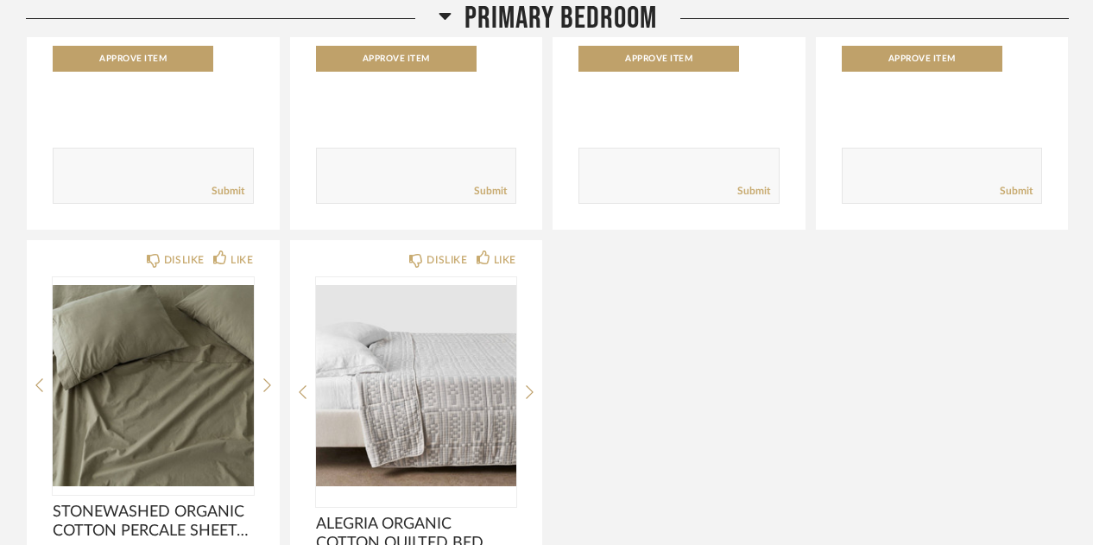
scroll to position [23761, 0]
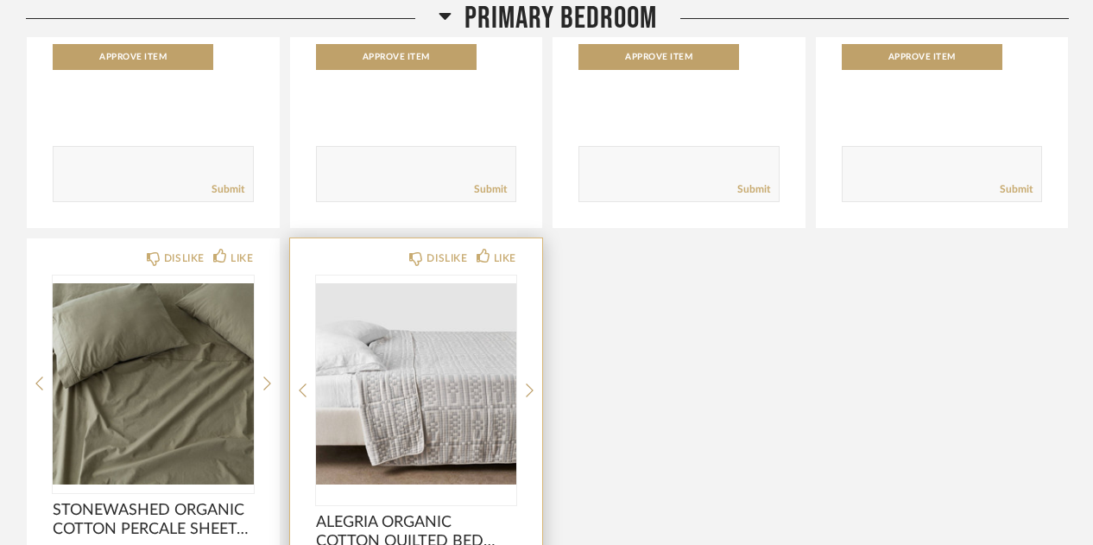
click at [427, 391] on img "0" at bounding box center [416, 383] width 201 height 216
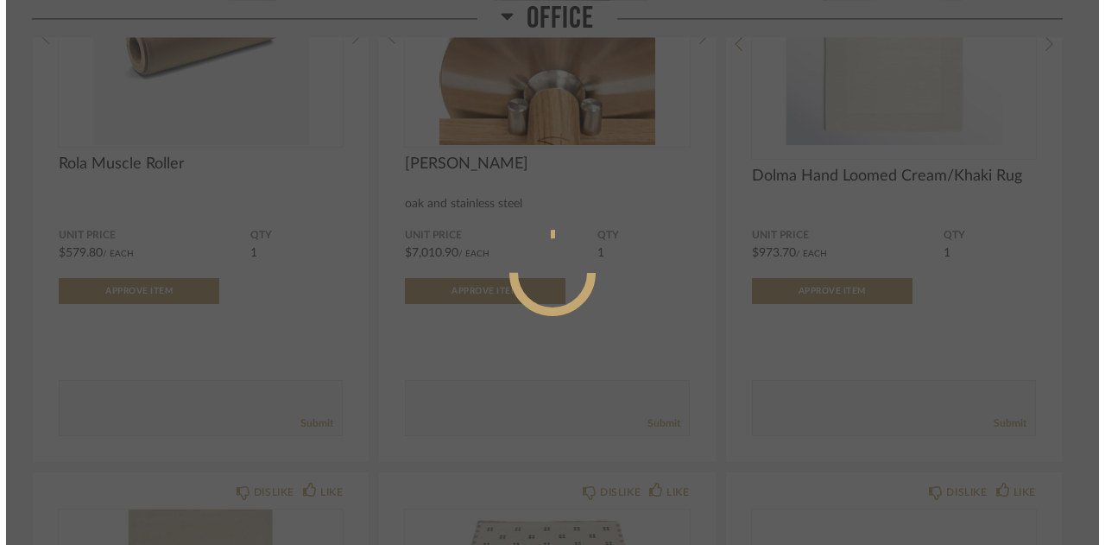
scroll to position [0, 0]
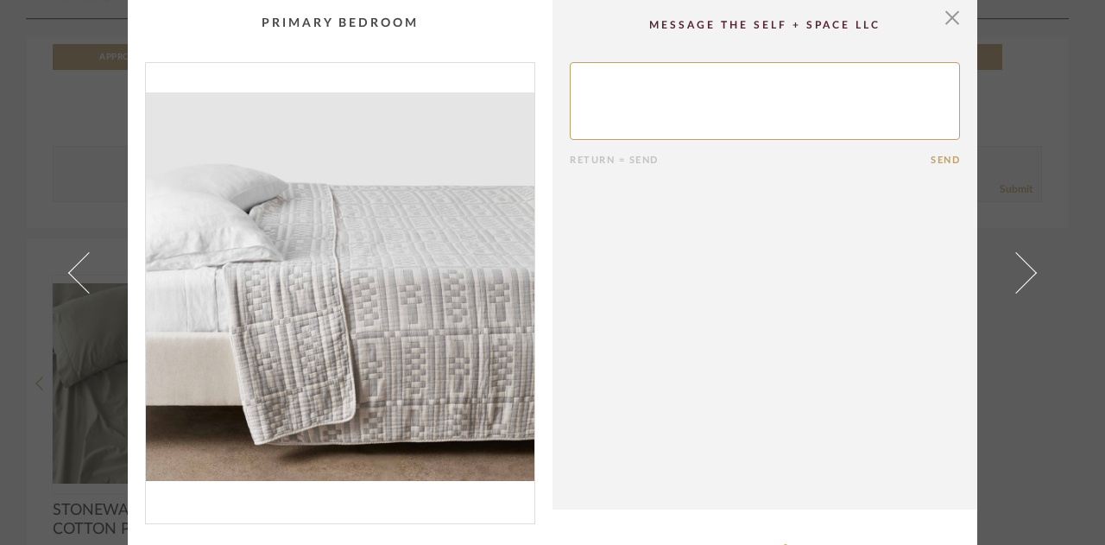
click at [327, 282] on img "0" at bounding box center [340, 286] width 388 height 446
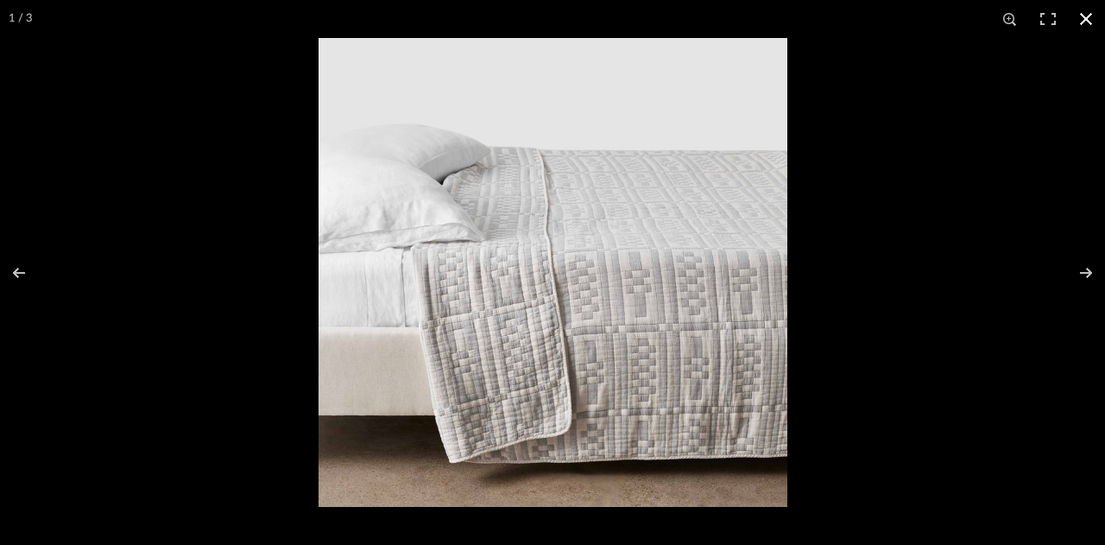
click at [1080, 28] on button at bounding box center [1086, 19] width 38 height 38
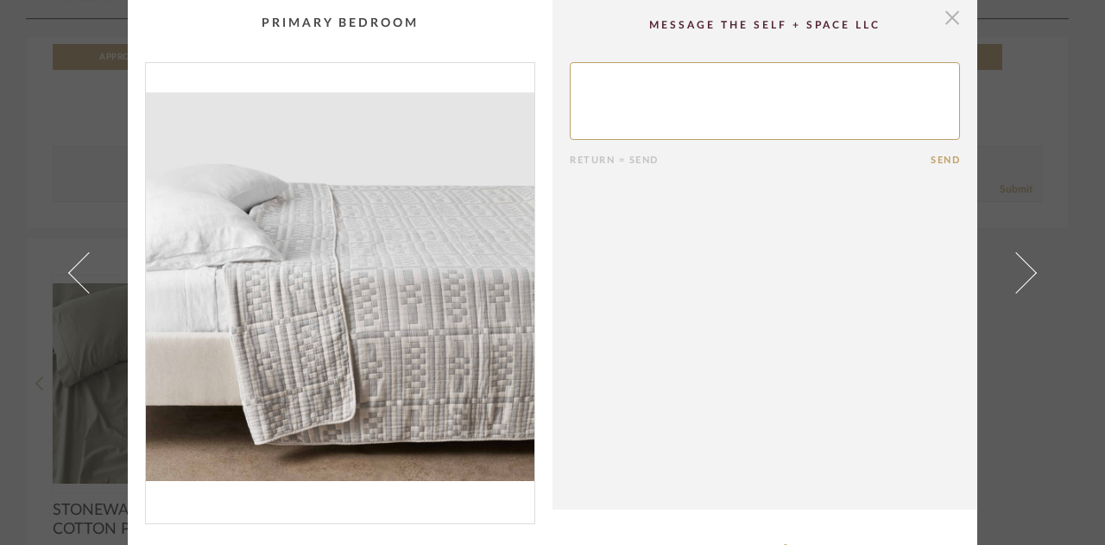
click at [951, 16] on span "button" at bounding box center [952, 17] width 35 height 35
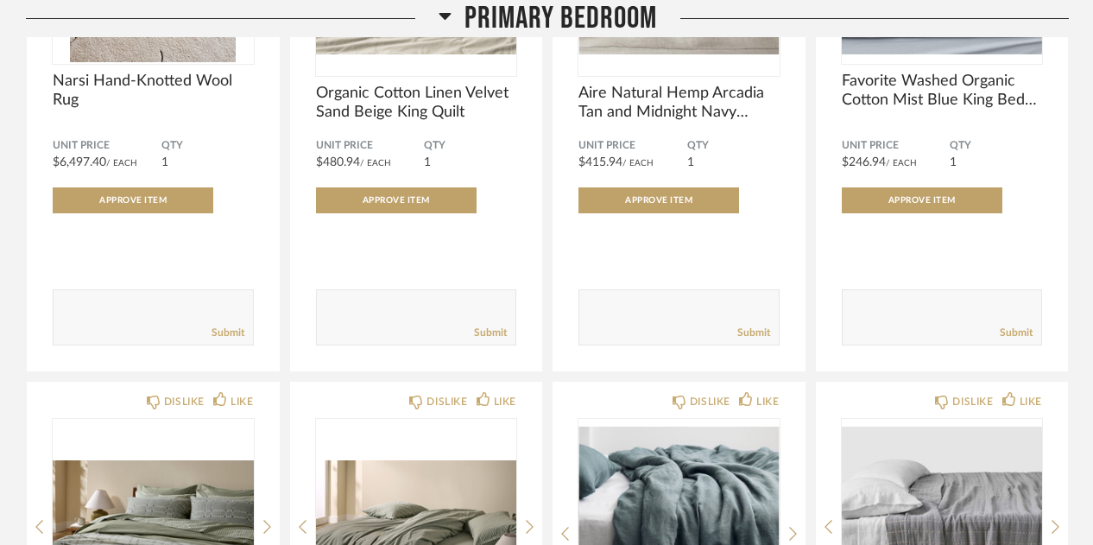
scroll to position [22794, 0]
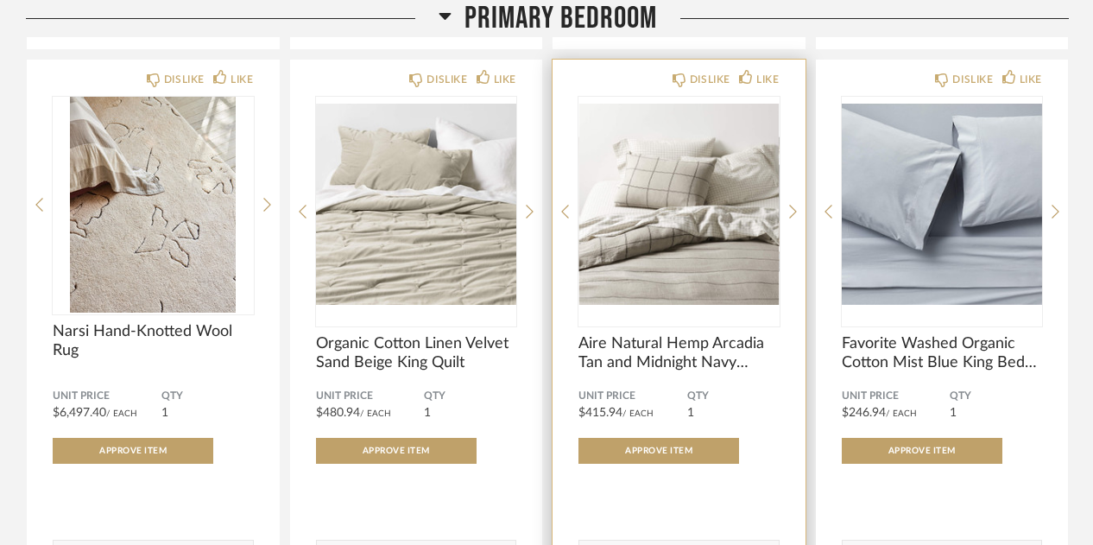
click at [677, 179] on img "0" at bounding box center [678, 205] width 201 height 216
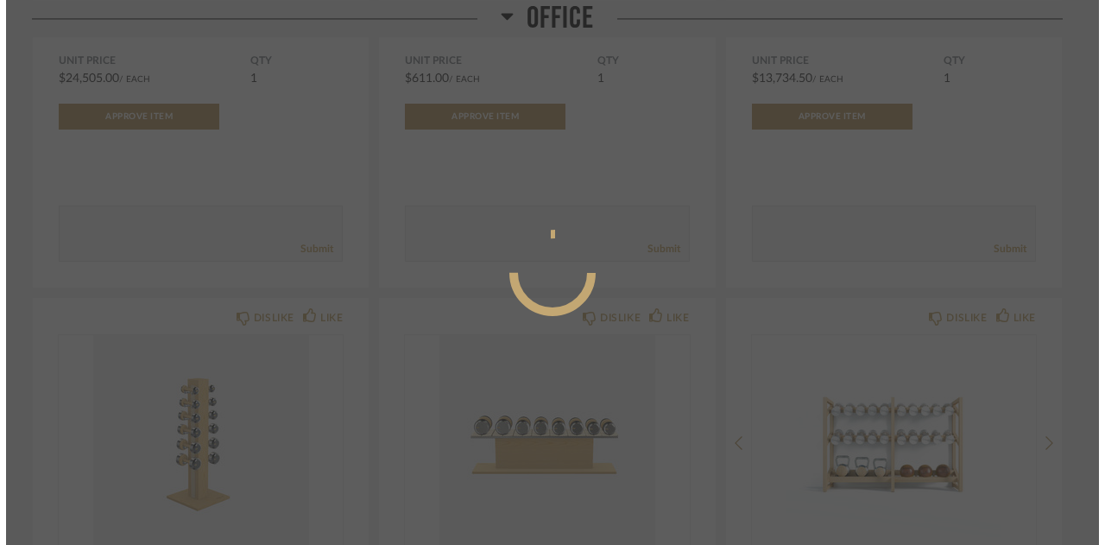
scroll to position [0, 0]
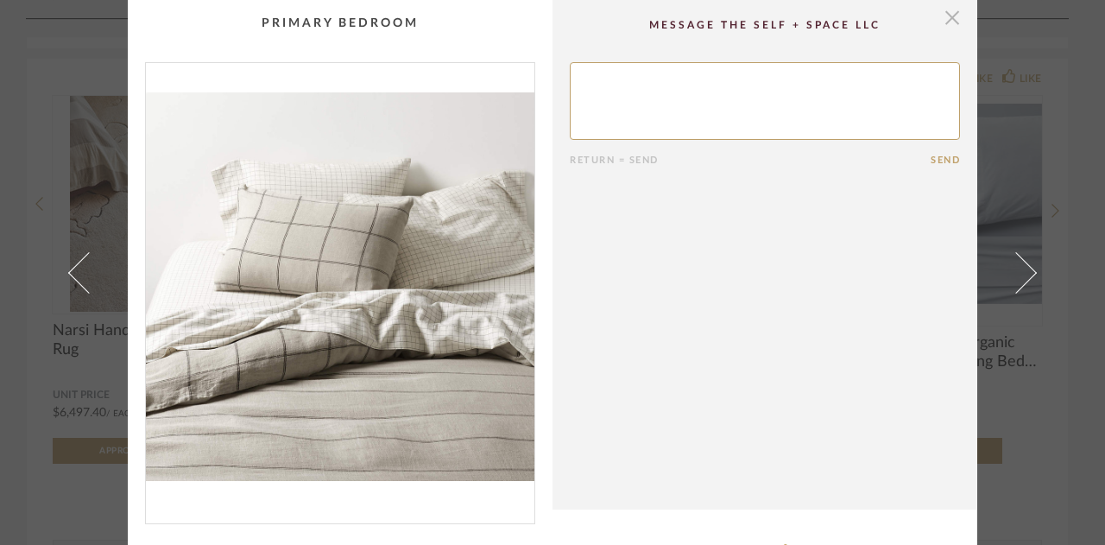
click at [938, 20] on span "button" at bounding box center [952, 17] width 35 height 35
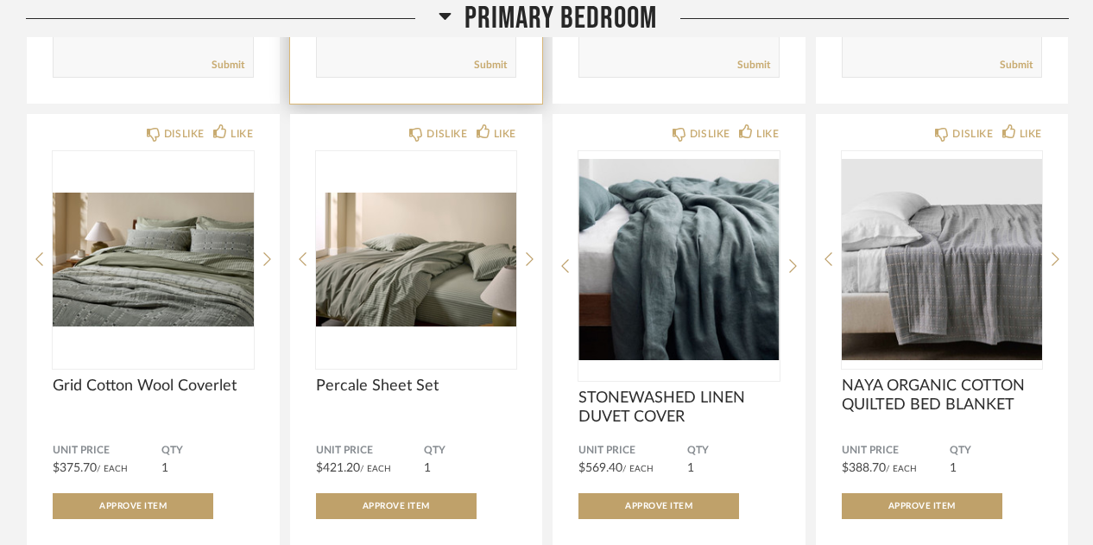
scroll to position [23312, 0]
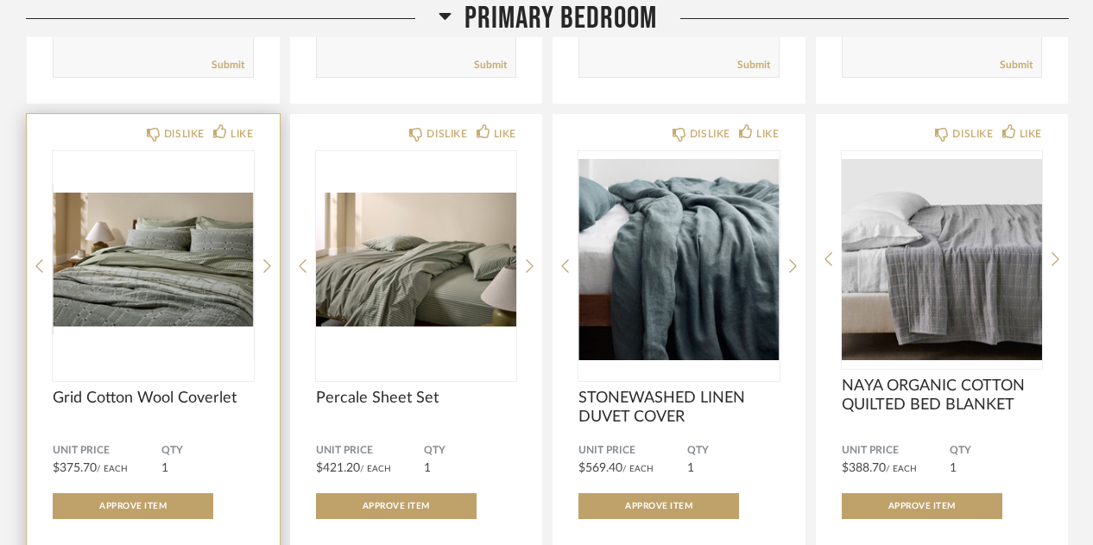
click at [161, 259] on img "0" at bounding box center [153, 259] width 201 height 216
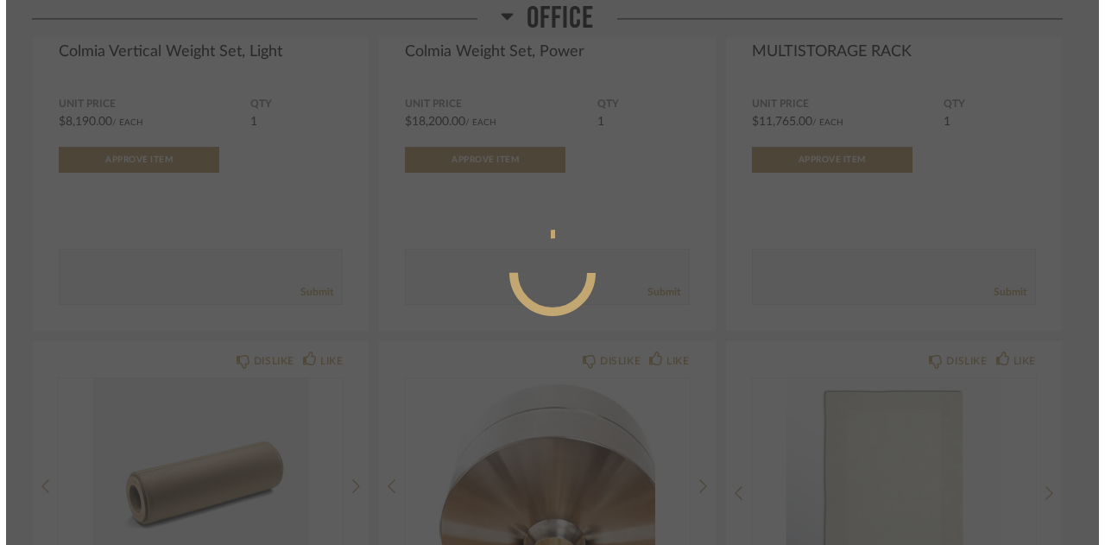
scroll to position [0, 0]
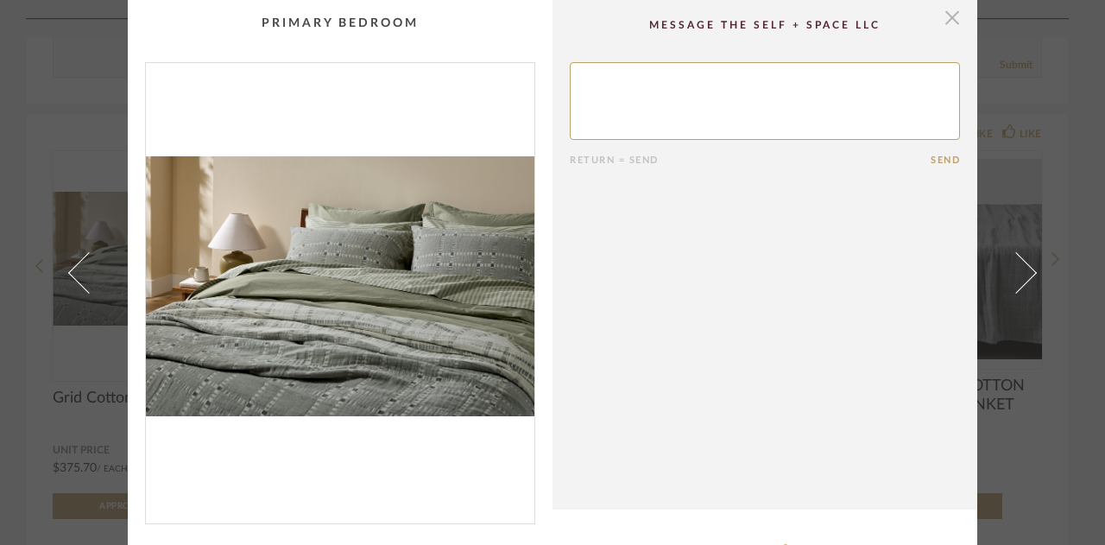
click at [946, 27] on span "button" at bounding box center [952, 17] width 35 height 35
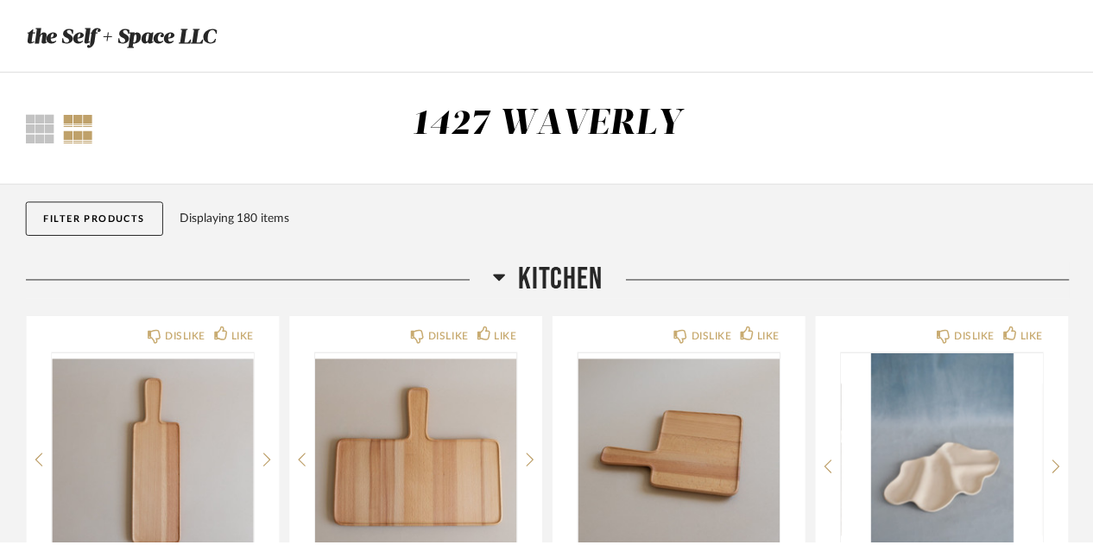
scroll to position [23312, 0]
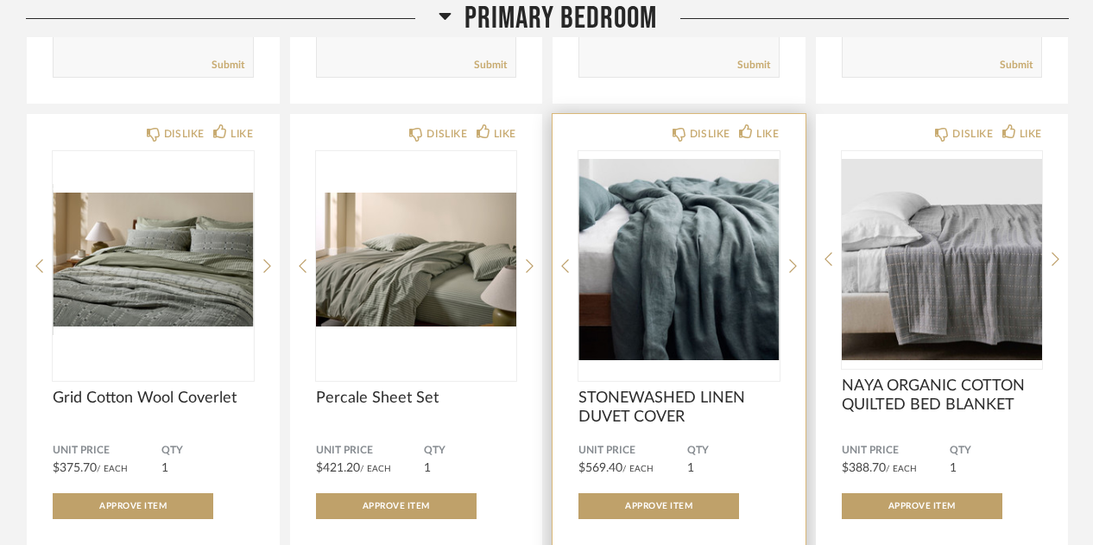
click at [663, 334] on img "0" at bounding box center [678, 259] width 201 height 216
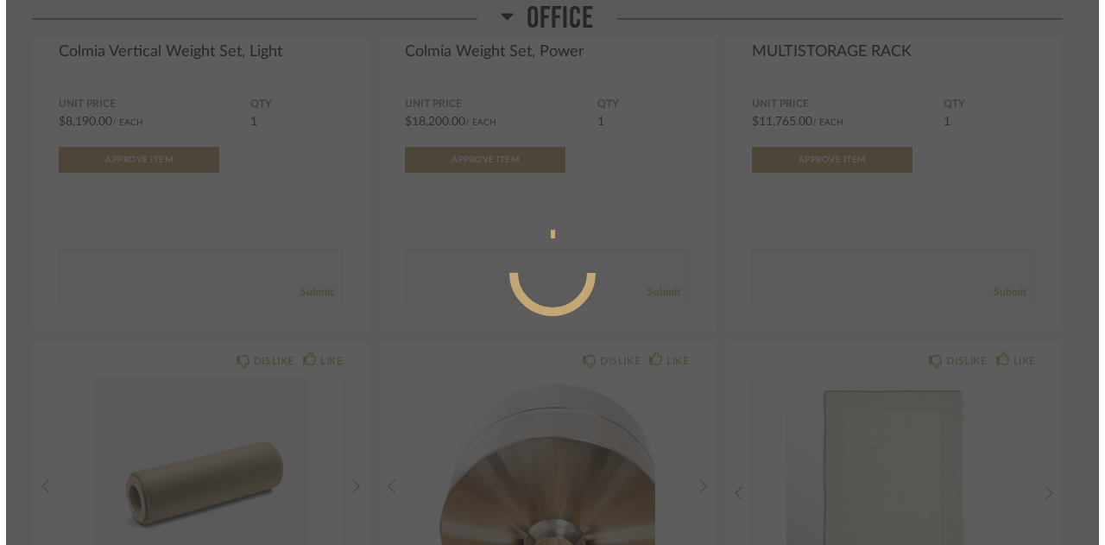
scroll to position [0, 0]
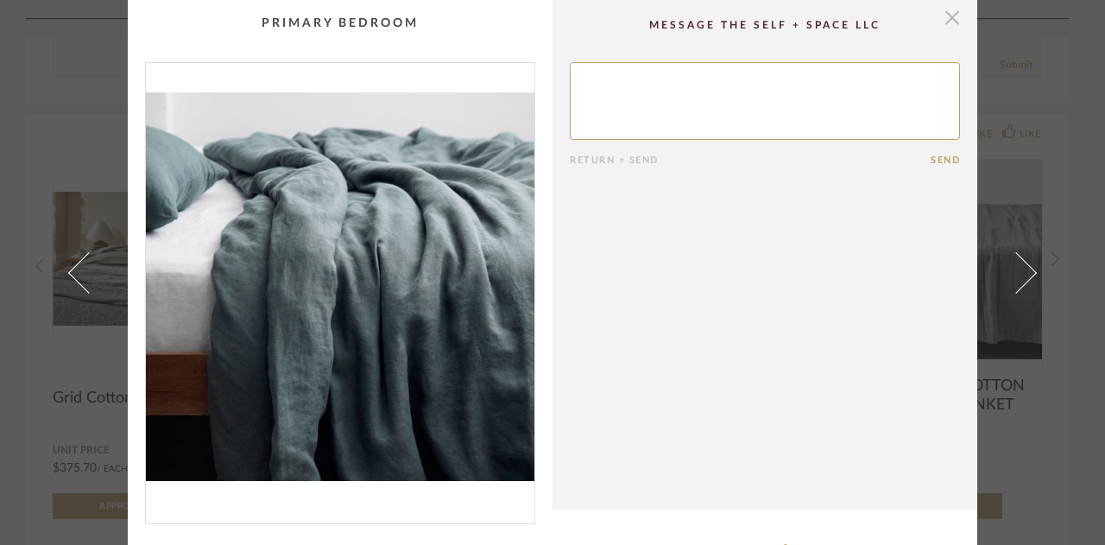
click at [942, 19] on span "button" at bounding box center [952, 17] width 35 height 35
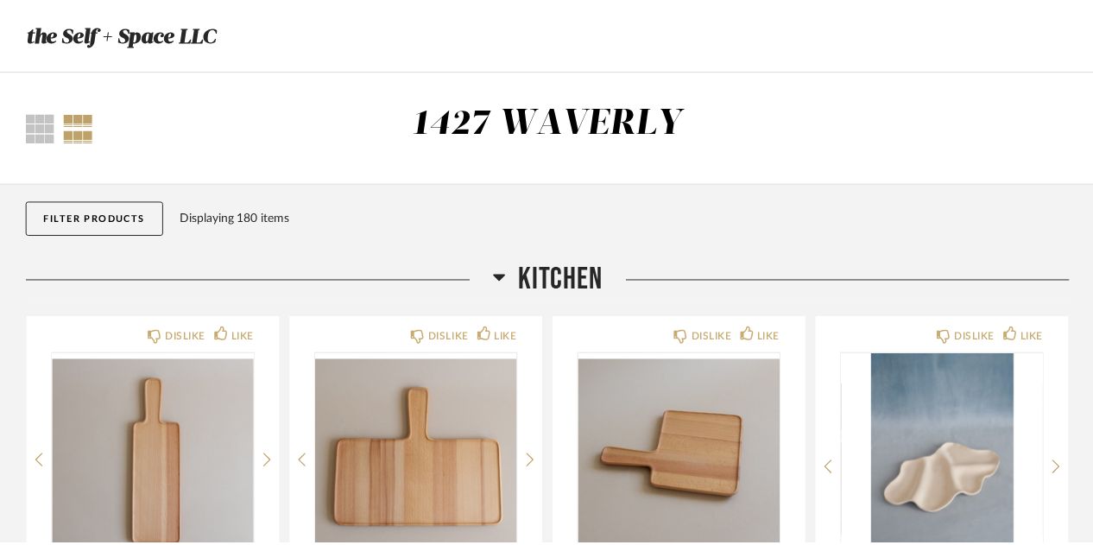
scroll to position [23312, 0]
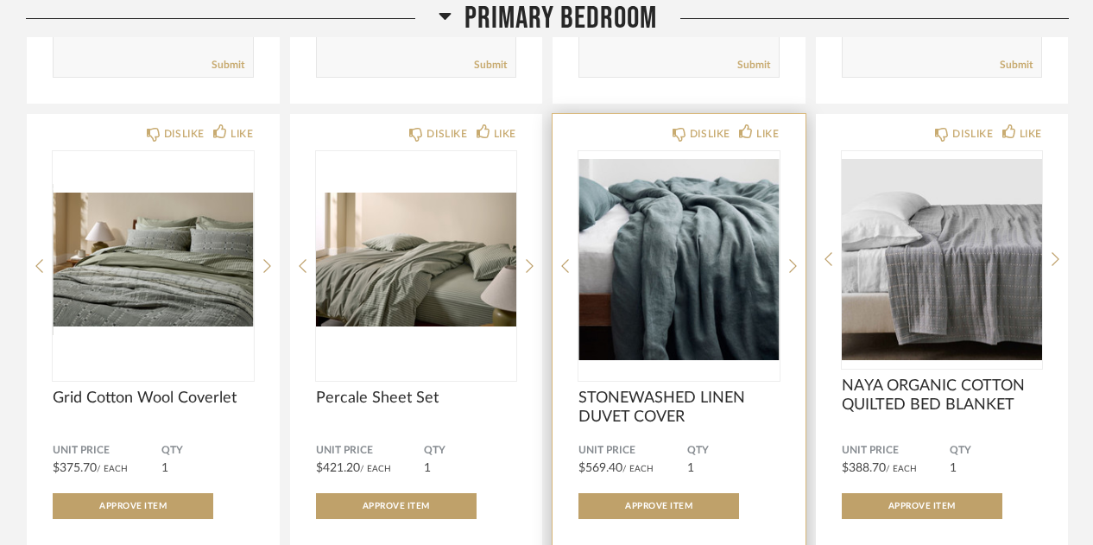
click at [709, 243] on img "0" at bounding box center [678, 259] width 201 height 216
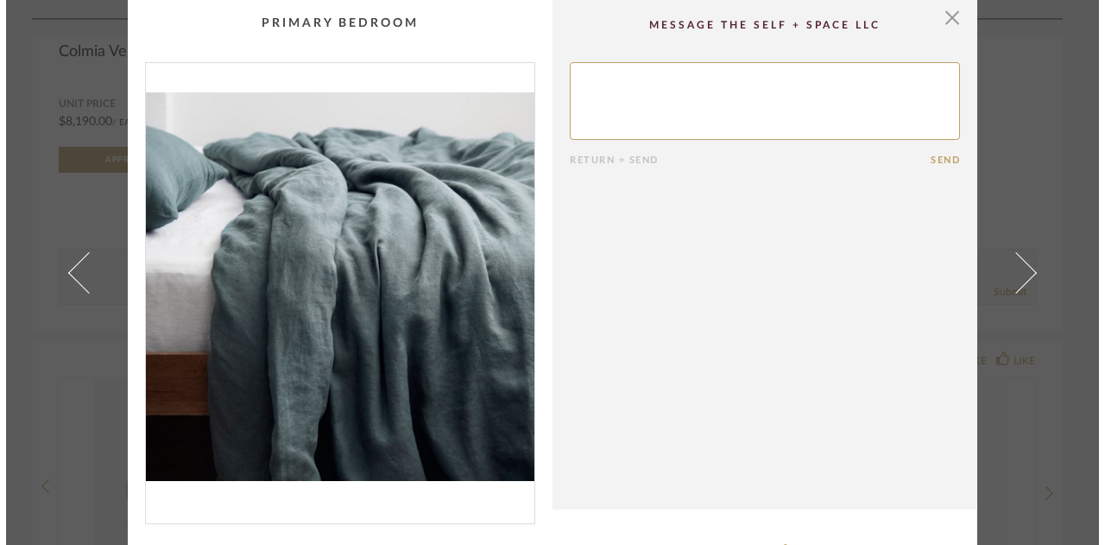
scroll to position [0, 0]
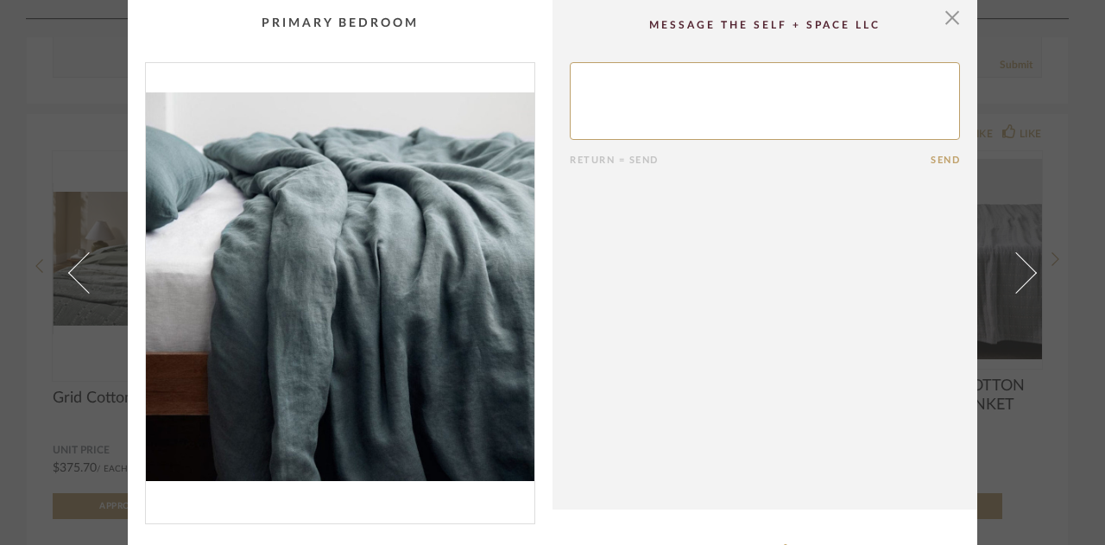
click at [955, 15] on cpp-summary-comments "Return = Send Send" at bounding box center [764, 254] width 425 height 509
click at [936, 19] on span "button" at bounding box center [952, 17] width 35 height 35
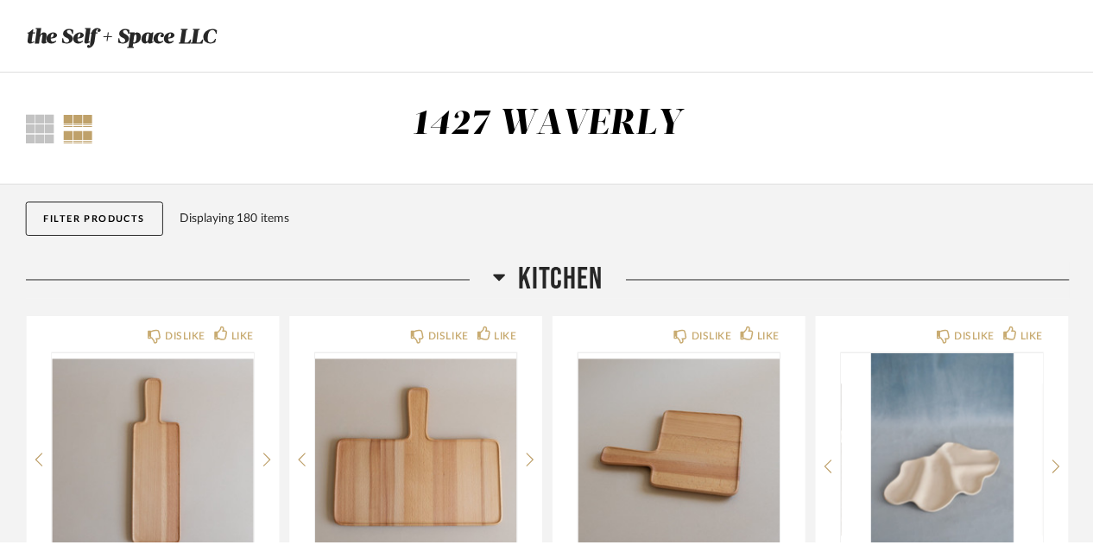
scroll to position [23312, 0]
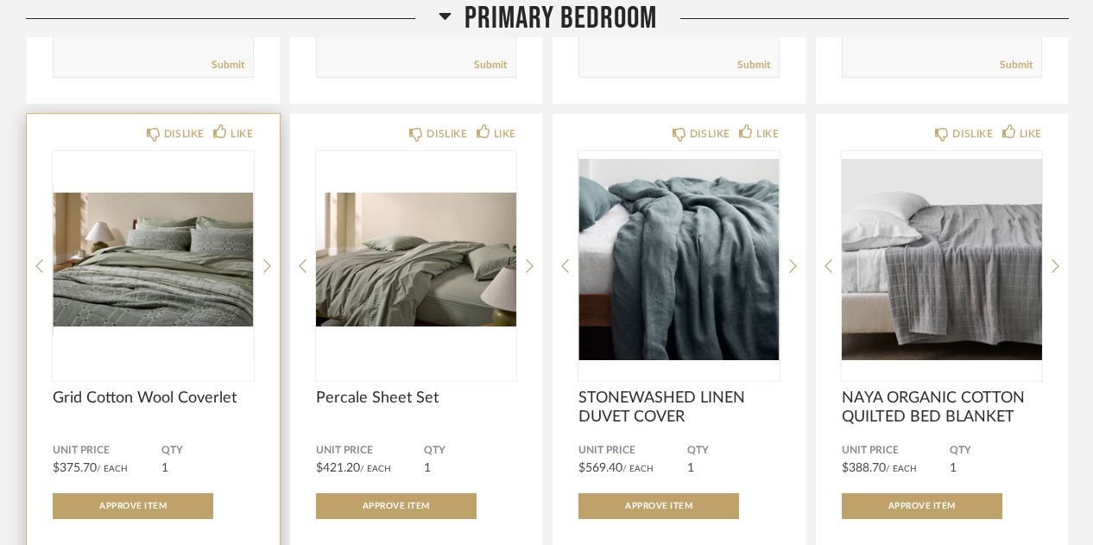
click at [172, 268] on img "0" at bounding box center [153, 259] width 201 height 216
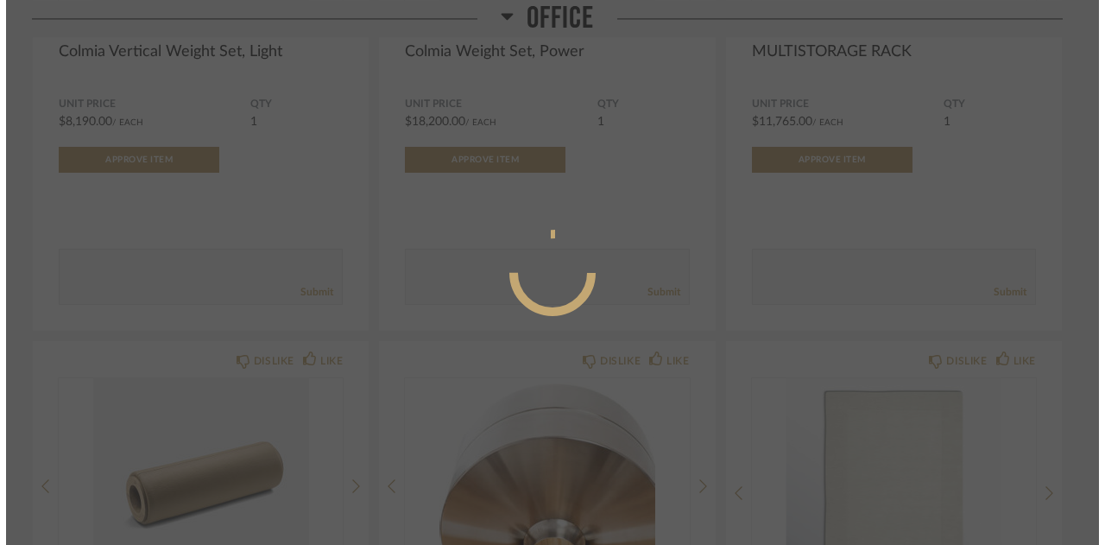
scroll to position [0, 0]
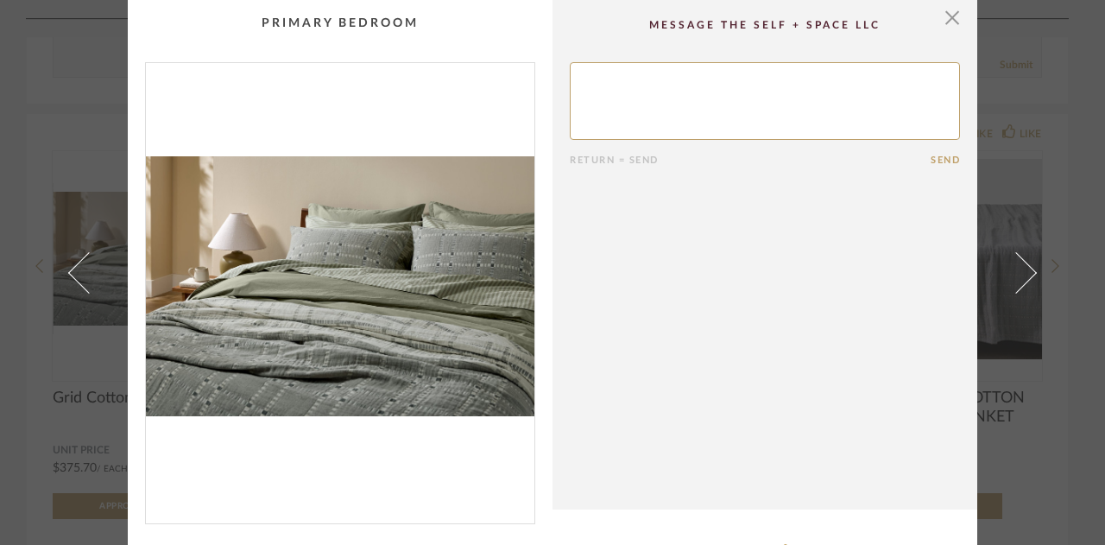
click at [369, 393] on img "0" at bounding box center [340, 286] width 388 height 446
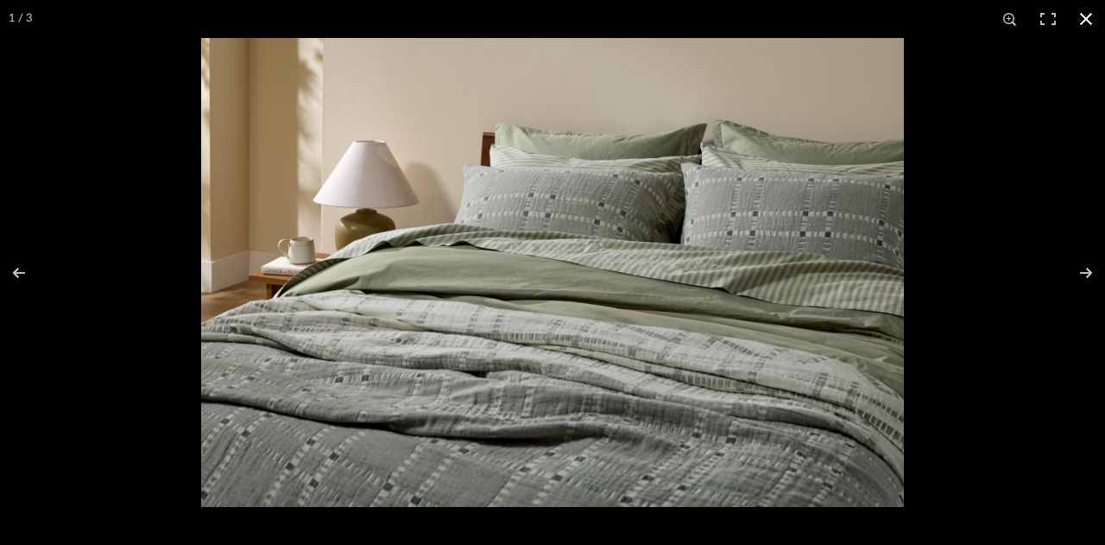
click at [1087, 22] on button at bounding box center [1086, 19] width 38 height 38
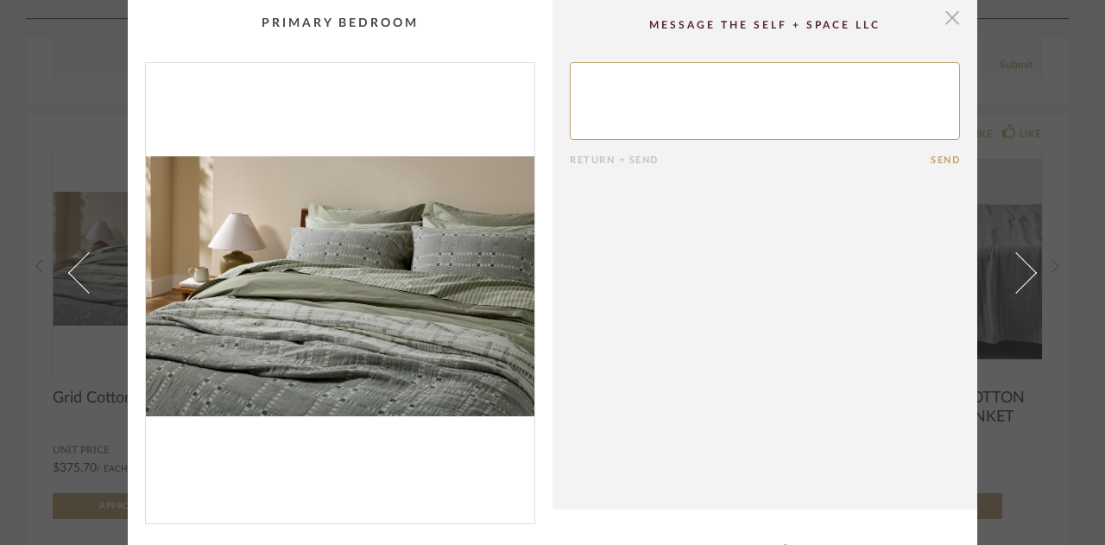
click at [942, 21] on span "button" at bounding box center [952, 17] width 35 height 35
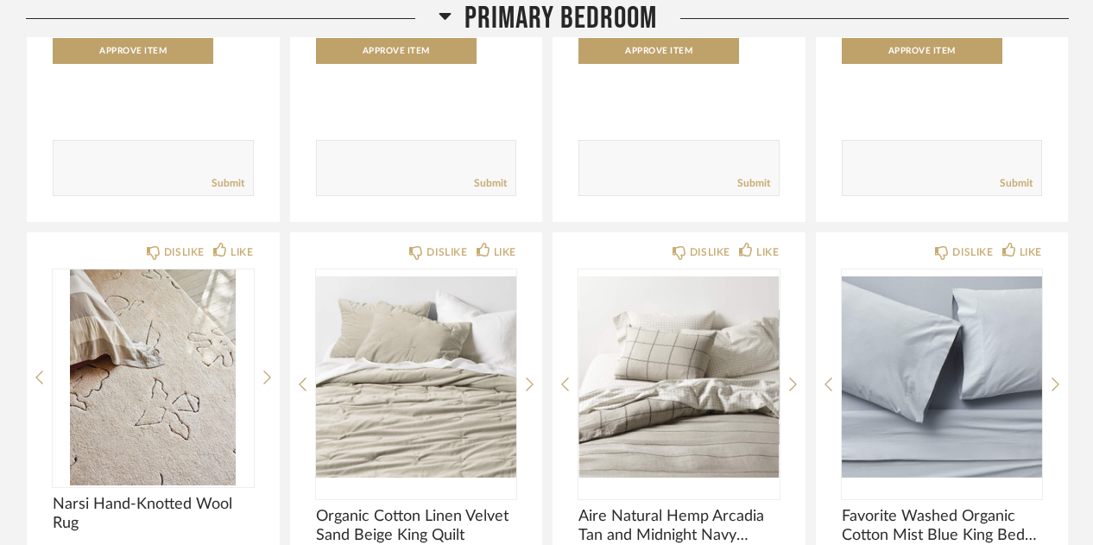
scroll to position [22794, 0]
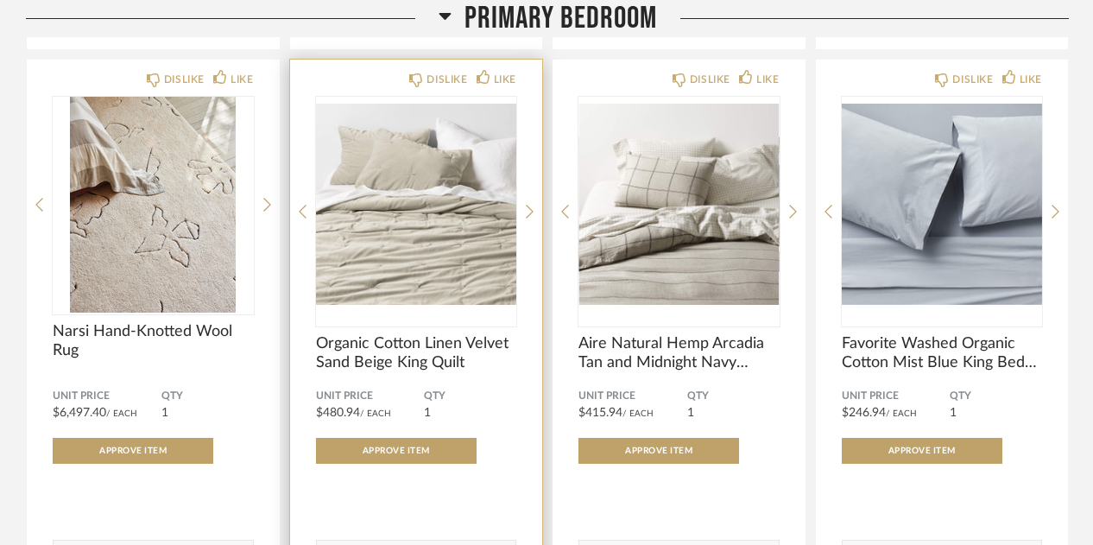
click at [397, 282] on img "0" at bounding box center [416, 205] width 201 height 216
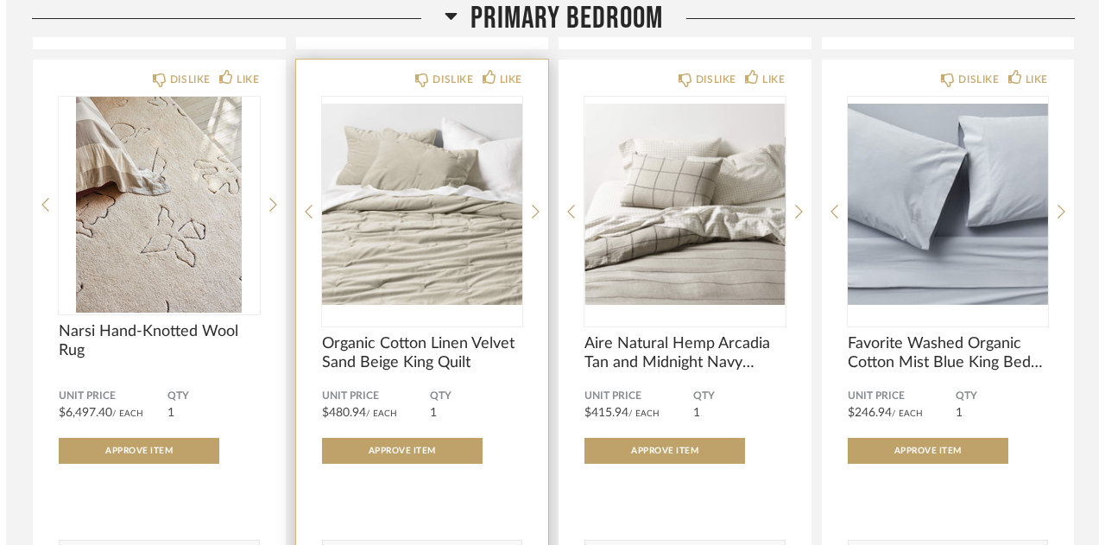
scroll to position [0, 0]
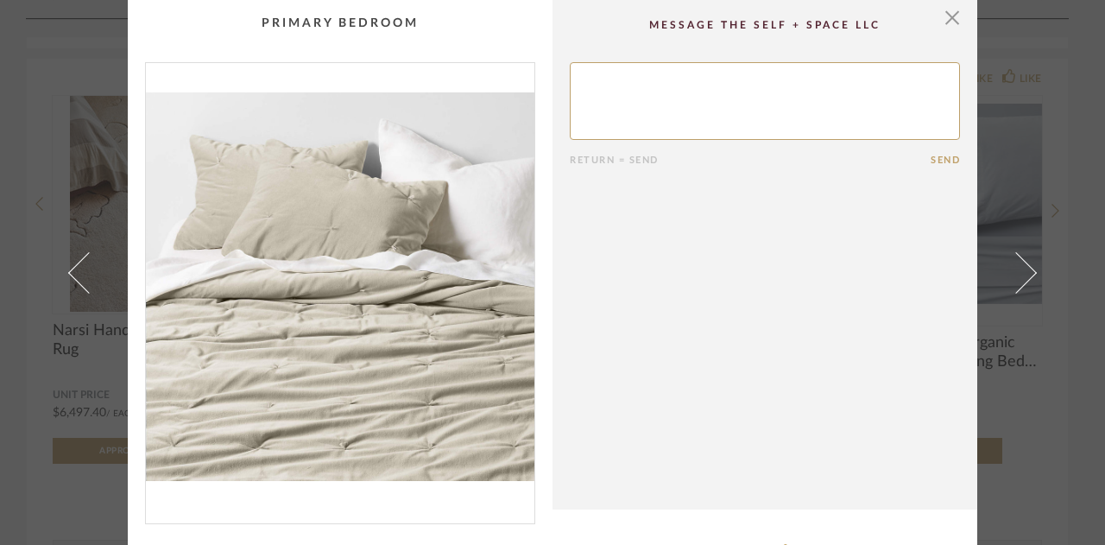
click at [340, 327] on img "0" at bounding box center [340, 286] width 388 height 446
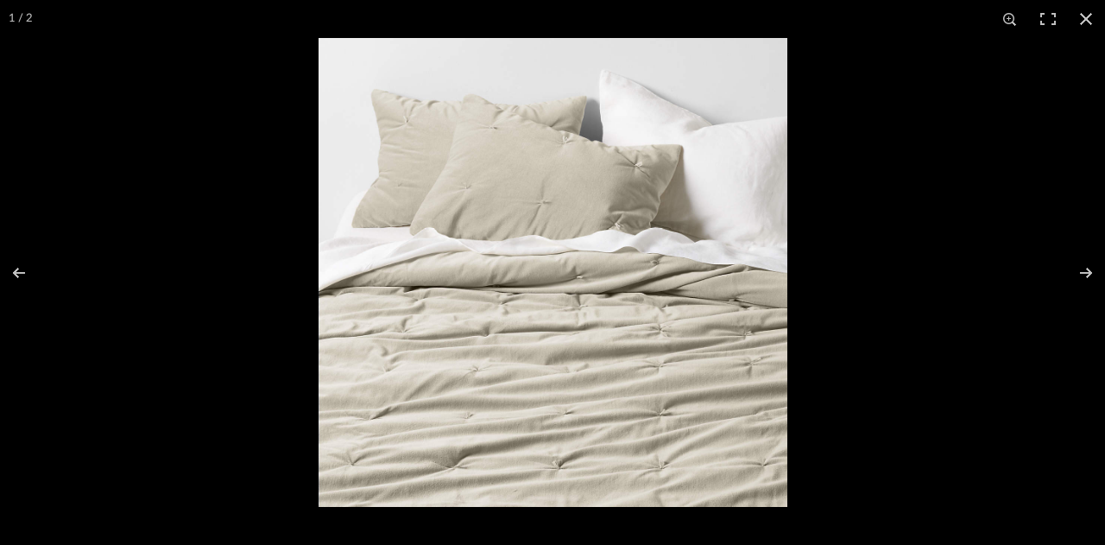
click at [493, 396] on img at bounding box center [552, 272] width 469 height 469
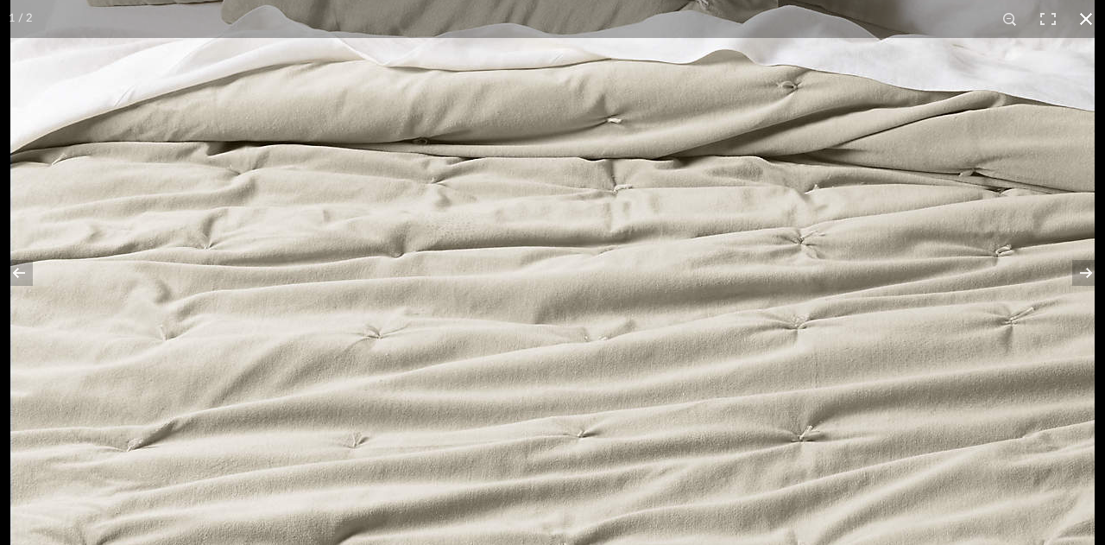
click at [1087, 19] on button at bounding box center [1086, 19] width 38 height 38
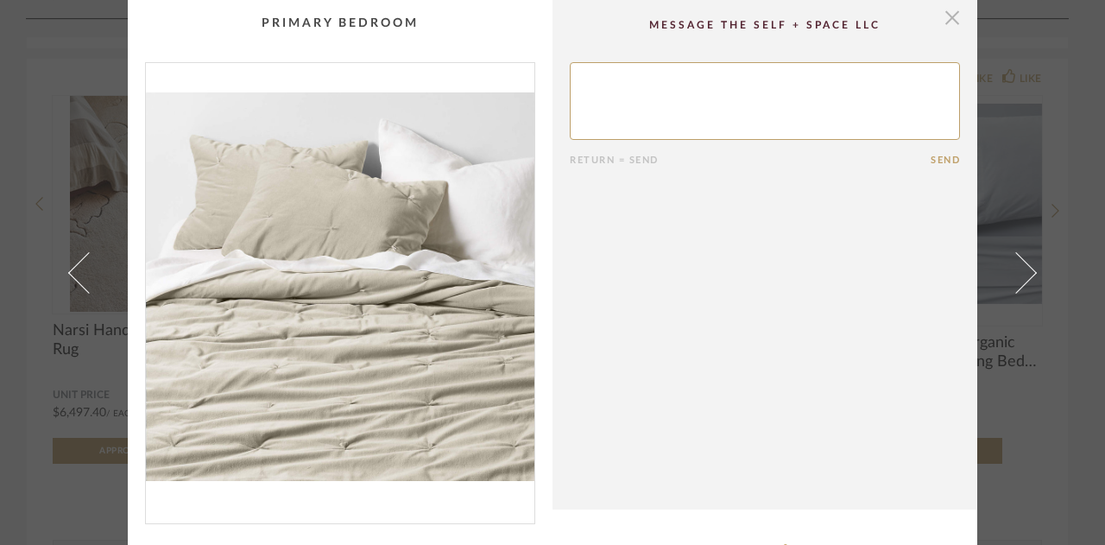
click at [946, 11] on span "button" at bounding box center [952, 17] width 35 height 35
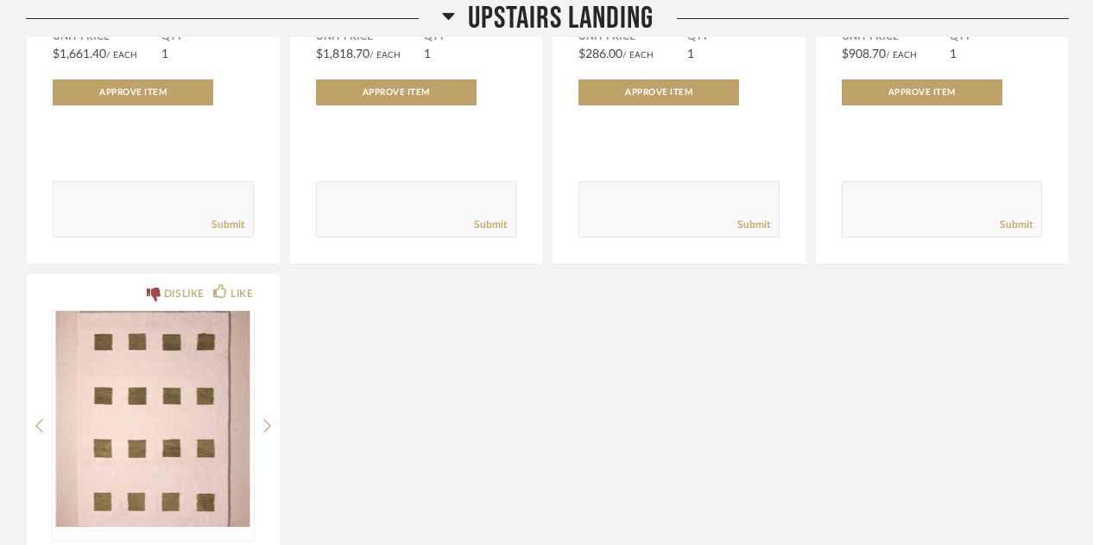
scroll to position [25728, 0]
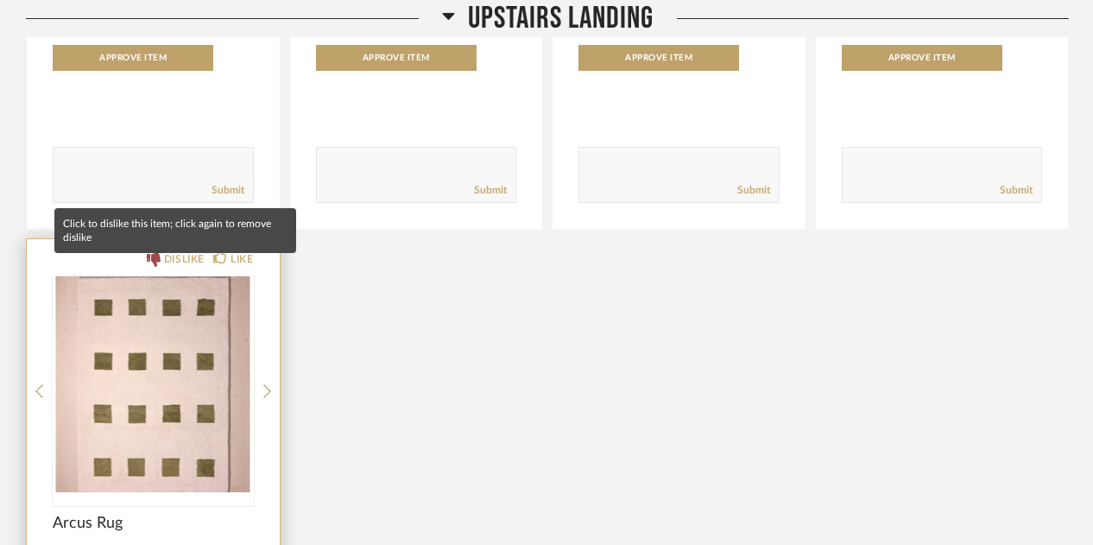
click at [153, 267] on icon at bounding box center [154, 260] width 14 height 14
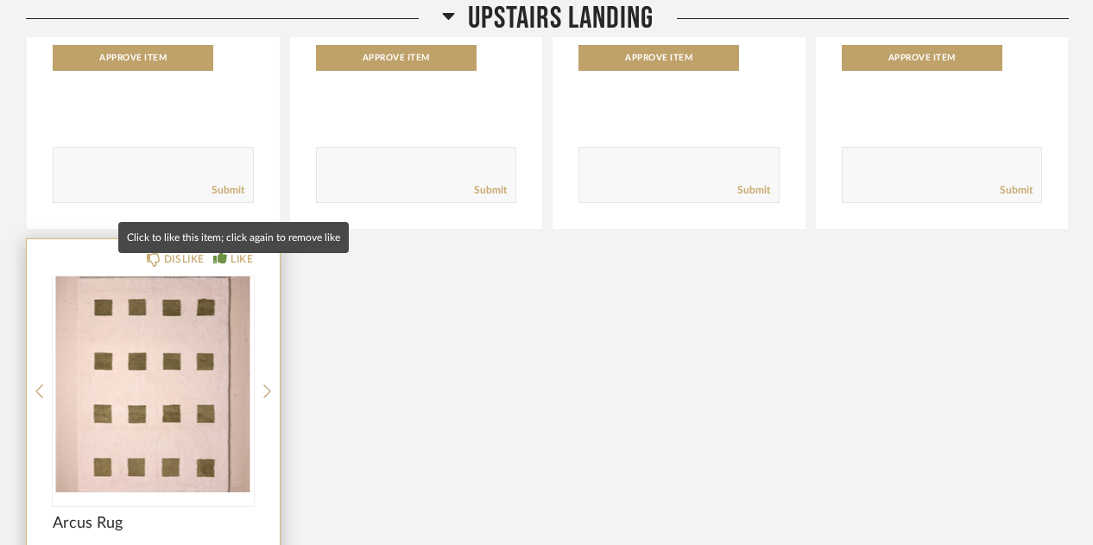
click at [223, 263] on icon at bounding box center [220, 256] width 14 height 14
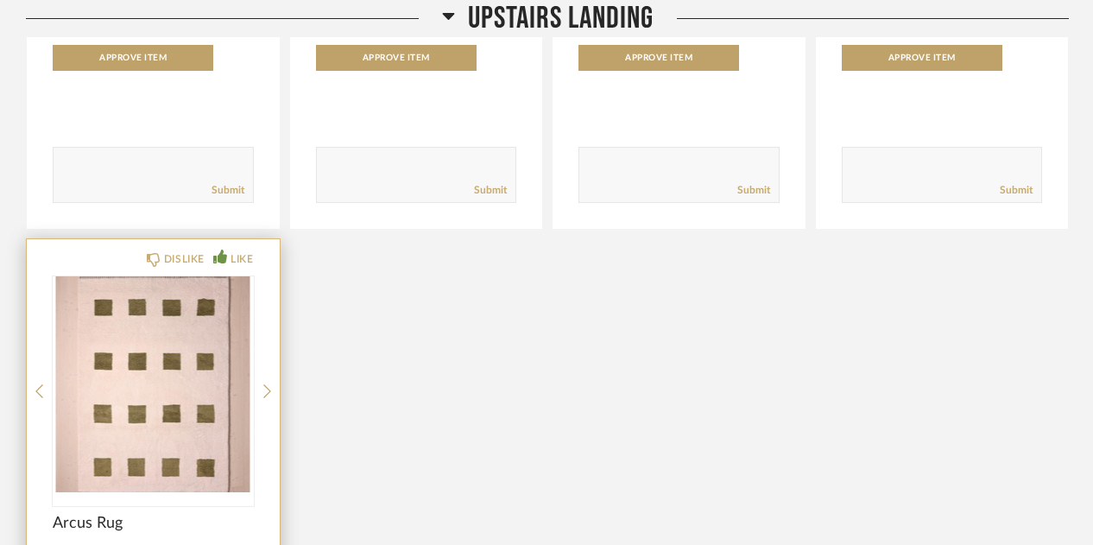
click at [148, 338] on img "0" at bounding box center [153, 384] width 201 height 216
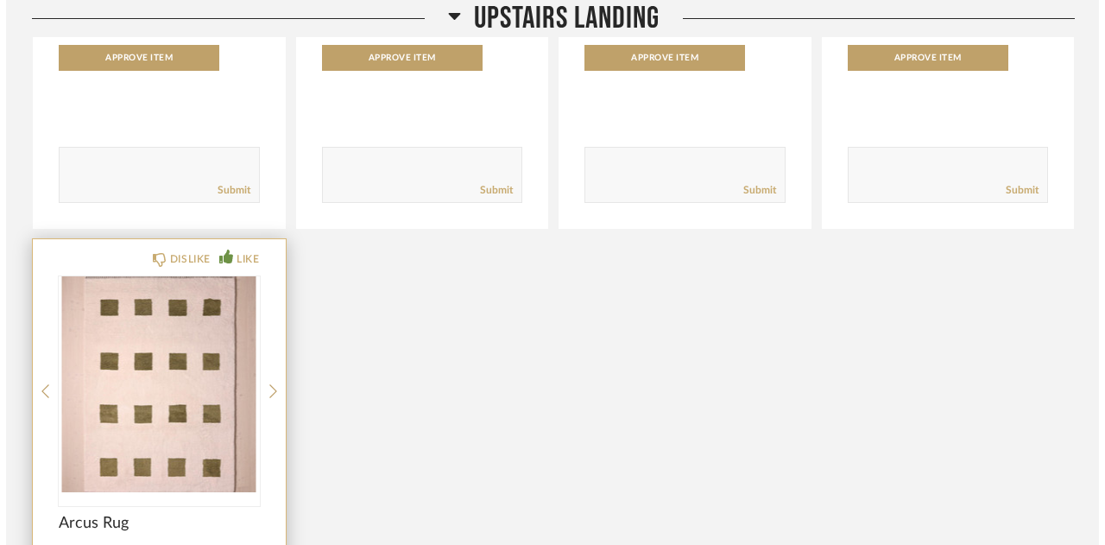
scroll to position [0, 0]
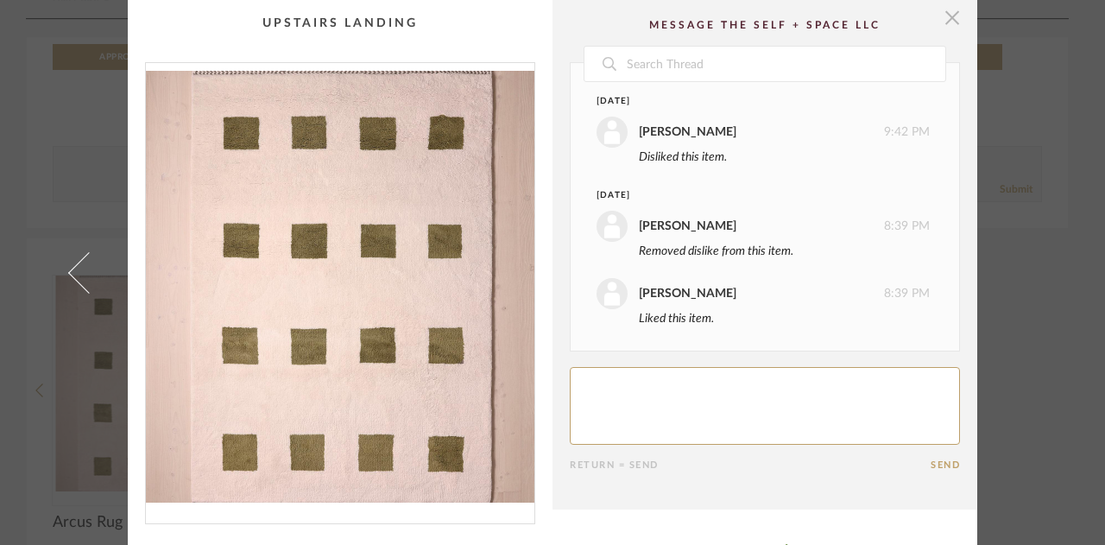
click at [937, 28] on span "button" at bounding box center [952, 17] width 35 height 35
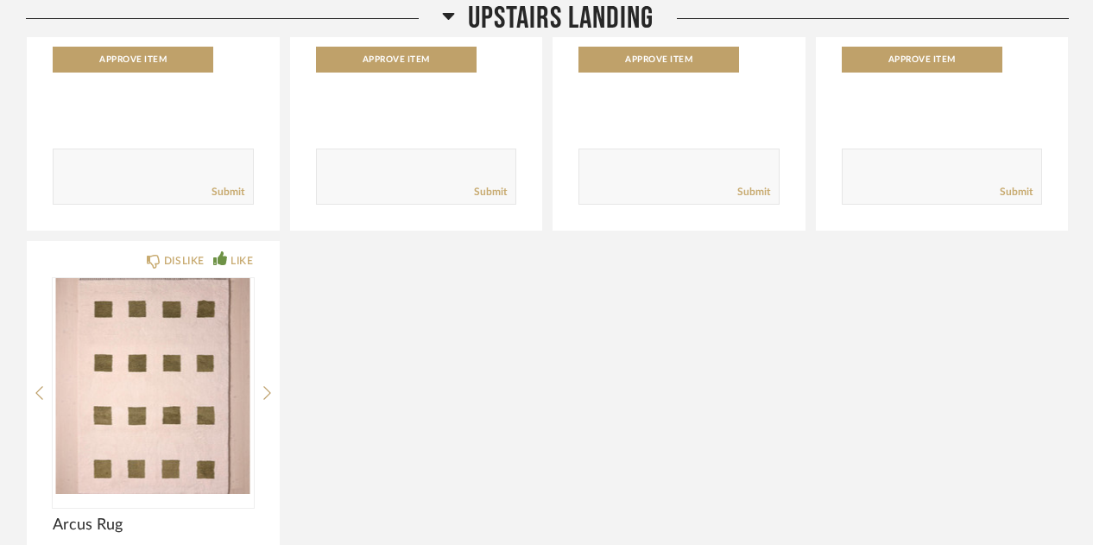
scroll to position [25728, 0]
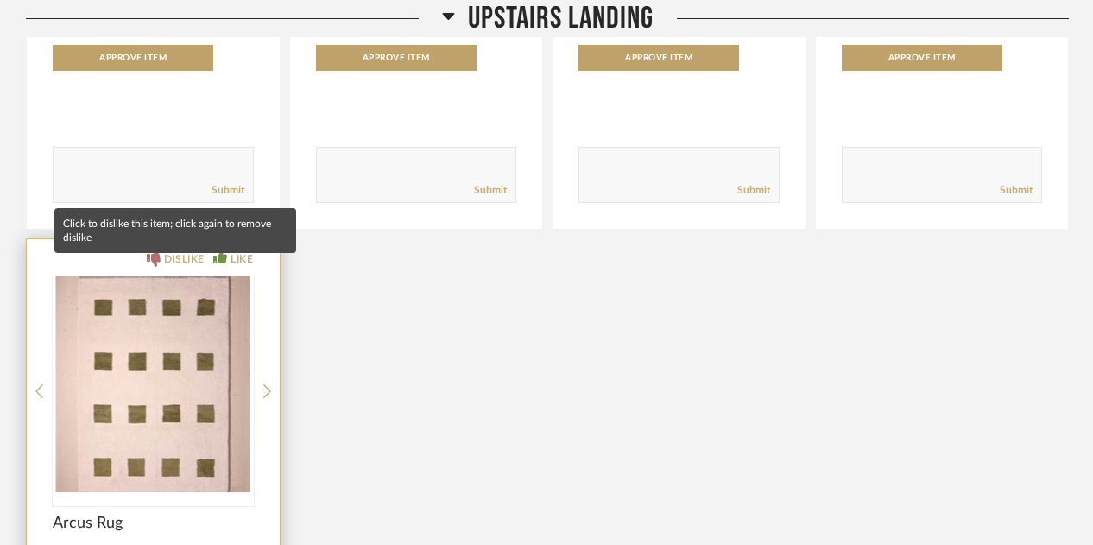
click at [178, 268] on div "DISLIKE" at bounding box center [184, 258] width 41 height 17
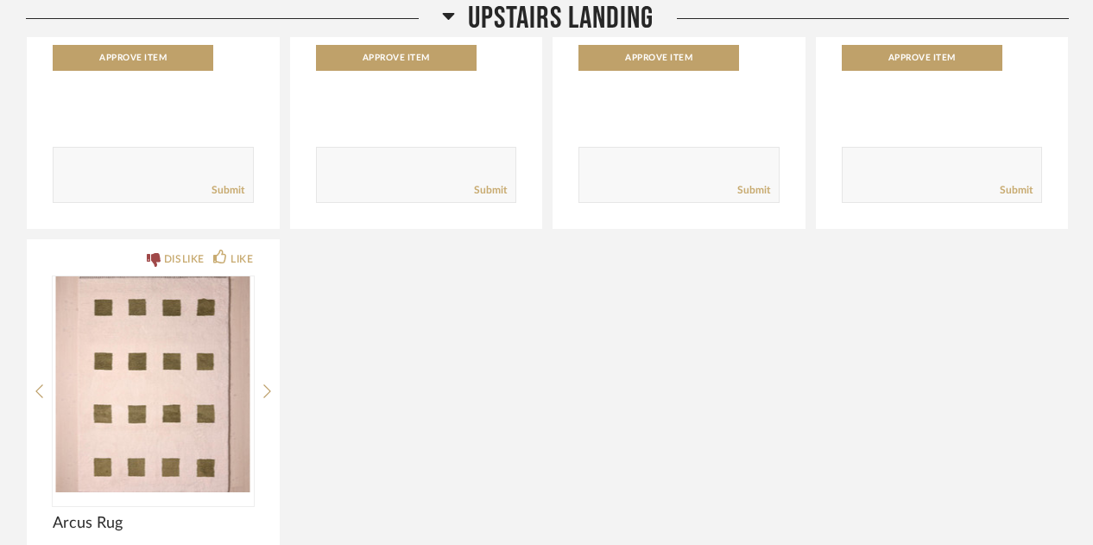
click at [1025, 425] on div "DISLIKE LIKE [PERSON_NAME] Hand-Loomed Wool Rug Unit Price $1,661.40 / Each QTY…" at bounding box center [547, 224] width 1042 height 1156
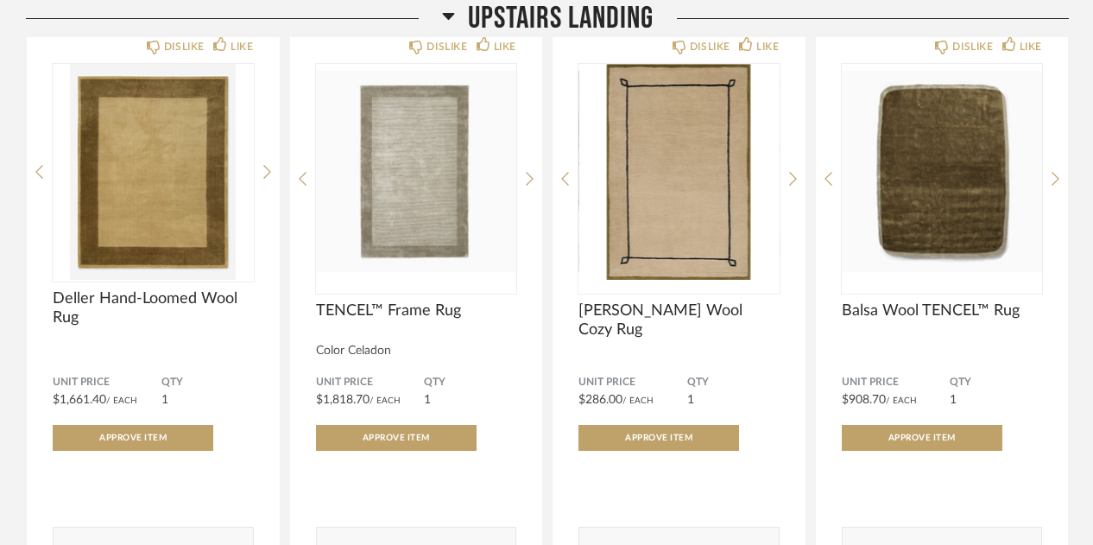
scroll to position [25314, 0]
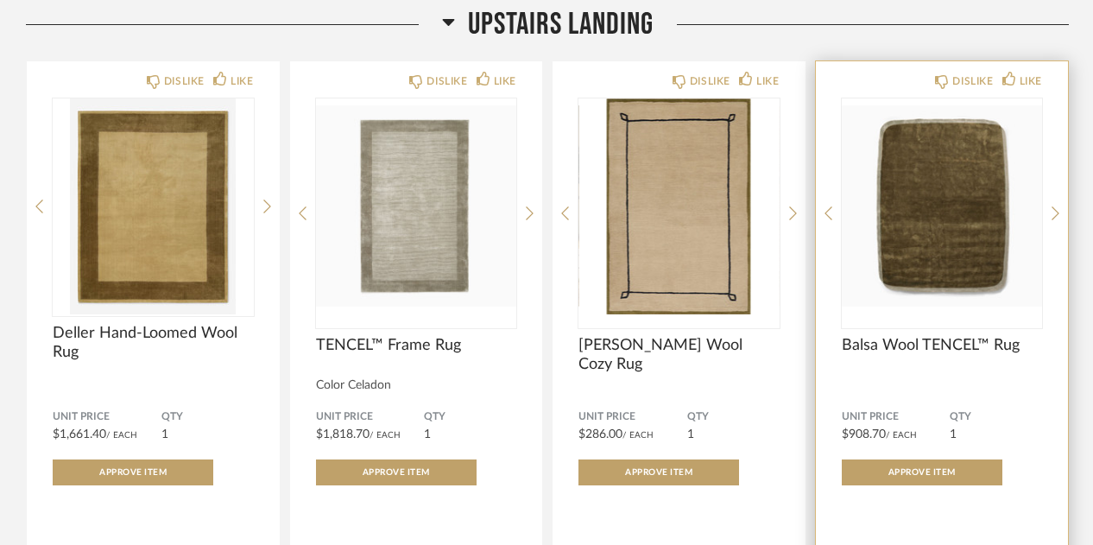
click at [926, 203] on img "0" at bounding box center [941, 206] width 201 height 216
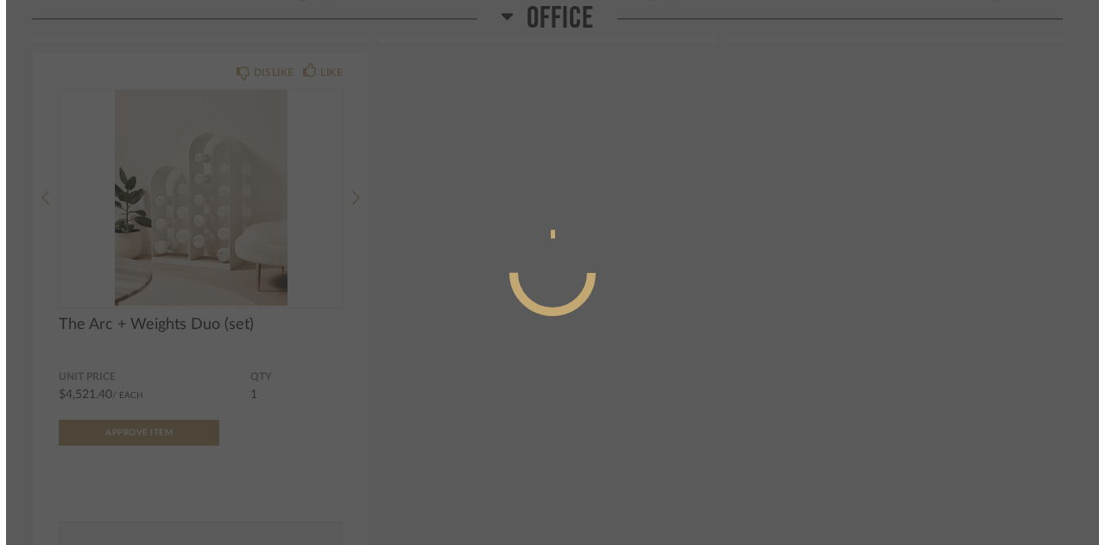
scroll to position [0, 0]
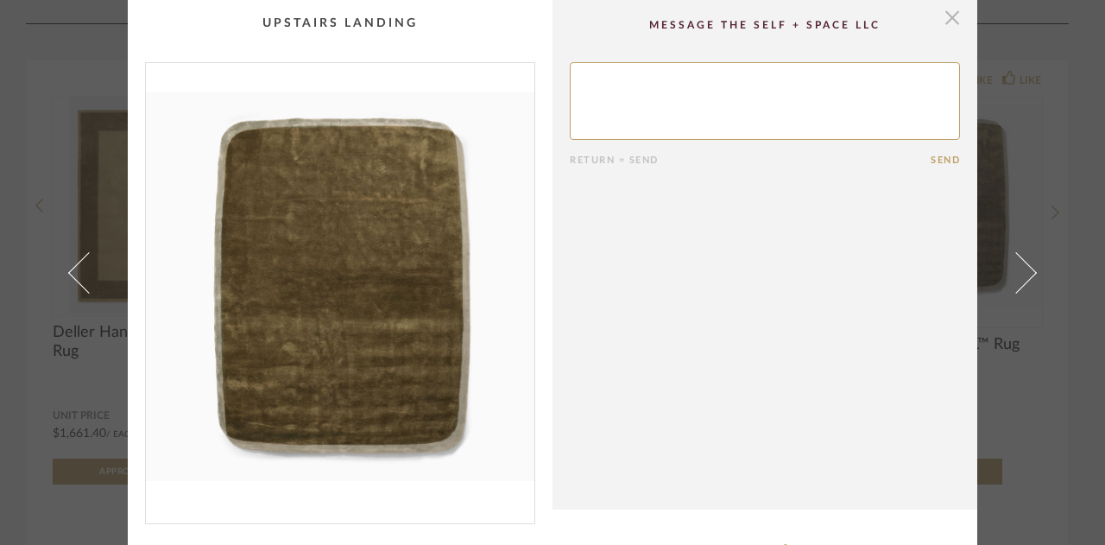
click at [948, 27] on span "button" at bounding box center [952, 17] width 35 height 35
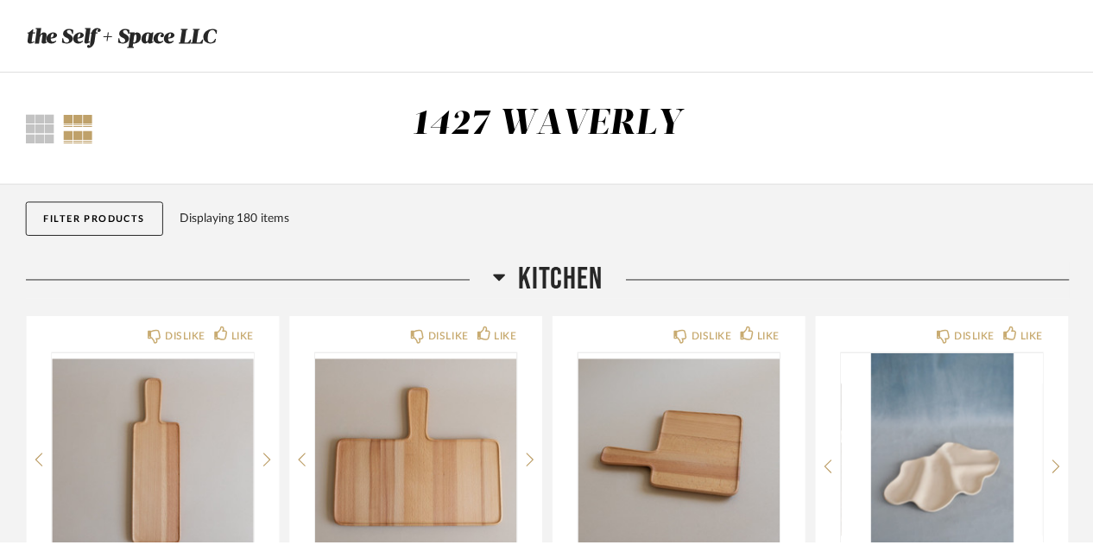
scroll to position [25314, 0]
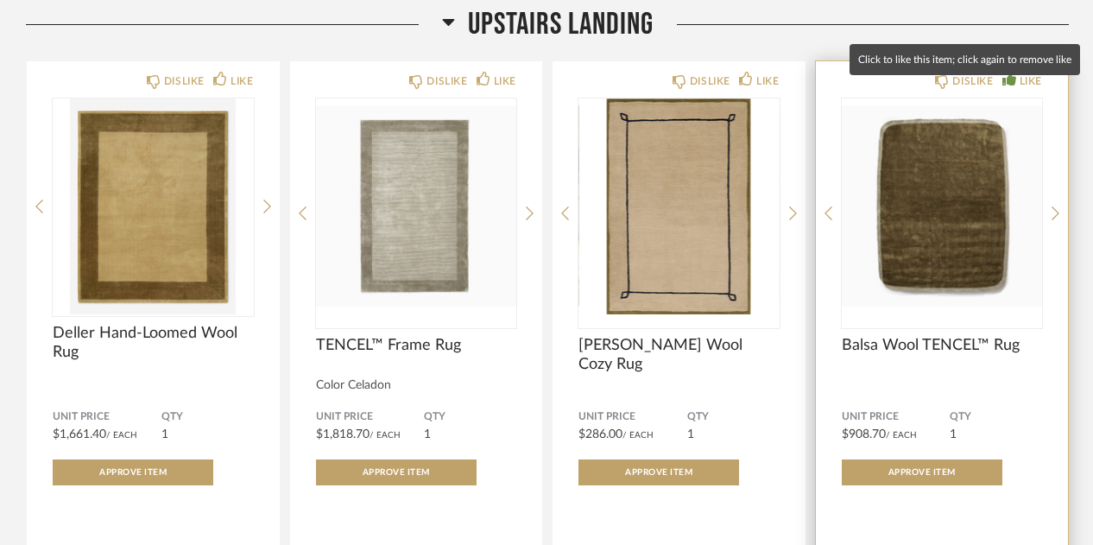
click at [1036, 90] on div "LIKE" at bounding box center [1030, 80] width 22 height 17
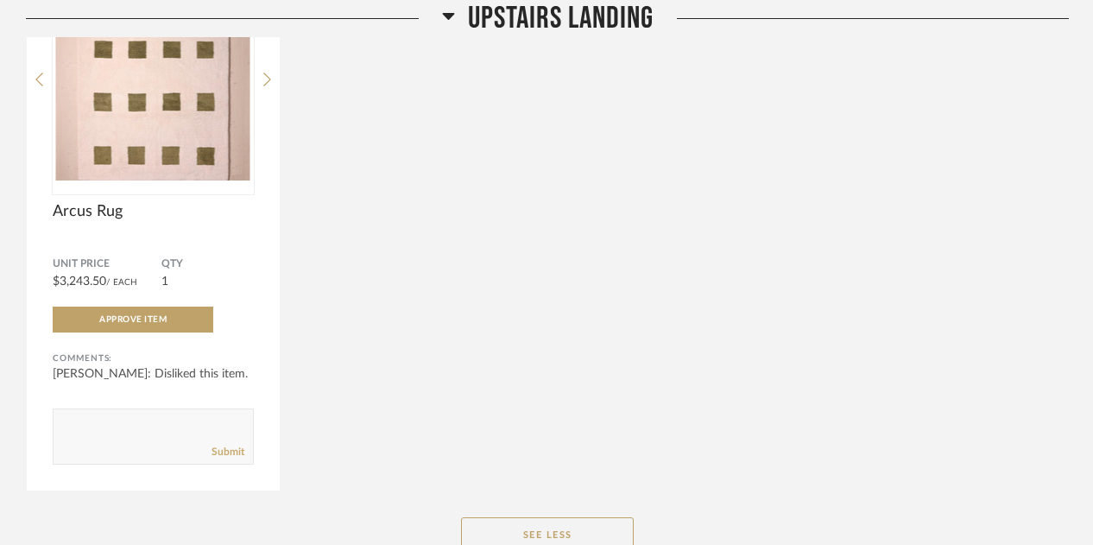
scroll to position [26074, 0]
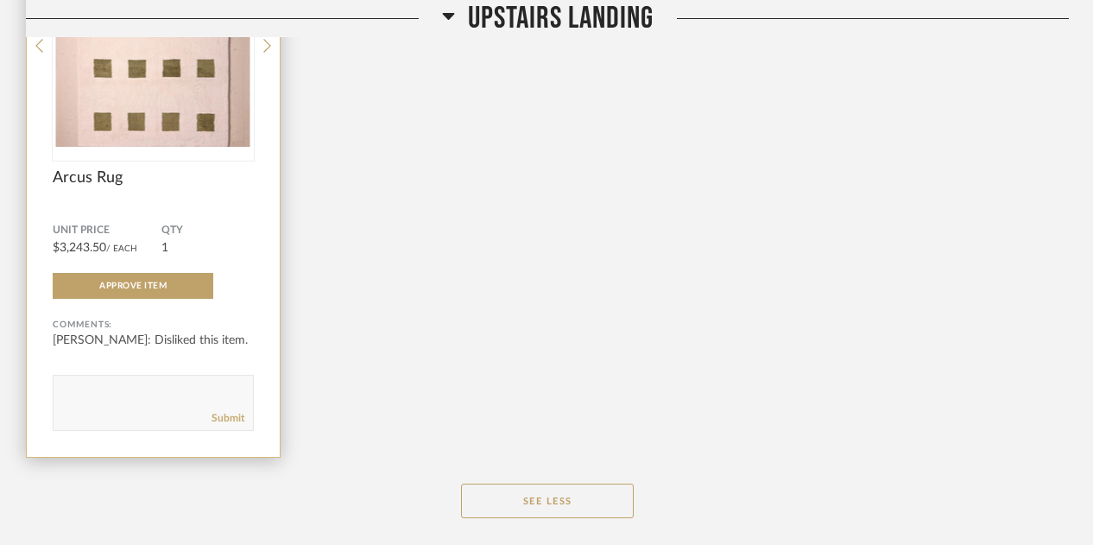
click at [110, 419] on div "Submit" at bounding box center [153, 417] width 199 height 23
click at [79, 400] on textarea at bounding box center [153, 394] width 199 height 23
type textarea "We like this color scheme with the painting a lot but are concerned about the p…"
click at [228, 425] on link "Submit" at bounding box center [227, 418] width 33 height 15
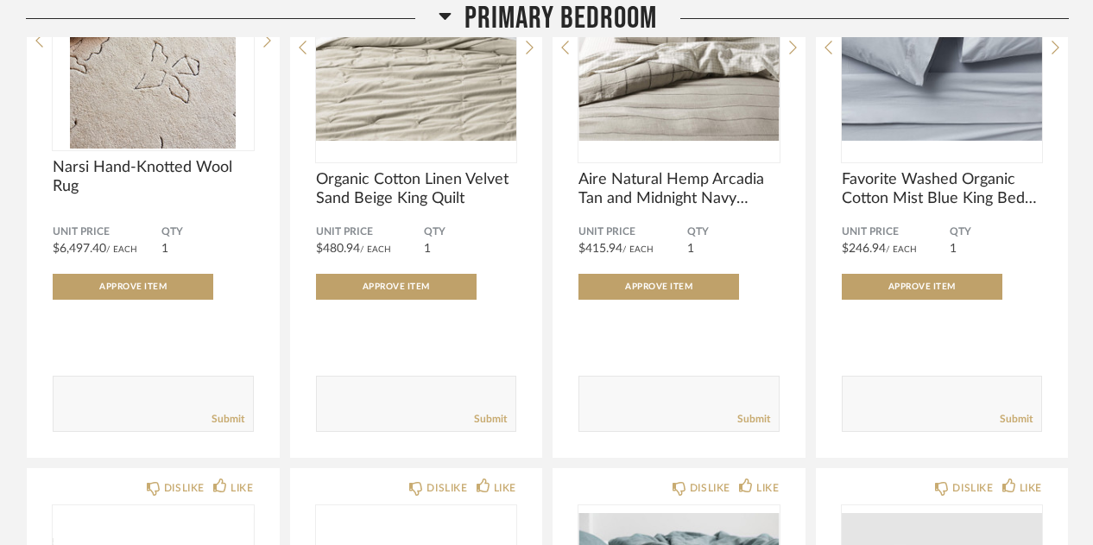
scroll to position [22889, 0]
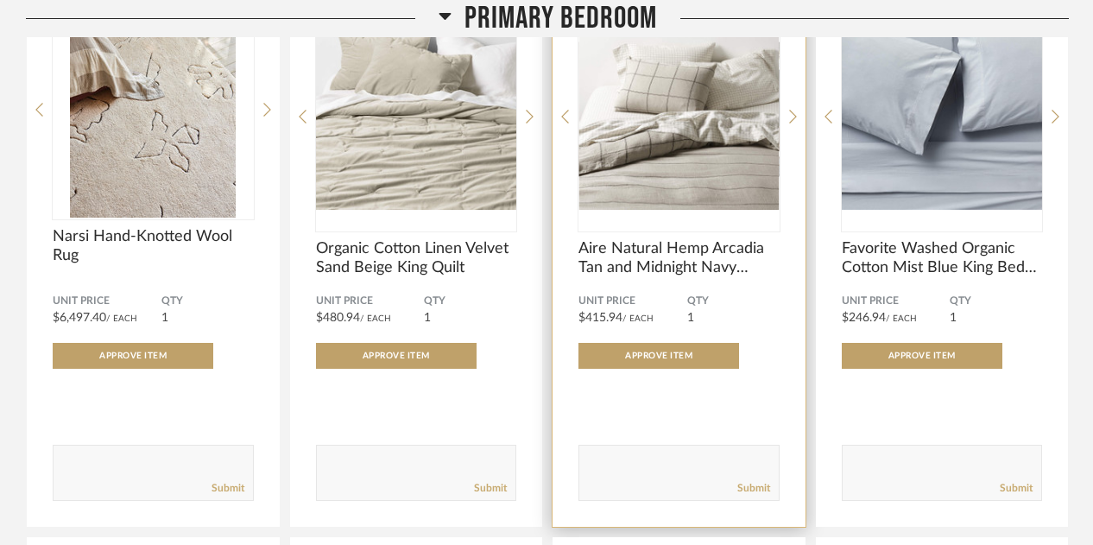
click at [685, 165] on img "0" at bounding box center [678, 110] width 201 height 216
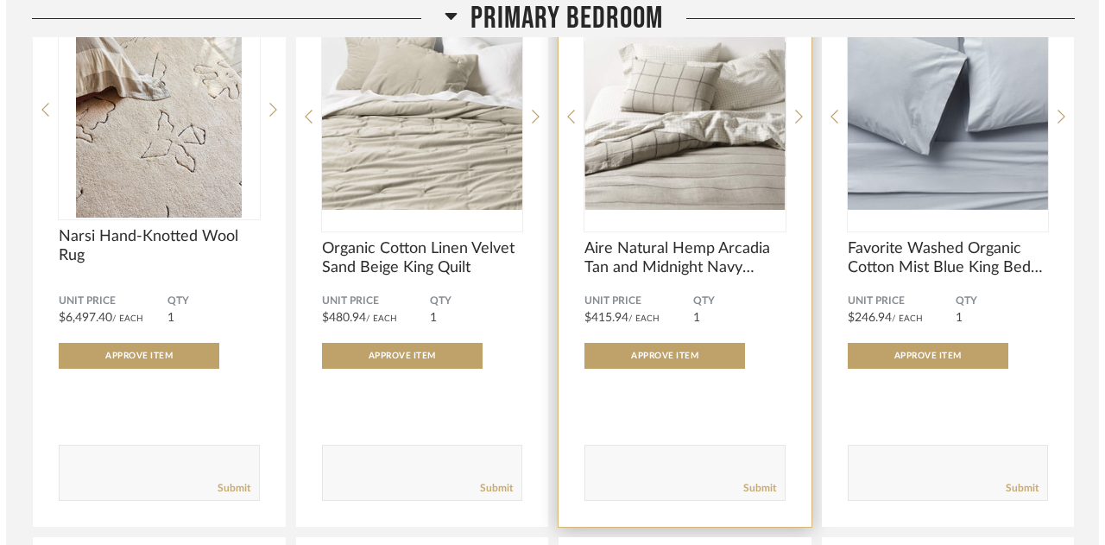
scroll to position [0, 0]
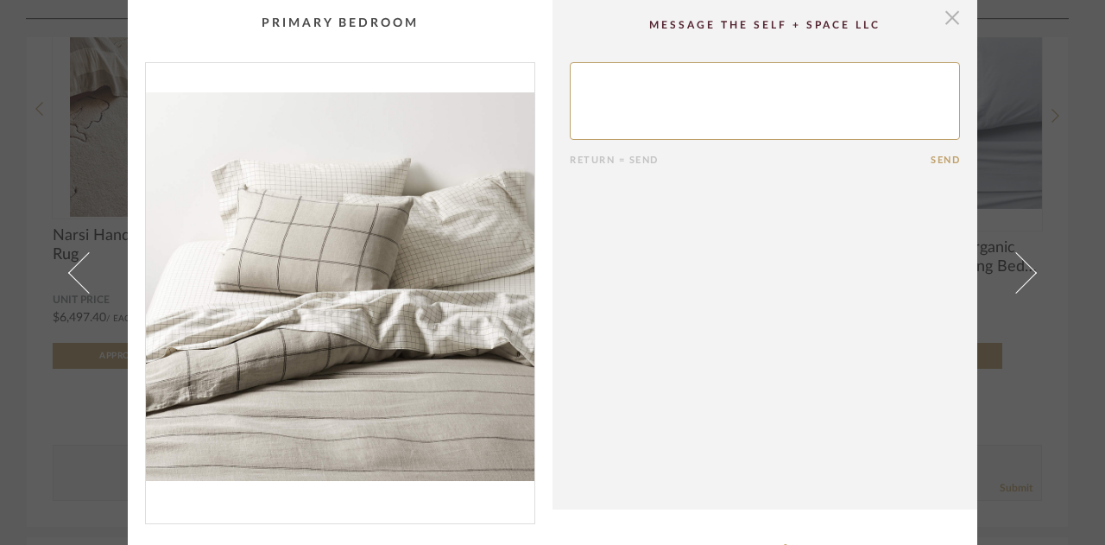
click at [946, 15] on span "button" at bounding box center [952, 17] width 35 height 35
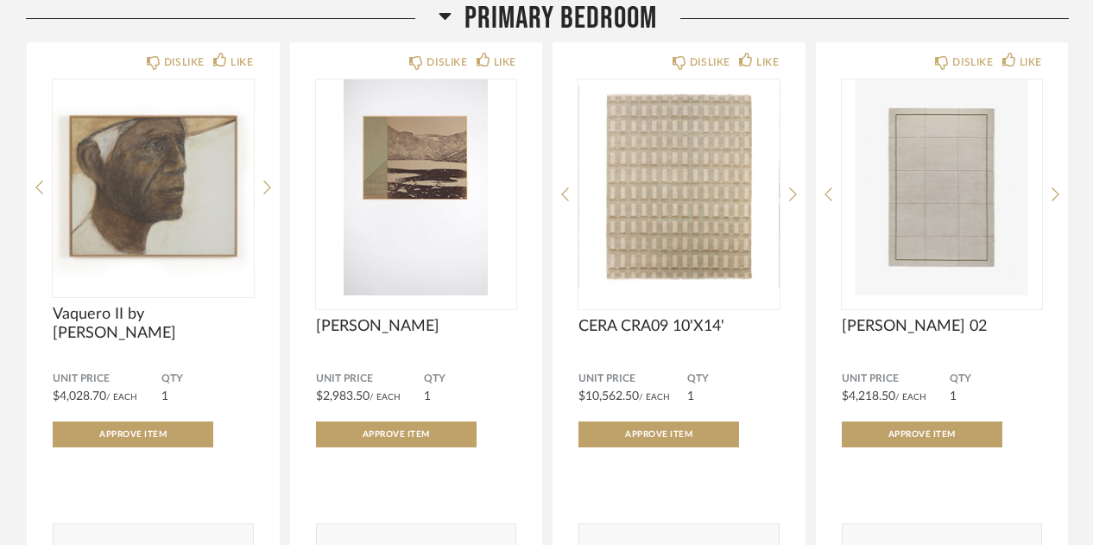
scroll to position [22233, 0]
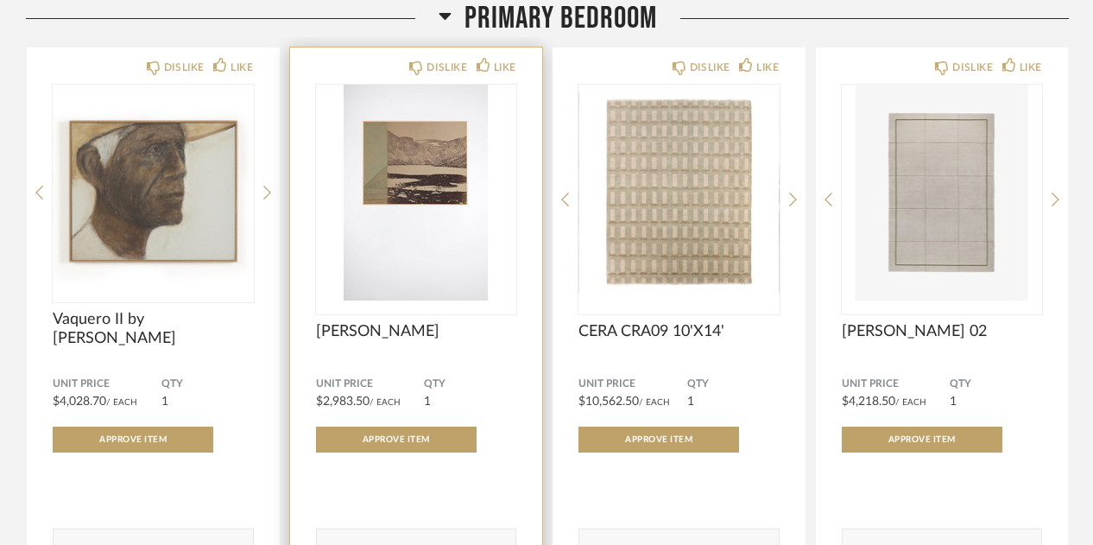
click at [433, 168] on img "0" at bounding box center [416, 193] width 201 height 216
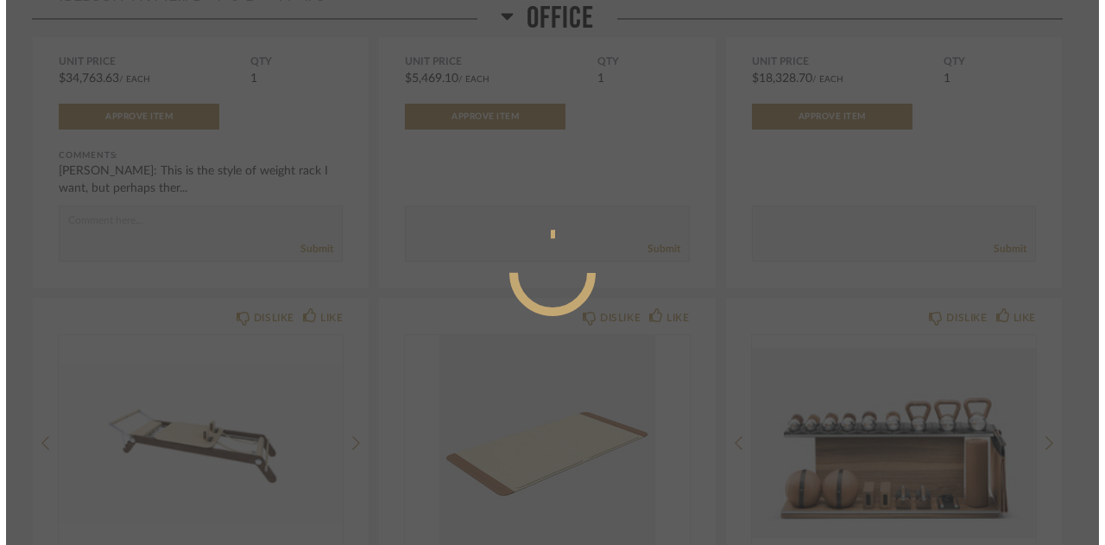
scroll to position [0, 0]
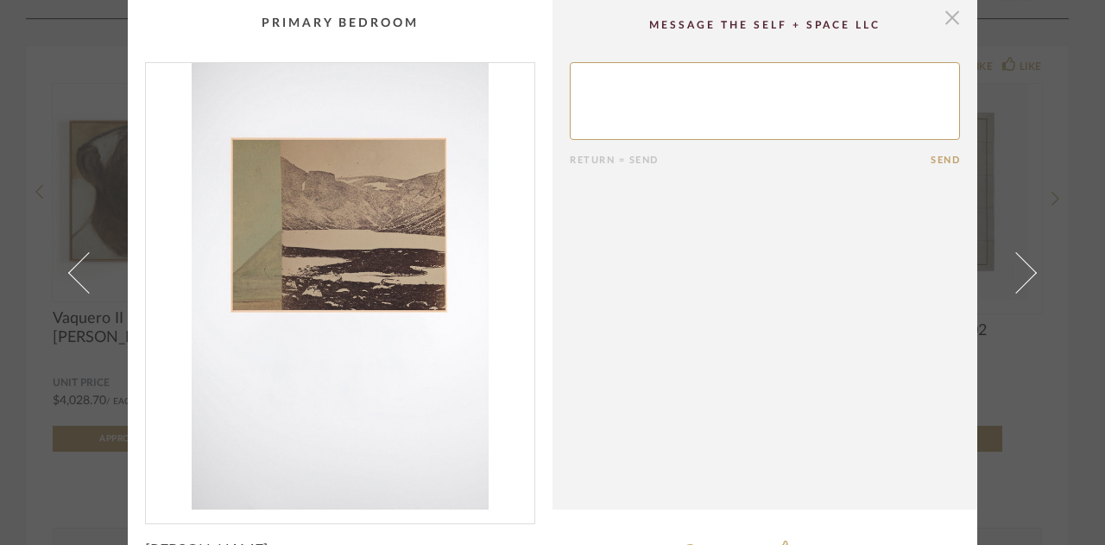
click at [948, 9] on span "button" at bounding box center [952, 17] width 35 height 35
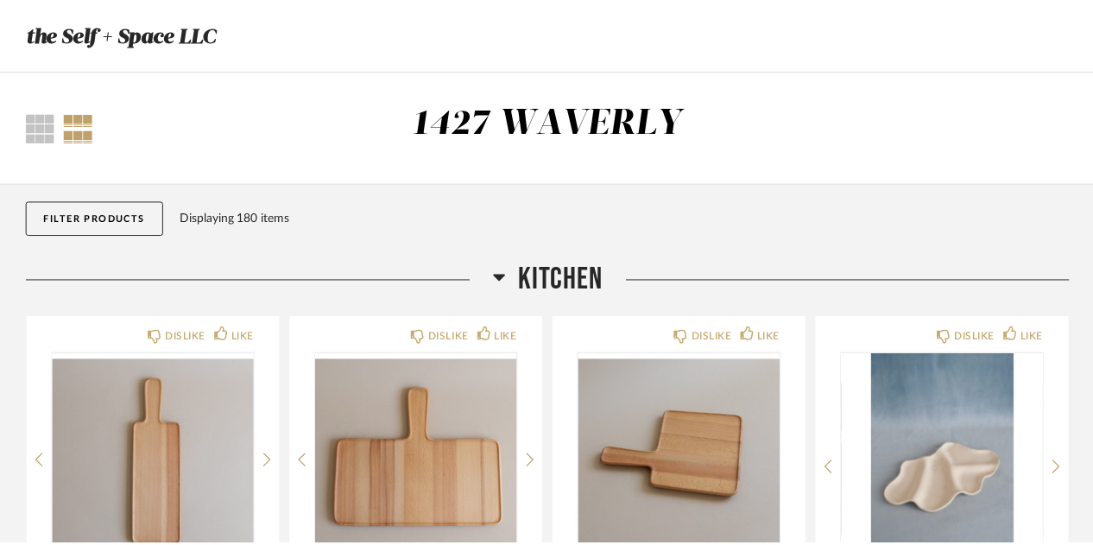
scroll to position [22233, 0]
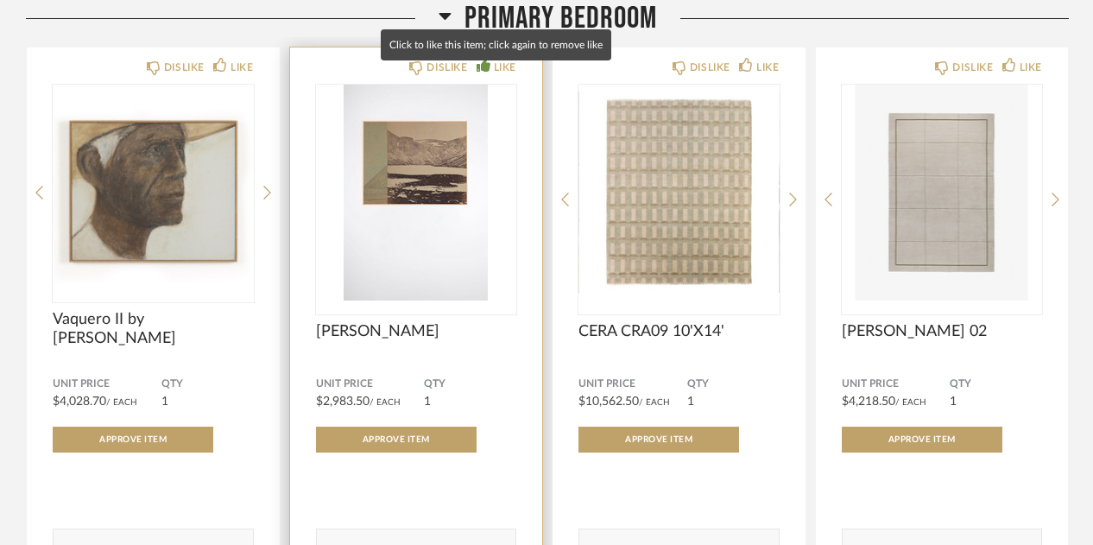
click at [503, 76] on div "LIKE" at bounding box center [505, 67] width 22 height 17
